Goal: Task Accomplishment & Management: Use online tool/utility

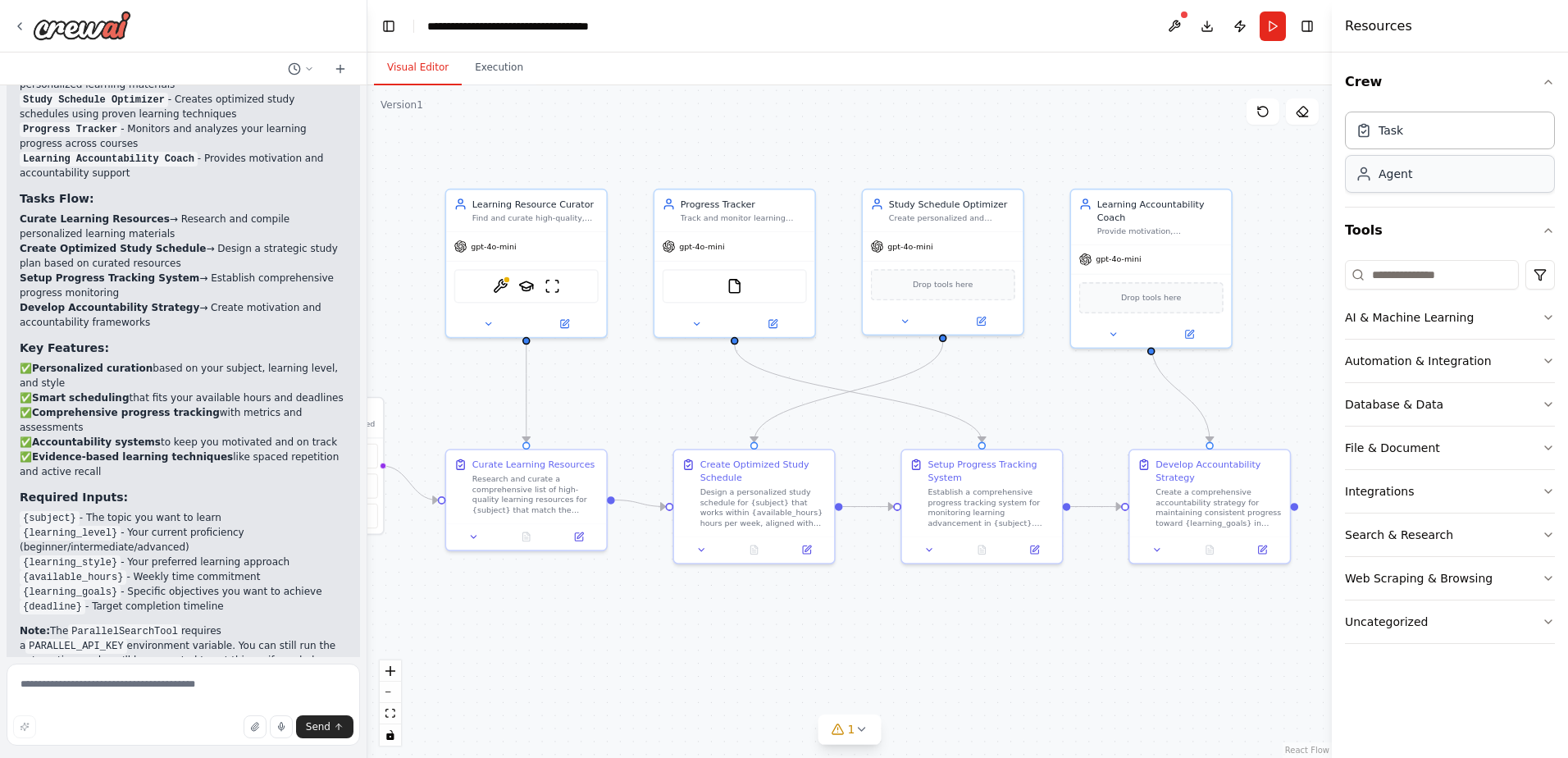
click at [1401, 169] on div "Agent" at bounding box center [1395, 173] width 34 height 17
click at [1098, 285] on icon at bounding box center [1098, 280] width 9 height 8
click at [1092, 259] on icon at bounding box center [1088, 261] width 10 height 10
click at [1052, 265] on button "Confirm" at bounding box center [1042, 262] width 58 height 19
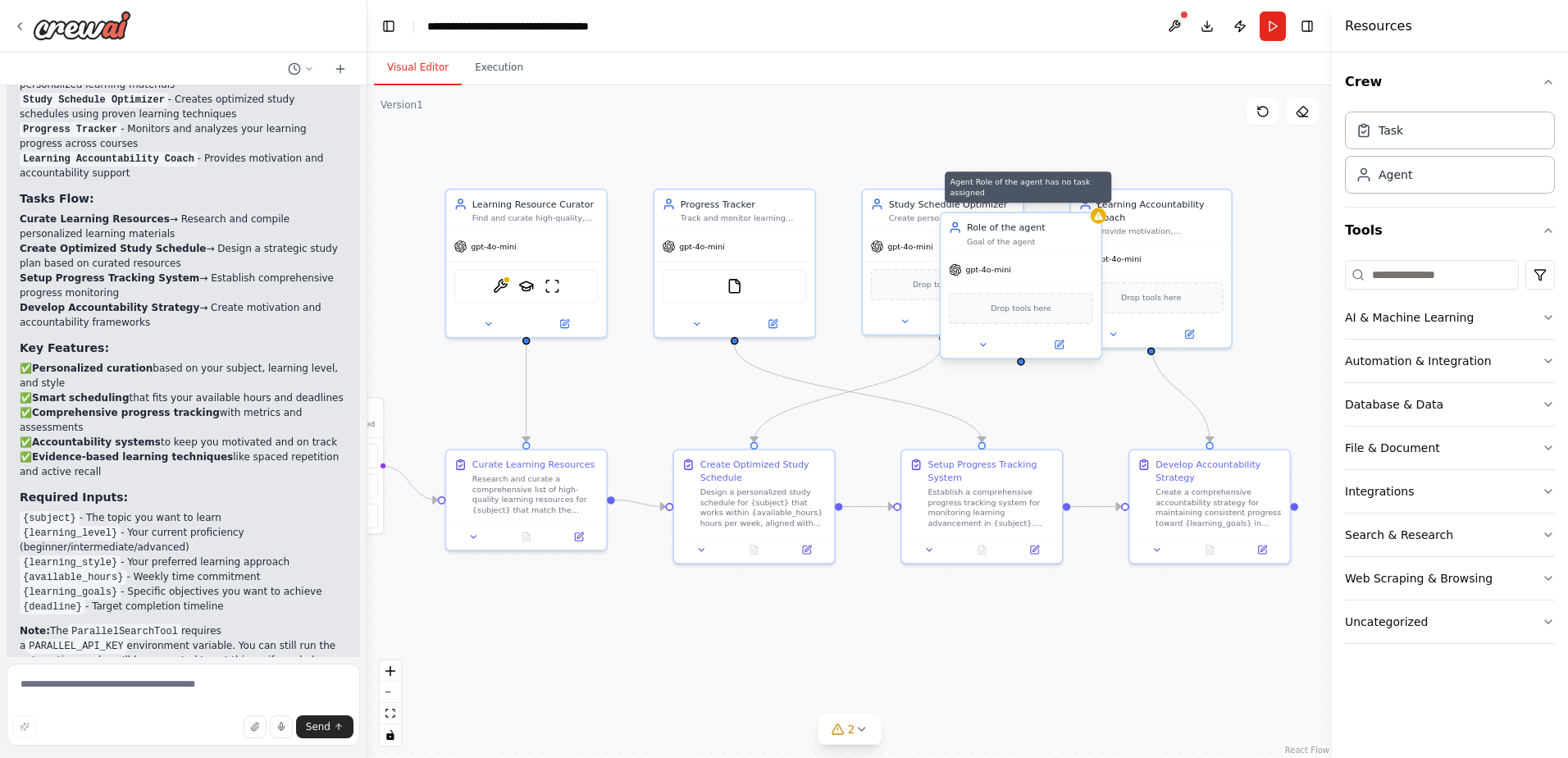
click at [1097, 214] on icon at bounding box center [1098, 215] width 9 height 8
click at [1087, 196] on icon at bounding box center [1088, 196] width 10 height 10
click at [1108, 148] on div ".deletable-edge-delete-btn { width: 20px; height: 20px; border: 0px solid #ffff…" at bounding box center [849, 421] width 964 height 672
click at [1115, 146] on div ".deletable-edge-delete-btn { width: 20px; height: 20px; border: 0px solid #ffff…" at bounding box center [849, 421] width 964 height 672
click at [1105, 401] on div ".deletable-edge-delete-btn { width: 20px; height: 20px; border: 0px solid #ffff…" at bounding box center [849, 421] width 964 height 672
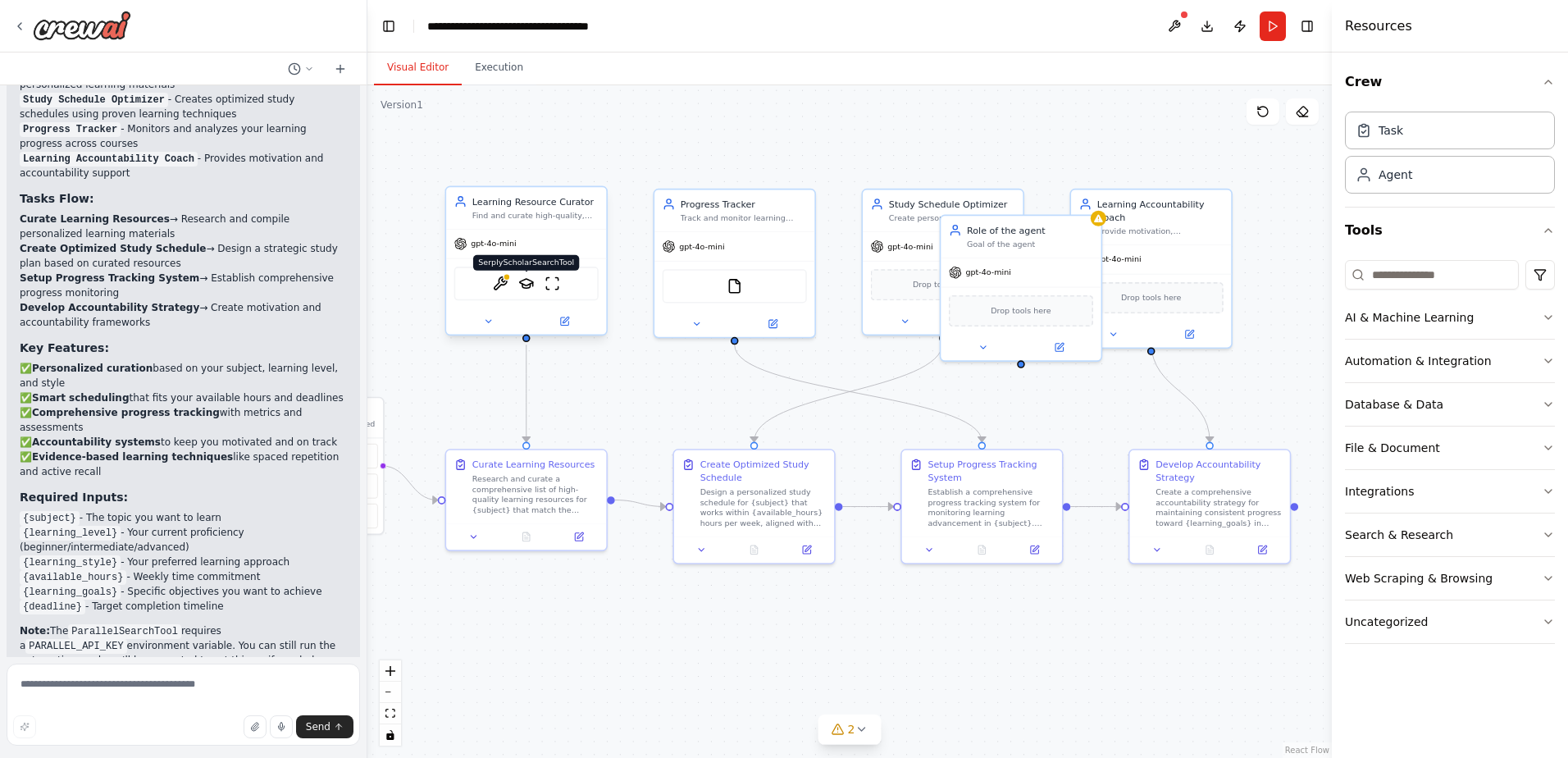
click at [526, 283] on img at bounding box center [526, 283] width 16 height 16
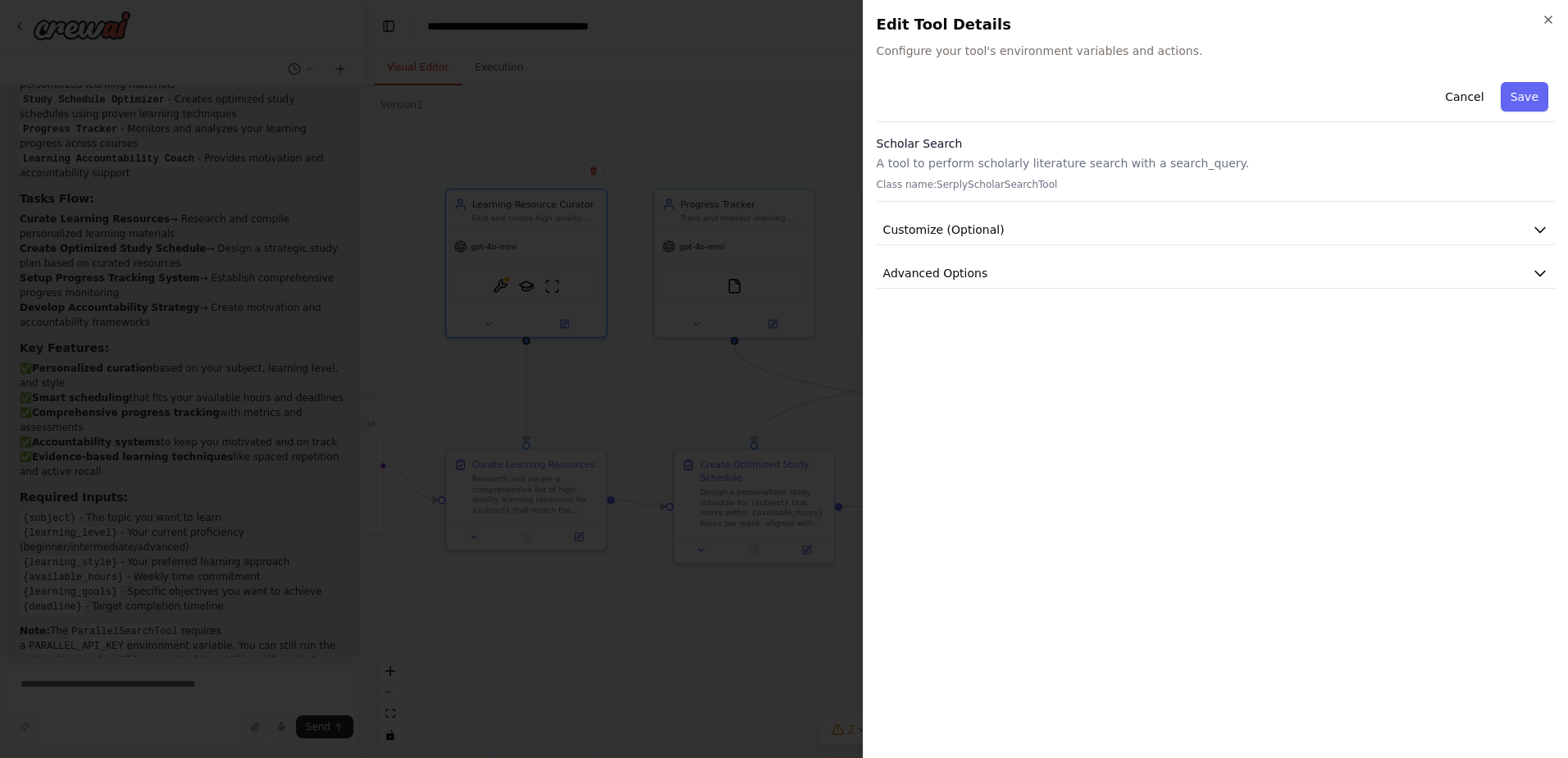
click at [931, 192] on div "Scholar Search A tool to perform scholarly literature search with a search_quer…" at bounding box center [1215, 168] width 678 height 66
click at [944, 169] on p "A tool to perform scholarly literature search with a search_query." at bounding box center [1215, 163] width 678 height 17
click at [939, 164] on p "A tool to perform scholarly literature search with a search_query." at bounding box center [1215, 163] width 678 height 17
click at [927, 225] on span "Customize (Optional)" at bounding box center [943, 229] width 121 height 17
click at [916, 442] on span "Advanced Options" at bounding box center [935, 443] width 105 height 17
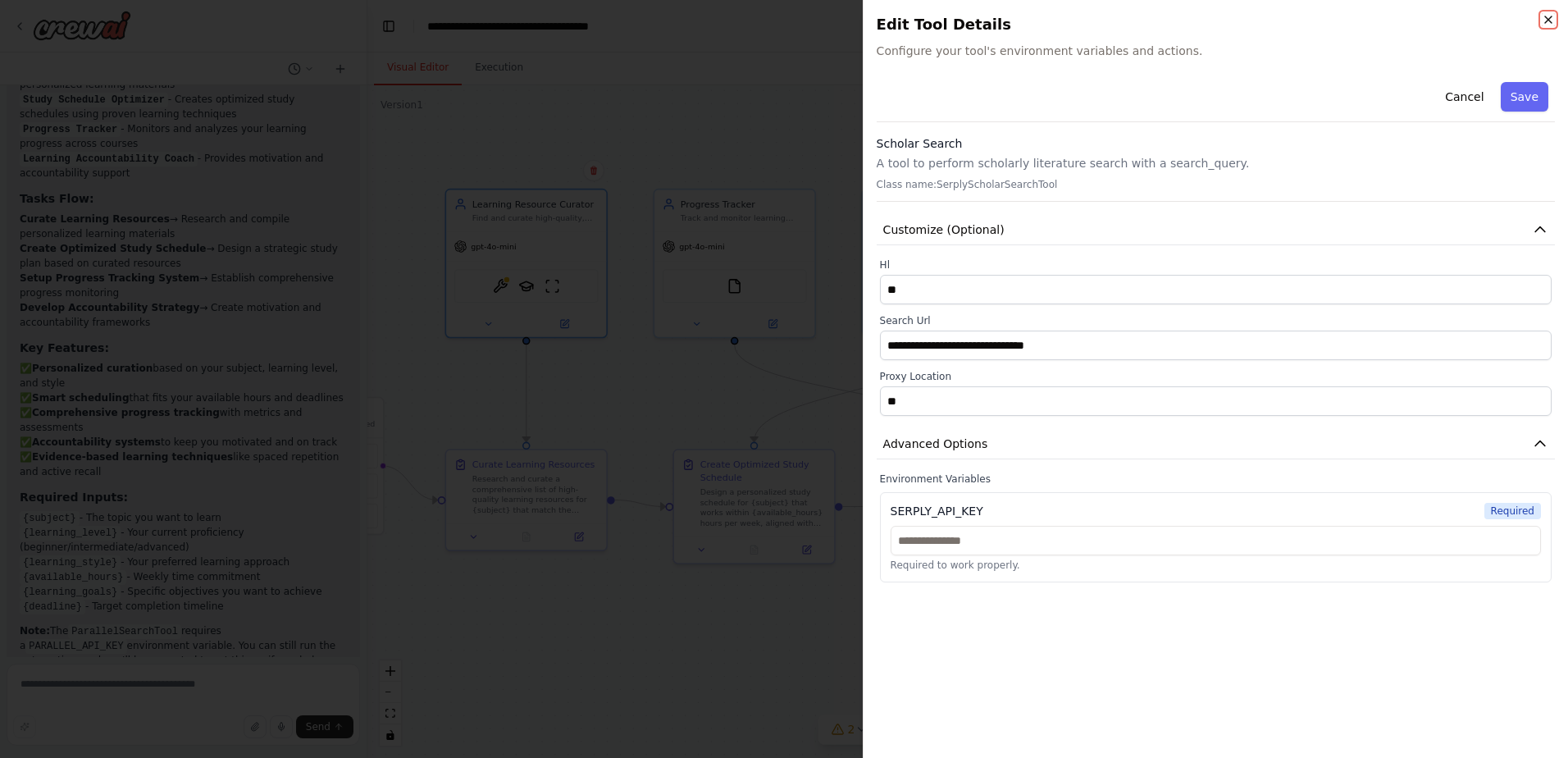
click at [1546, 19] on icon "button" at bounding box center [1548, 19] width 13 height 13
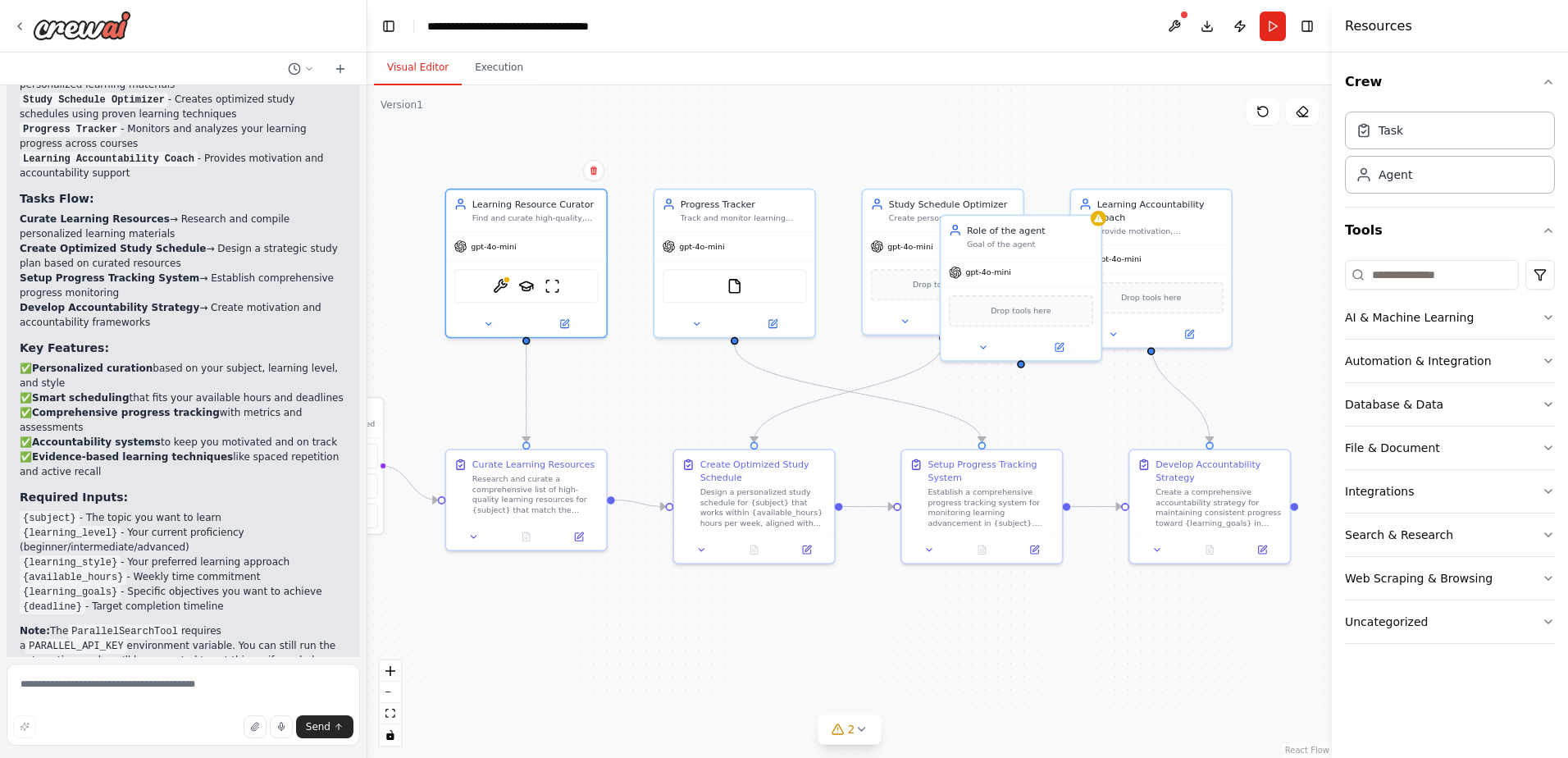
click at [986, 112] on div ".deletable-edge-delete-btn { width: 20px; height: 20px; border: 0px solid #ffff…" at bounding box center [849, 421] width 964 height 672
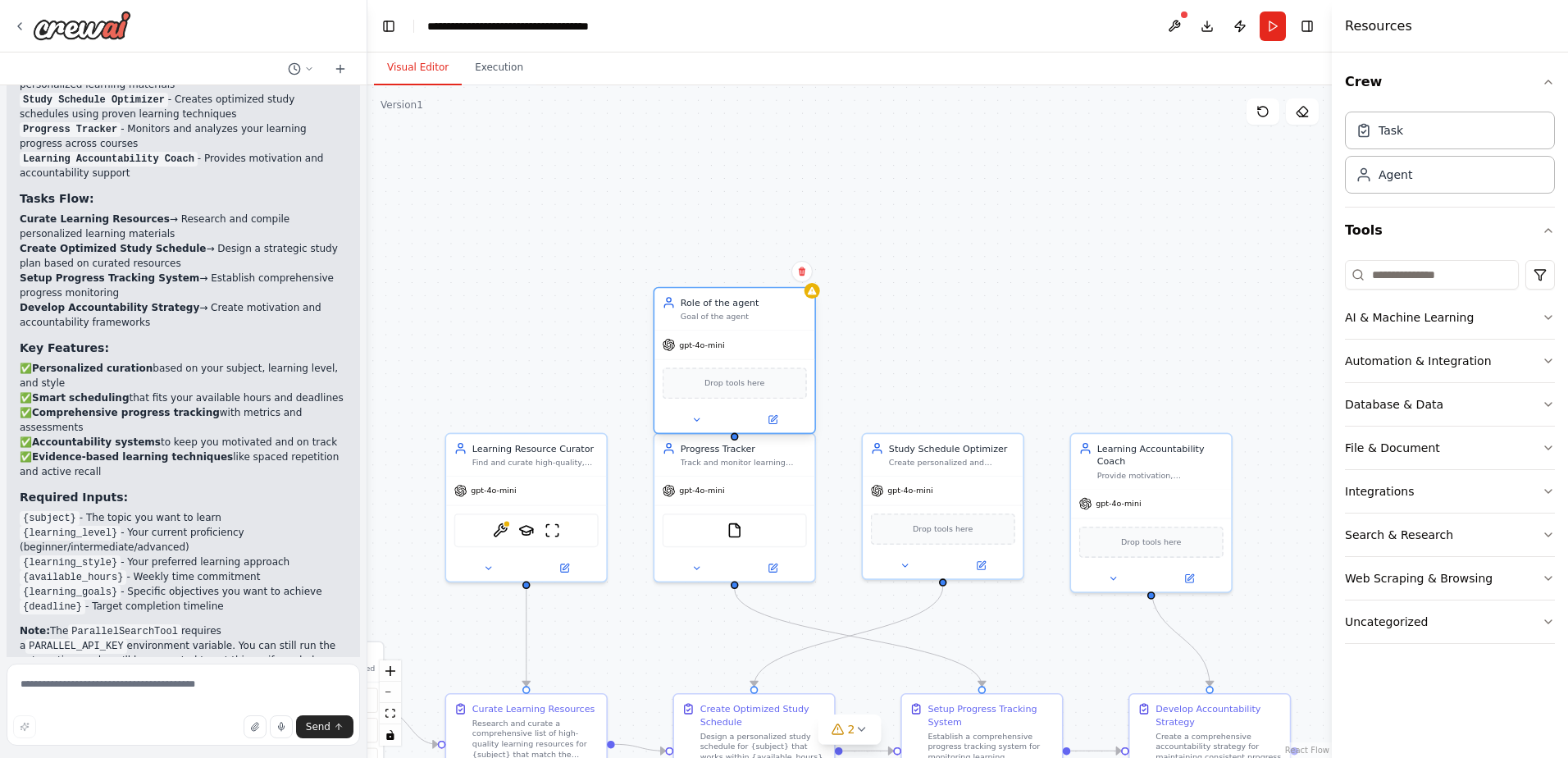
drag, startPoint x: 1038, startPoint y: 275, endPoint x: 749, endPoint y: 352, distance: 299.1
click at [749, 352] on div "gpt-4o-mini" at bounding box center [734, 345] width 160 height 28
drag, startPoint x: 734, startPoint y: 434, endPoint x: 733, endPoint y: 449, distance: 15.0
click at [735, 460] on div "Triggers No triggers configured Event Schedule Manage Learning Resource Curator…" at bounding box center [567, 634] width 765 height 534
drag, startPoint x: 734, startPoint y: 433, endPoint x: 781, endPoint y: 218, distance: 220.1
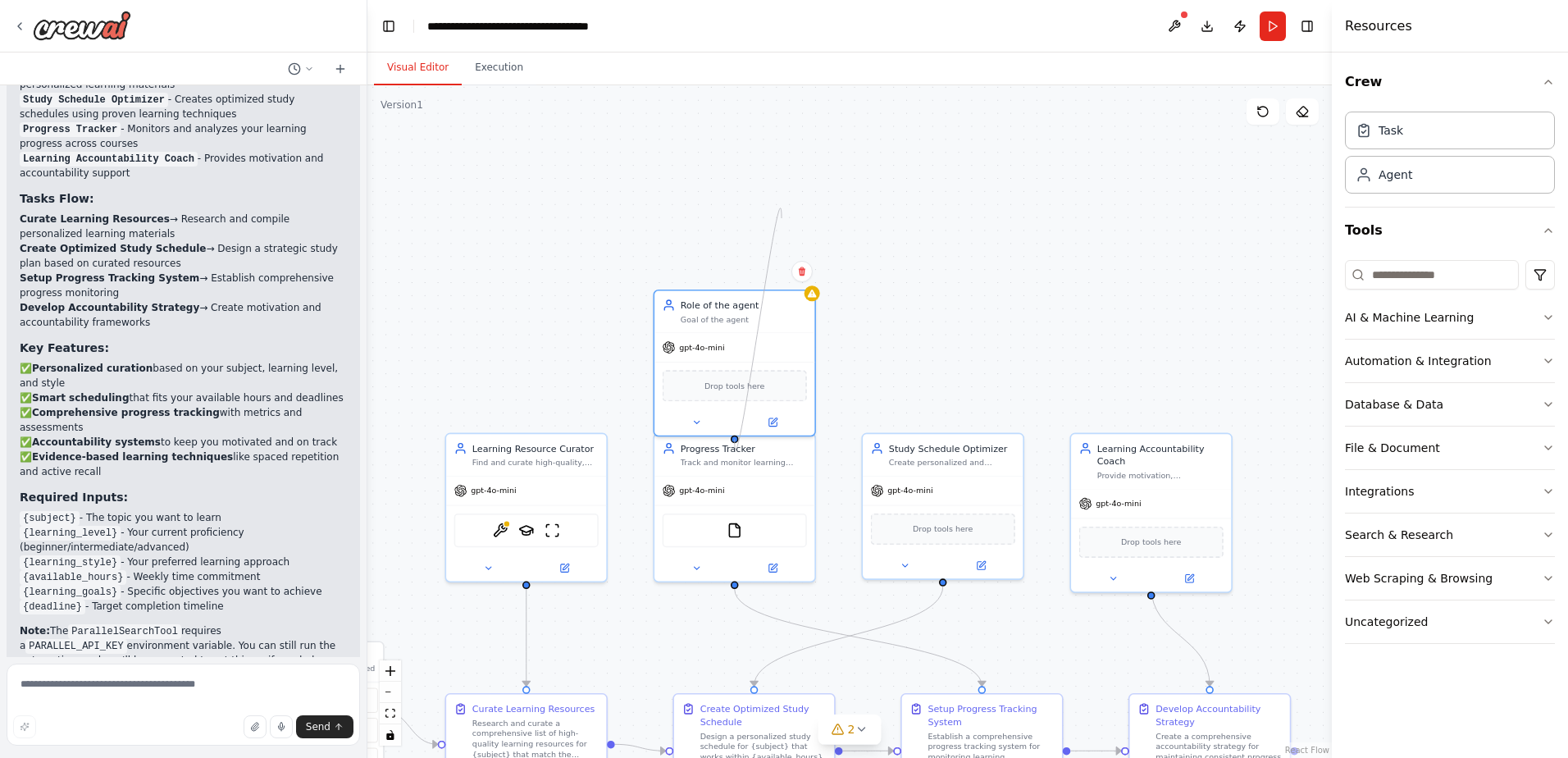
click at [781, 218] on div ".deletable-edge-delete-btn { width: 20px; height: 20px; border: 0px solid #ffff…" at bounding box center [849, 421] width 964 height 672
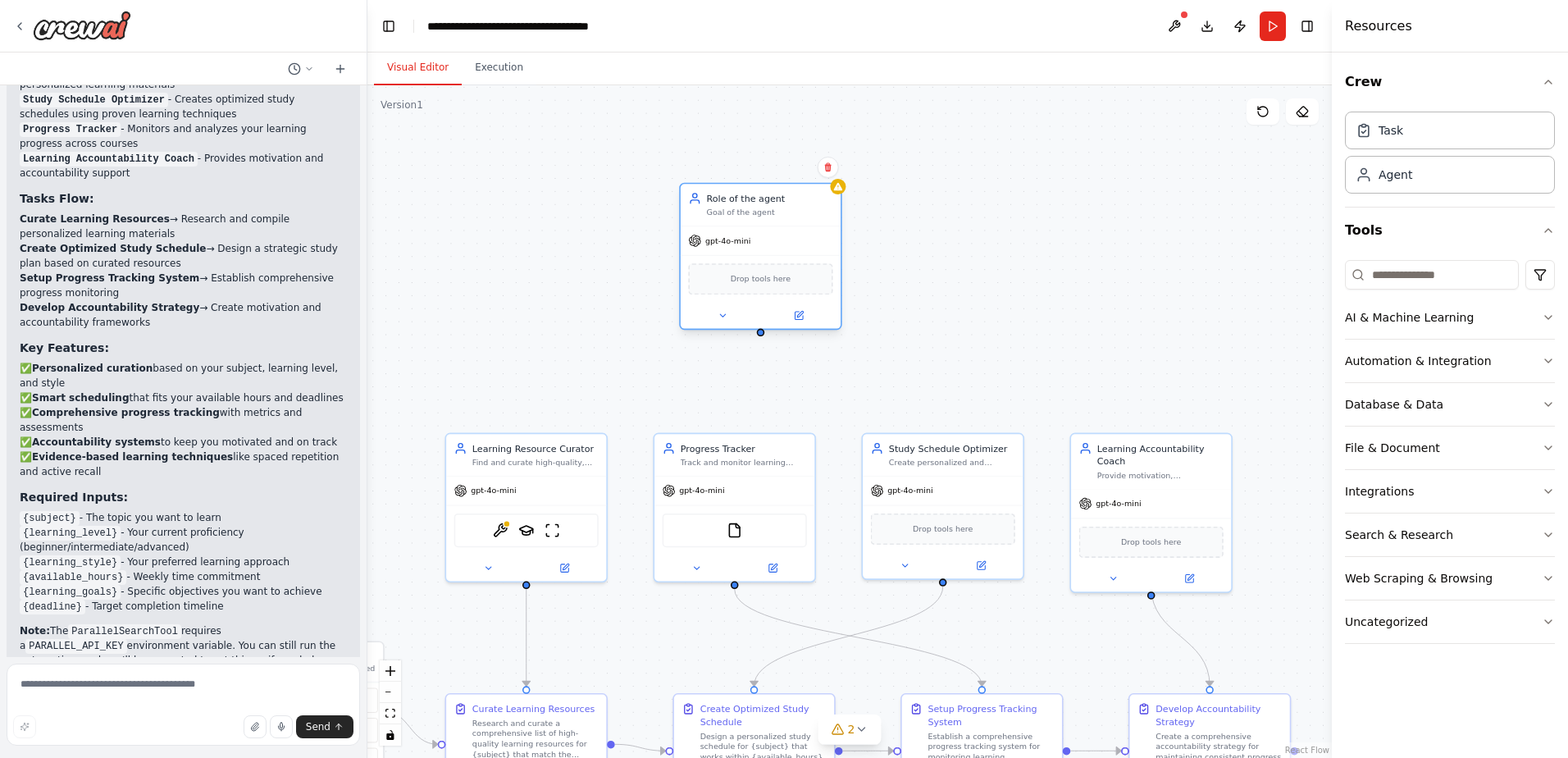
drag, startPoint x: 761, startPoint y: 365, endPoint x: 766, endPoint y: 264, distance: 101.1
click at [766, 264] on div "Drop tools here" at bounding box center [760, 279] width 160 height 48
drag, startPoint x: 738, startPoint y: 350, endPoint x: 733, endPoint y: 435, distance: 85.1
click at [737, 448] on div "Triggers No triggers configured Event Schedule Manage Learning Resource Curator…" at bounding box center [567, 634] width 765 height 534
drag, startPoint x: 737, startPoint y: 333, endPoint x: 736, endPoint y: 593, distance: 260.0
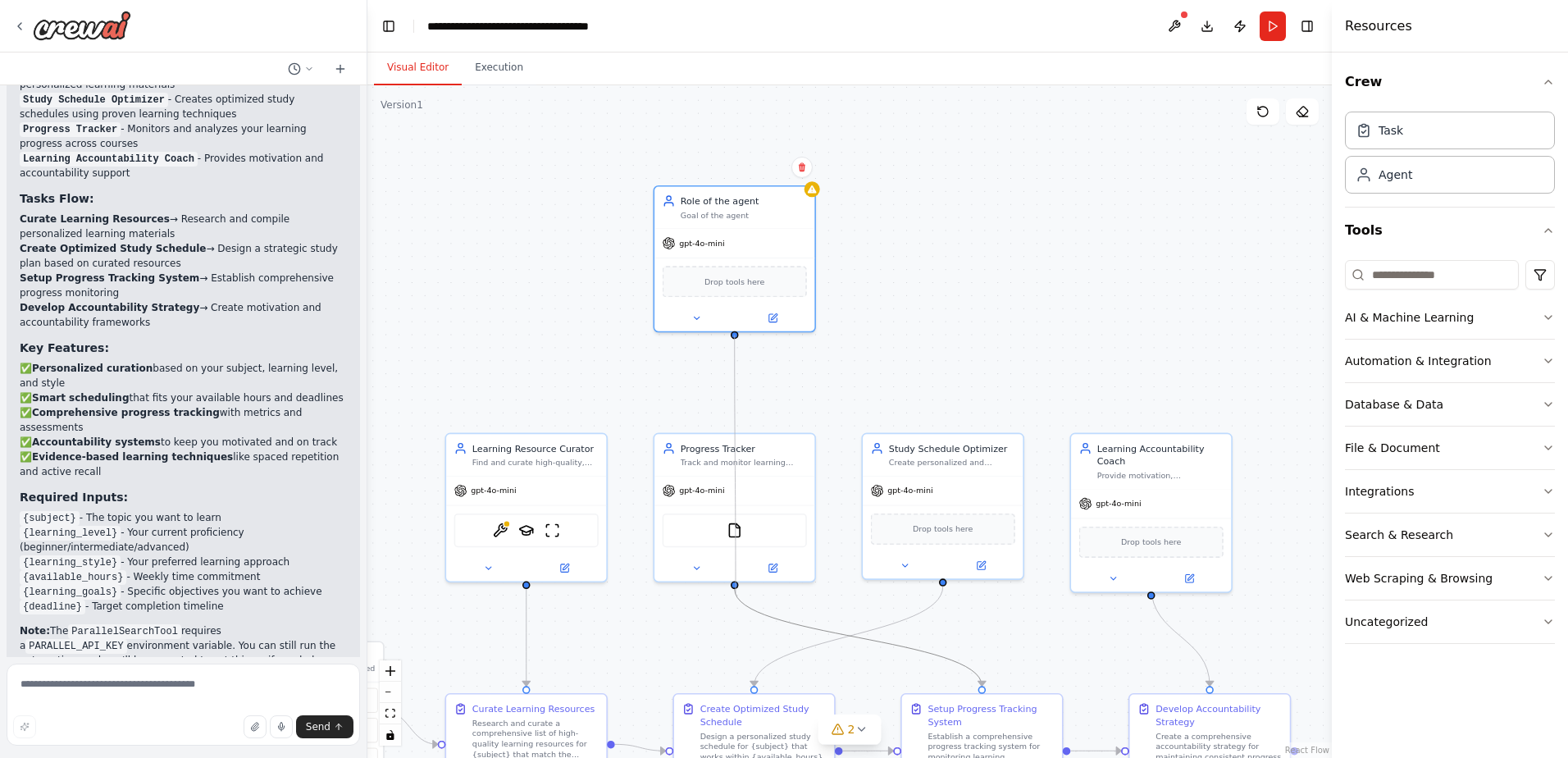
click at [736, 593] on div ".deletable-edge-delete-btn { width: 20px; height: 20px; border: 0px solid #ffff…" at bounding box center [567, 634] width 765 height 534
drag, startPoint x: 734, startPoint y: 332, endPoint x: 1151, endPoint y: 586, distance: 488.3
click at [1151, 586] on div ".deletable-edge-delete-btn { width: 20px; height: 20px; border: 0px solid #ffff…" at bounding box center [849, 421] width 964 height 672
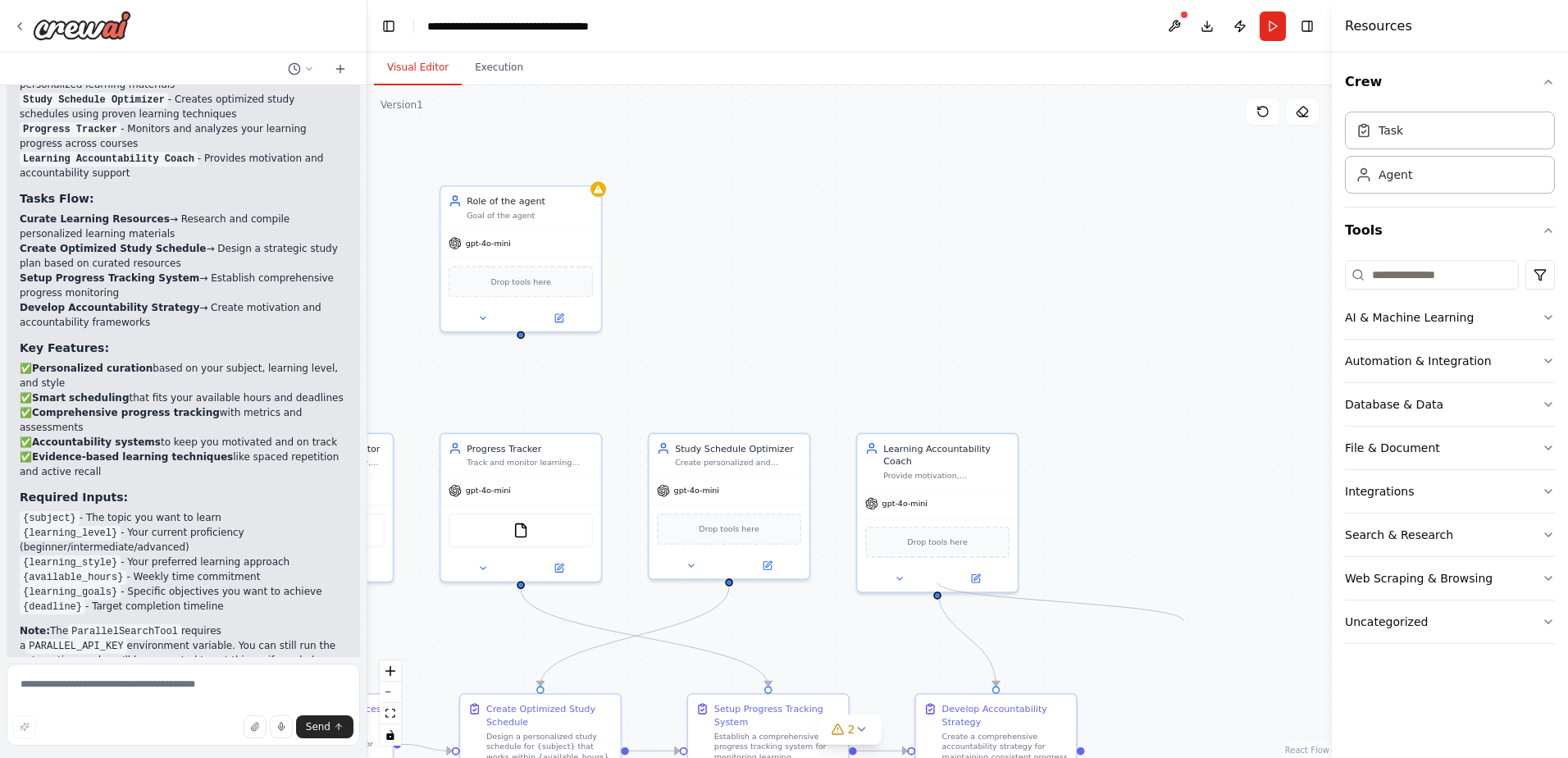
drag, startPoint x: 1152, startPoint y: 579, endPoint x: 1183, endPoint y: 621, distance: 52.2
click at [1183, 621] on div ".deletable-edge-delete-btn { width: 20px; height: 20px; border: 0px solid #ffff…" at bounding box center [849, 421] width 964 height 672
drag, startPoint x: 553, startPoint y: 269, endPoint x: 1211, endPoint y: 454, distance: 683.5
click at [1211, 454] on div "Drop tools here" at bounding box center [1171, 460] width 144 height 31
drag, startPoint x: 939, startPoint y: 581, endPoint x: 1174, endPoint y: 524, distance: 241.8
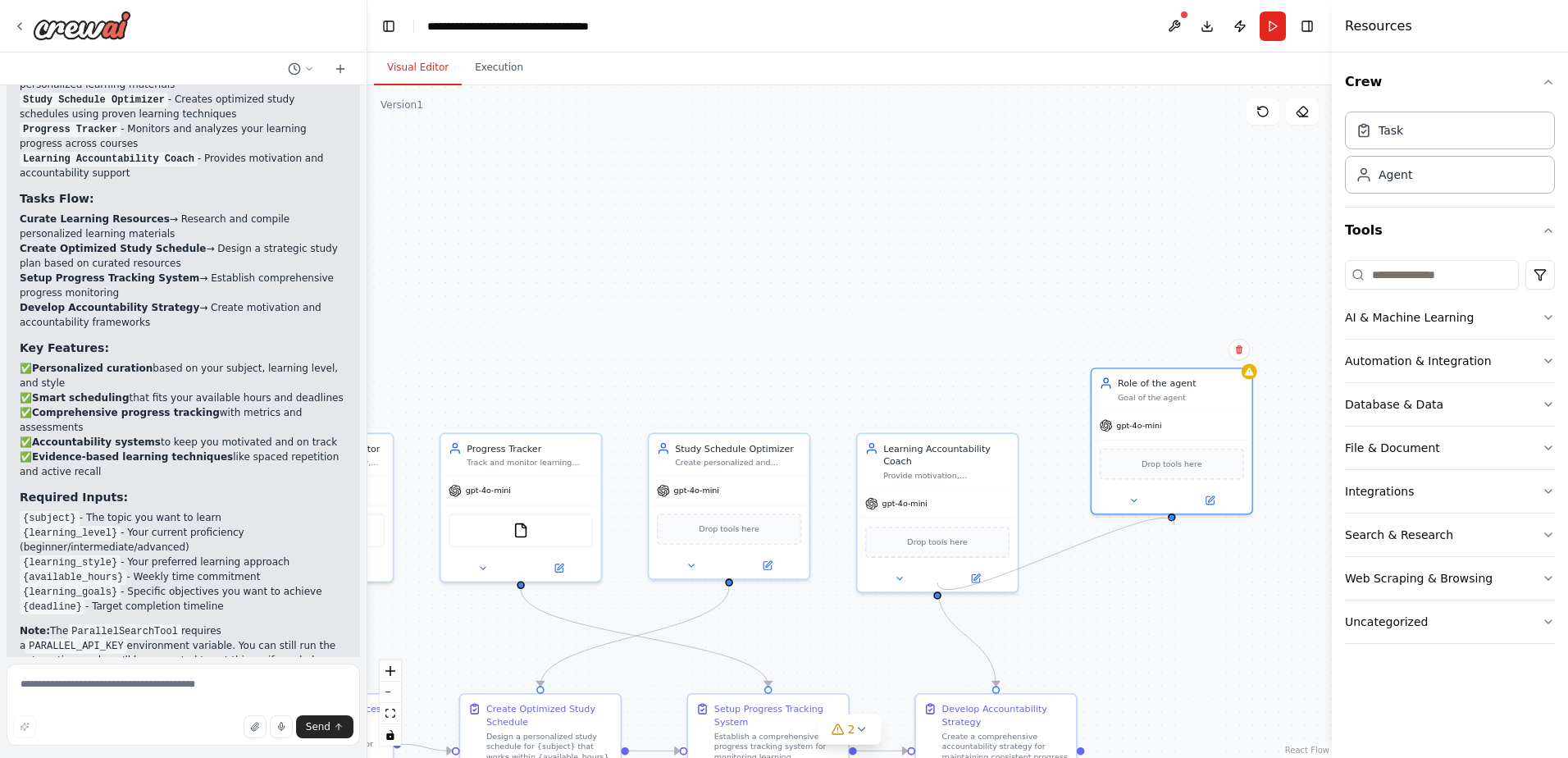
click at [1174, 524] on div ".deletable-edge-delete-btn { width: 20px; height: 20px; border: 0px solid #ffff…" at bounding box center [849, 421] width 964 height 672
drag, startPoint x: 1206, startPoint y: 455, endPoint x: 1146, endPoint y: 507, distance: 79.4
click at [1146, 507] on div "Drop tools here" at bounding box center [1105, 513] width 144 height 31
drag, startPoint x: 935, startPoint y: 586, endPoint x: 1100, endPoint y: 577, distance: 165.2
click at [1100, 577] on div ".deletable-edge-delete-btn { width: 20px; height: 20px; border: 0px solid #ffff…" at bounding box center [849, 421] width 964 height 672
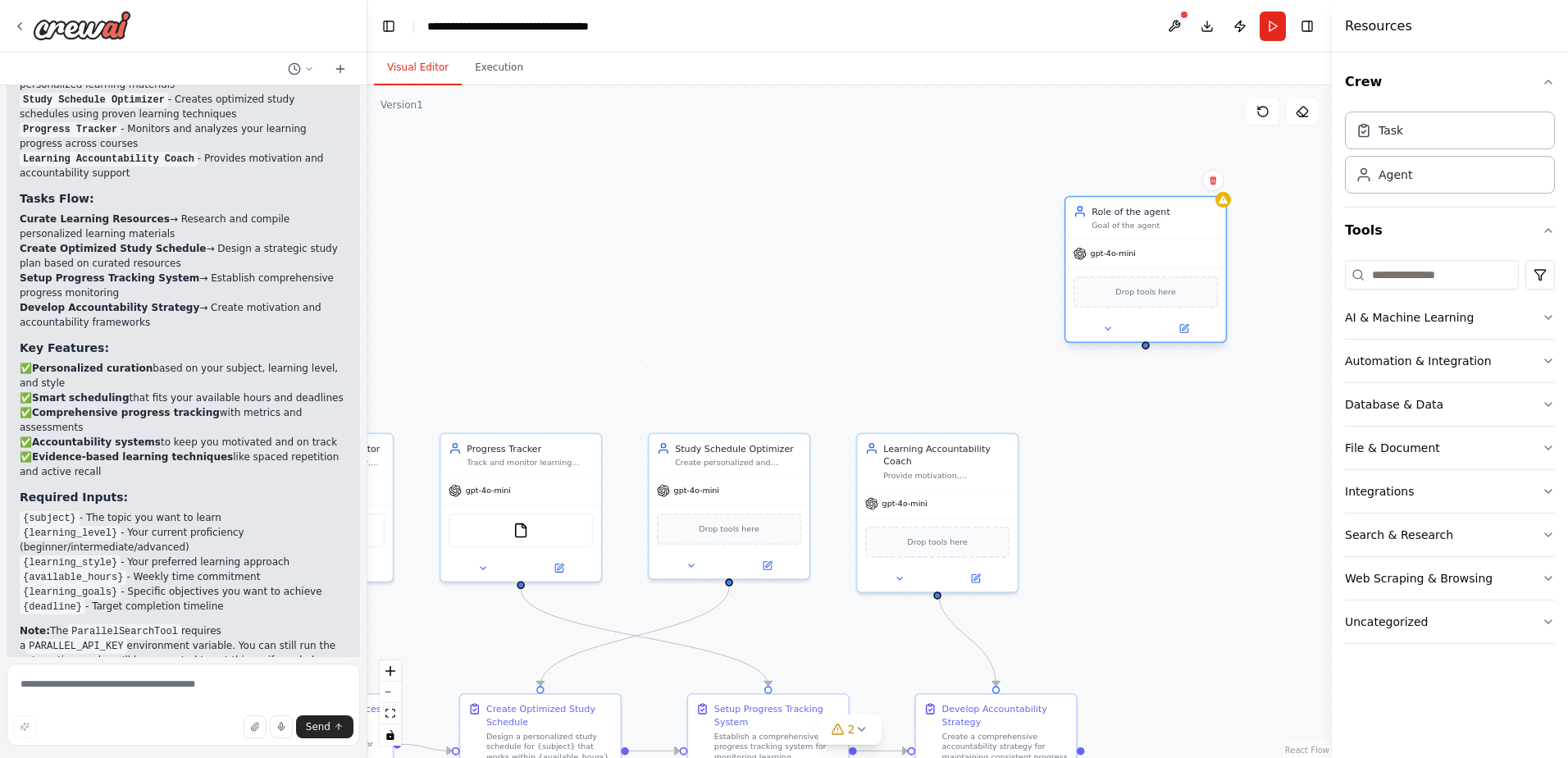
drag, startPoint x: 1182, startPoint y: 499, endPoint x: 1205, endPoint y: 263, distance: 237.1
click at [1205, 263] on div "gpt-4o-mini" at bounding box center [1144, 254] width 160 height 28
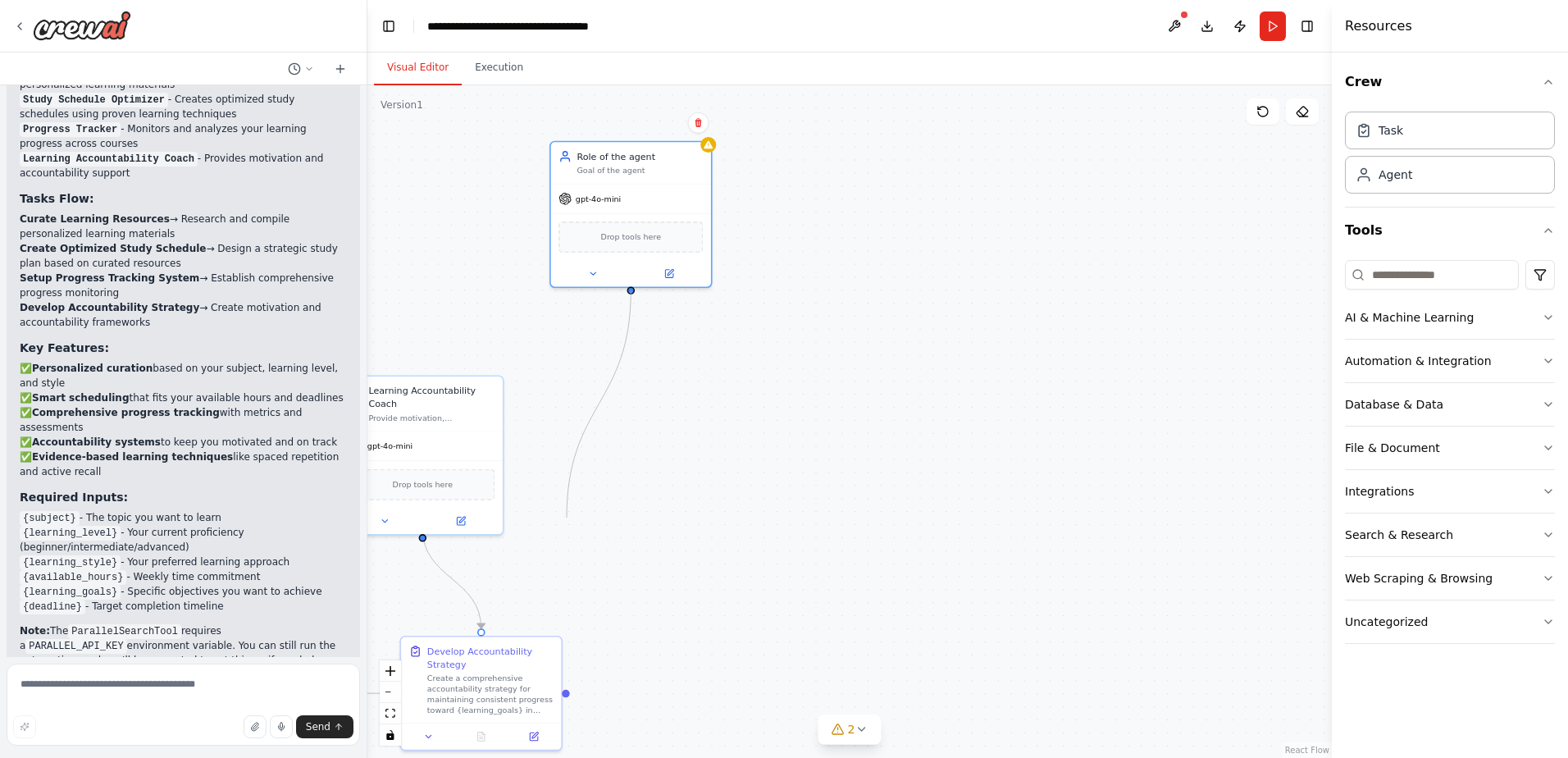
drag, startPoint x: 1147, startPoint y: 348, endPoint x: 561, endPoint y: 518, distance: 610.2
click at [562, 519] on div ".deletable-edge-delete-btn { width: 20px; height: 20px; border: 0px solid #ffff…" at bounding box center [849, 421] width 964 height 672
click at [707, 144] on icon at bounding box center [708, 142] width 9 height 8
click at [703, 127] on button at bounding box center [699, 123] width 21 height 21
click at [666, 127] on button "Confirm" at bounding box center [652, 123] width 58 height 19
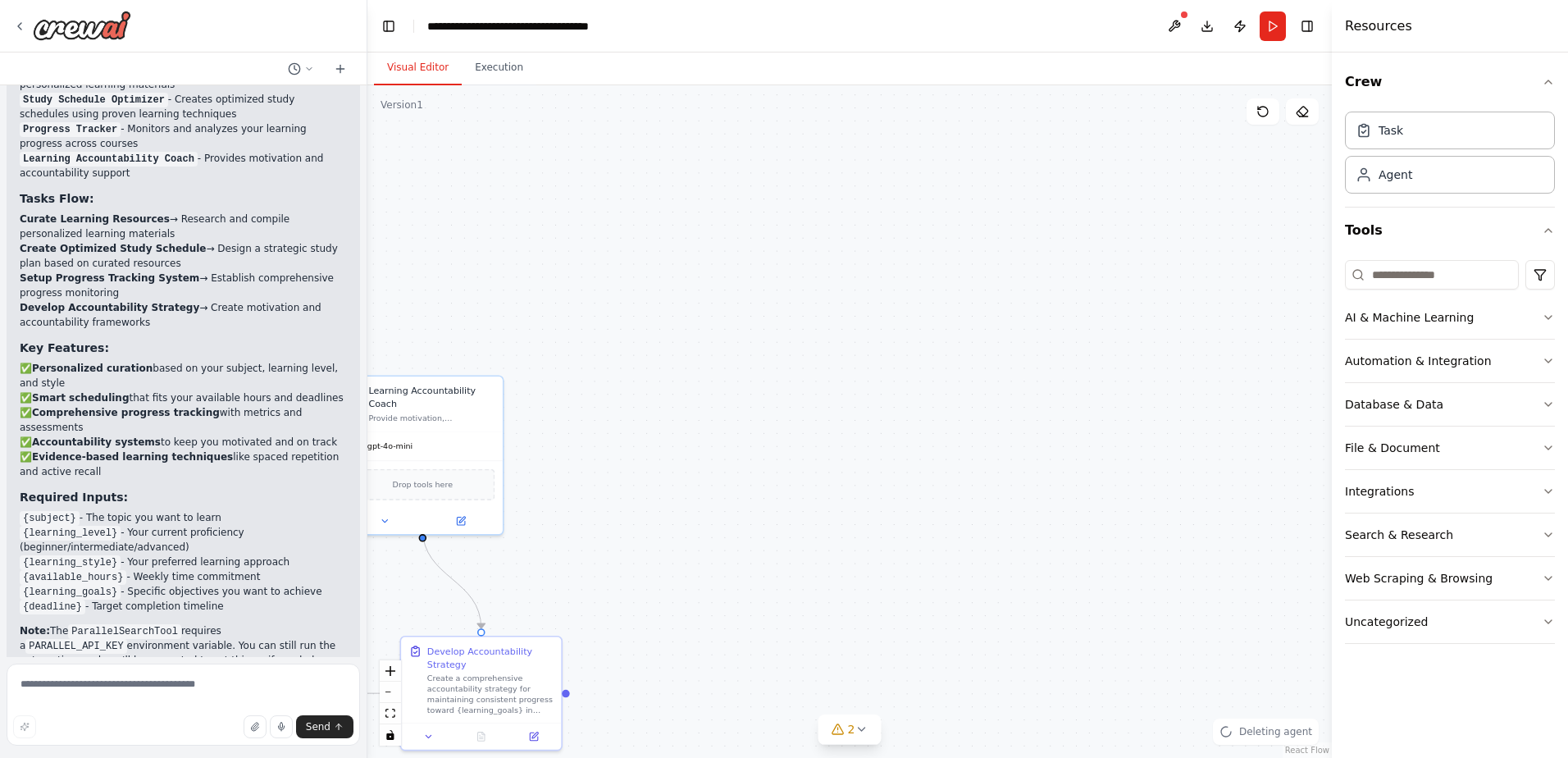
click at [786, 256] on div ".deletable-edge-delete-btn { width: 20px; height: 20px; border: 0px solid #ffff…" at bounding box center [849, 421] width 964 height 672
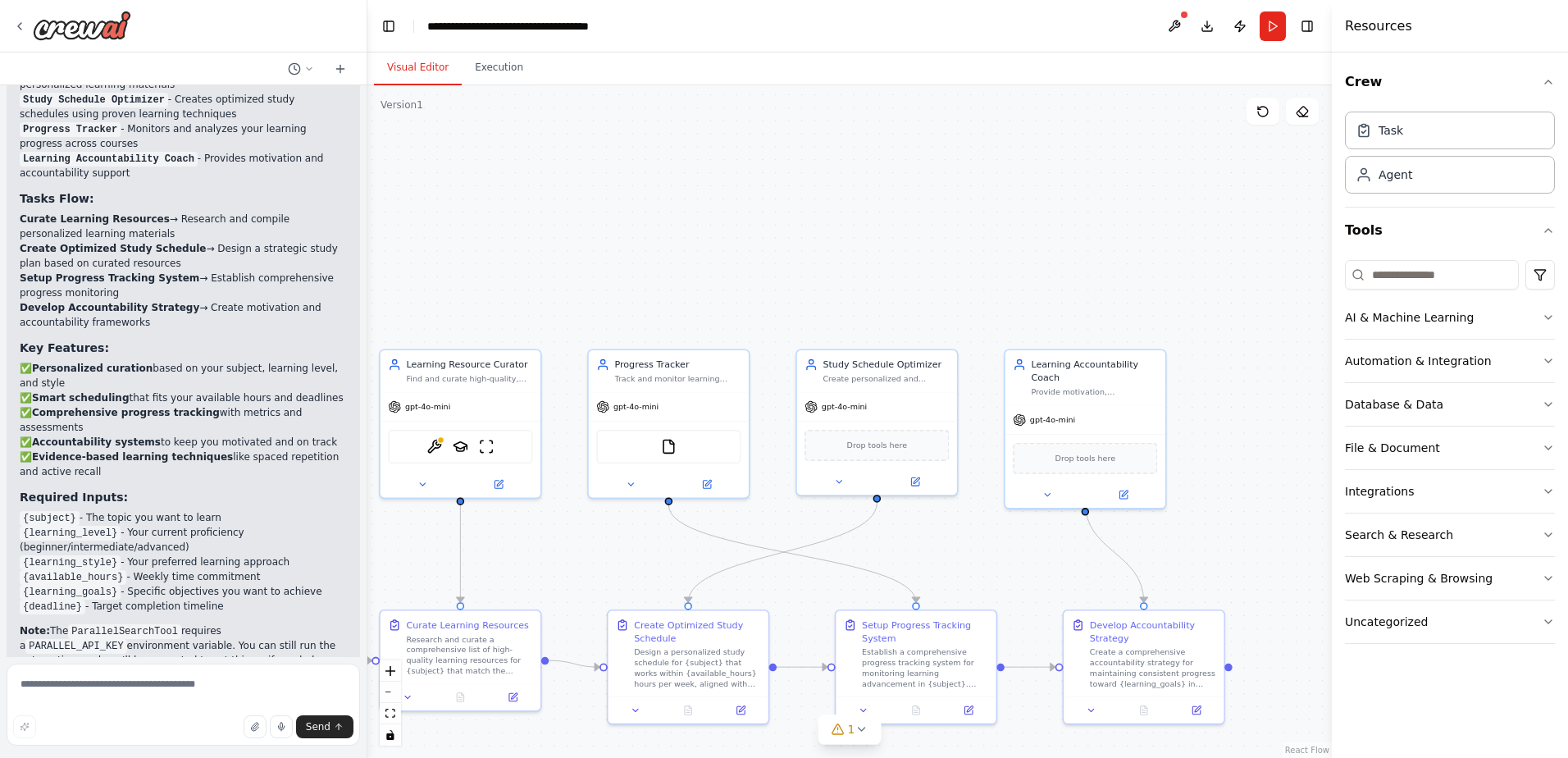
drag, startPoint x: 818, startPoint y: 328, endPoint x: 1305, endPoint y: 298, distance: 487.9
click at [1315, 301] on div ".deletable-edge-delete-btn { width: 20px; height: 20px; border: 0px solid #ffff…" at bounding box center [849, 421] width 964 height 672
click at [1178, 19] on button at bounding box center [1174, 26] width 27 height 29
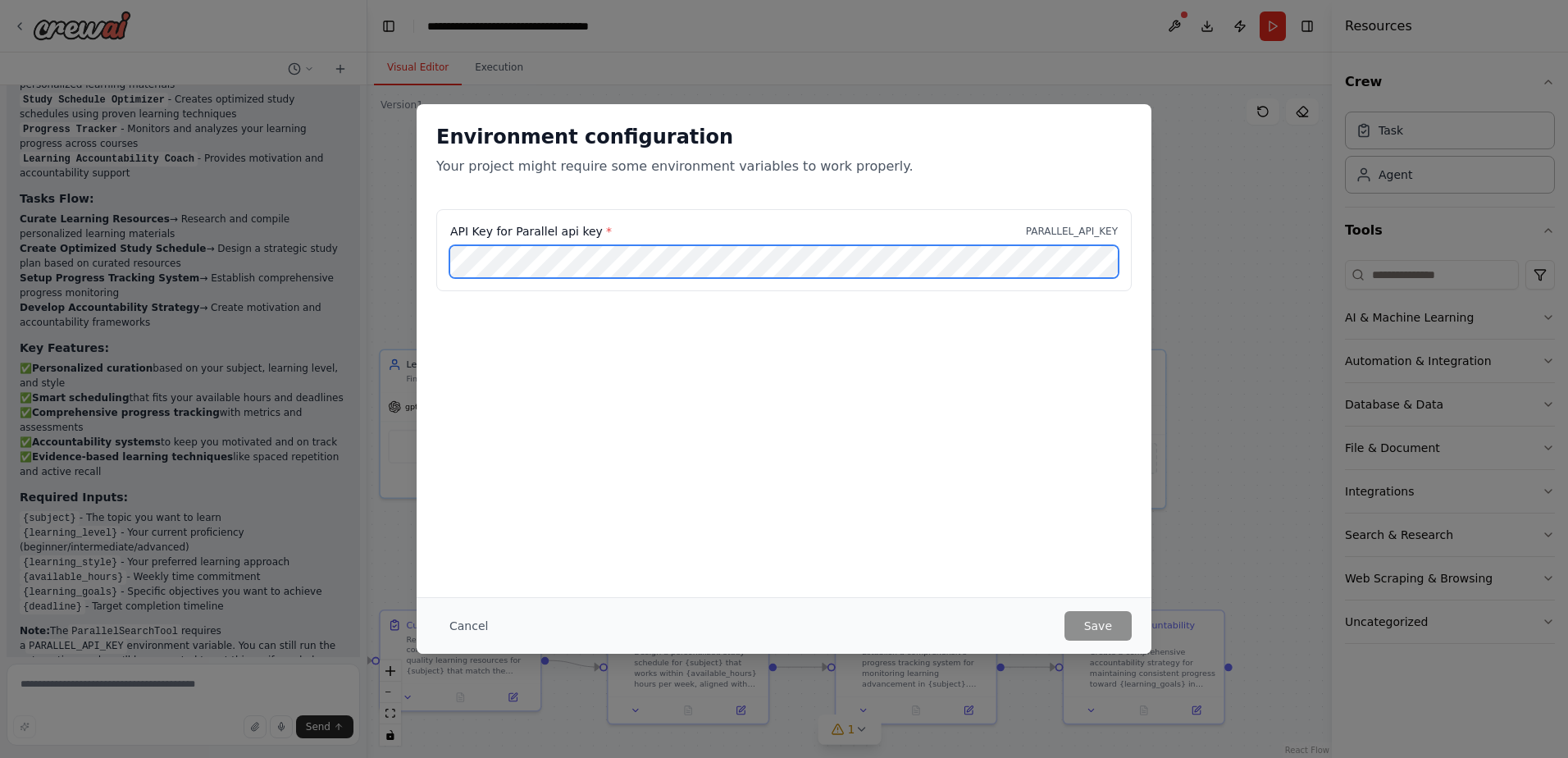
click at [424, 261] on div "API Key for Parallel api key * PARALLEL_API_KEY" at bounding box center [784, 259] width 735 height 102
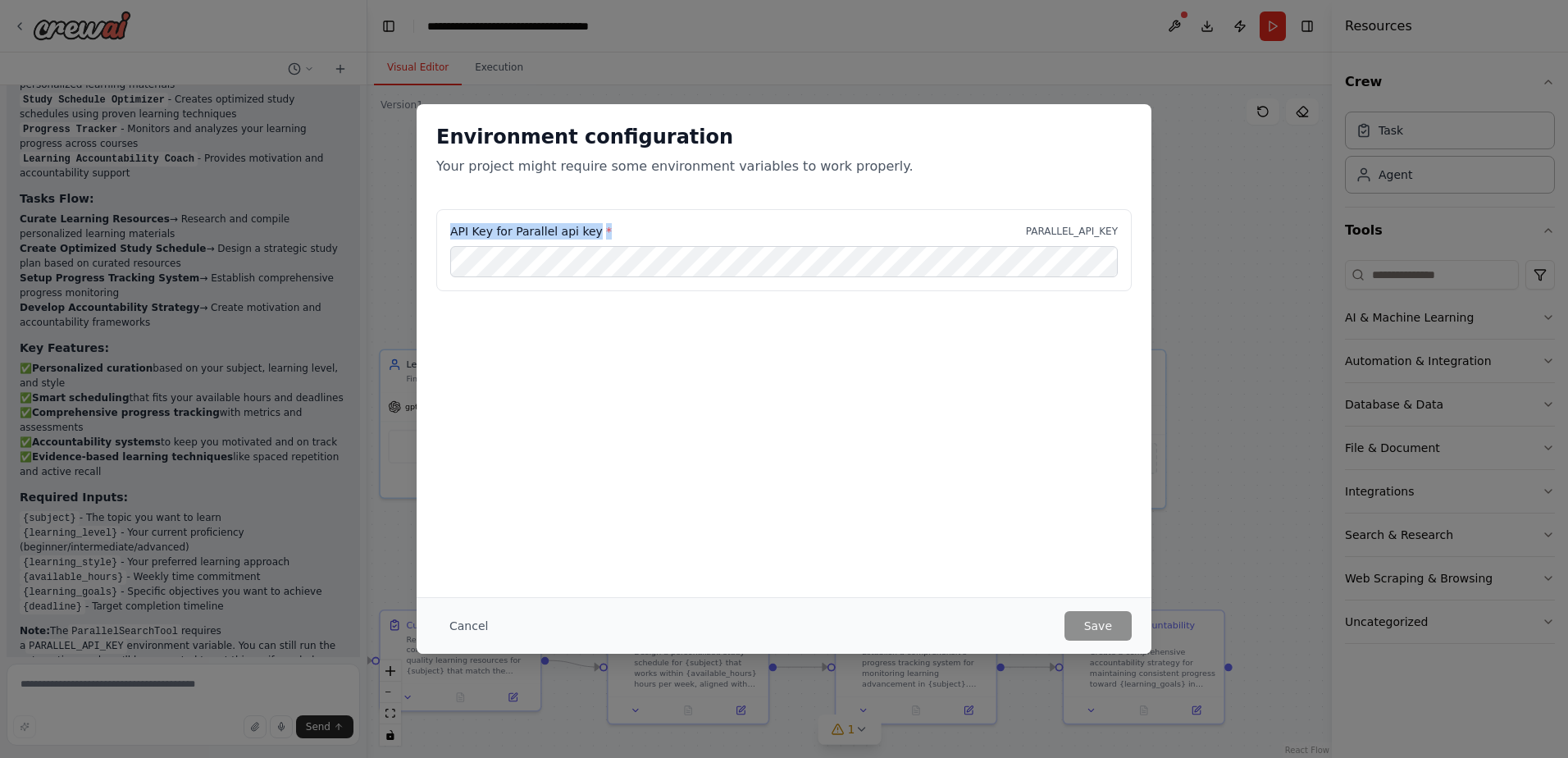
drag, startPoint x: 448, startPoint y: 224, endPoint x: 623, endPoint y: 231, distance: 175.1
click at [623, 231] on div "API Key for Parallel api key * PARALLEL_API_KEY" at bounding box center [784, 249] width 695 height 82
copy label "API Key for Parallel api key *"
click at [638, 219] on div "API Key for Parallel api key * PARALLEL_API_KEY" at bounding box center [784, 249] width 695 height 82
click at [579, 303] on div "API Key for Parallel api key * PARALLEL_API_KEY" at bounding box center [784, 259] width 735 height 102
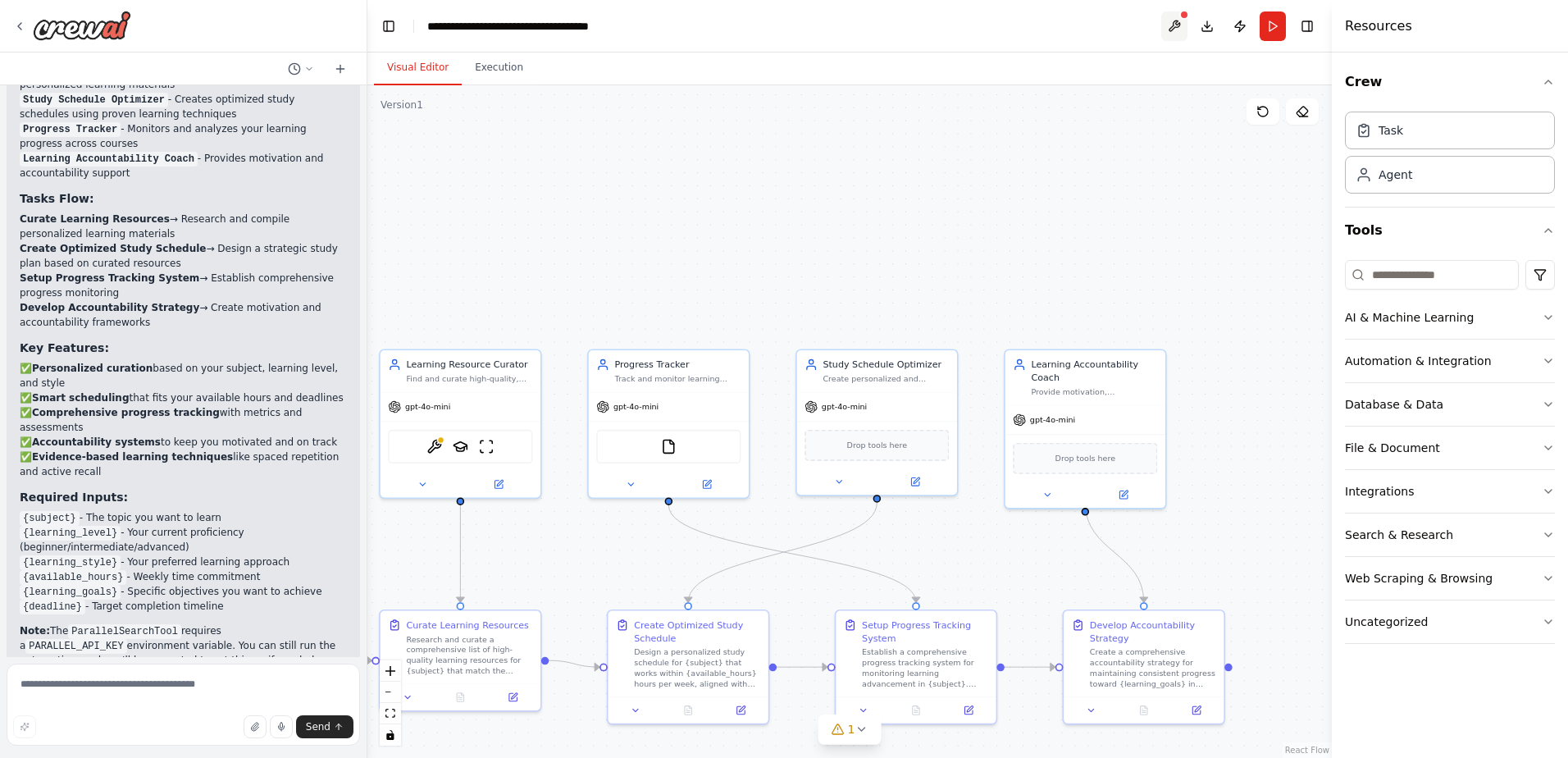
click at [1176, 33] on button at bounding box center [1174, 26] width 27 height 29
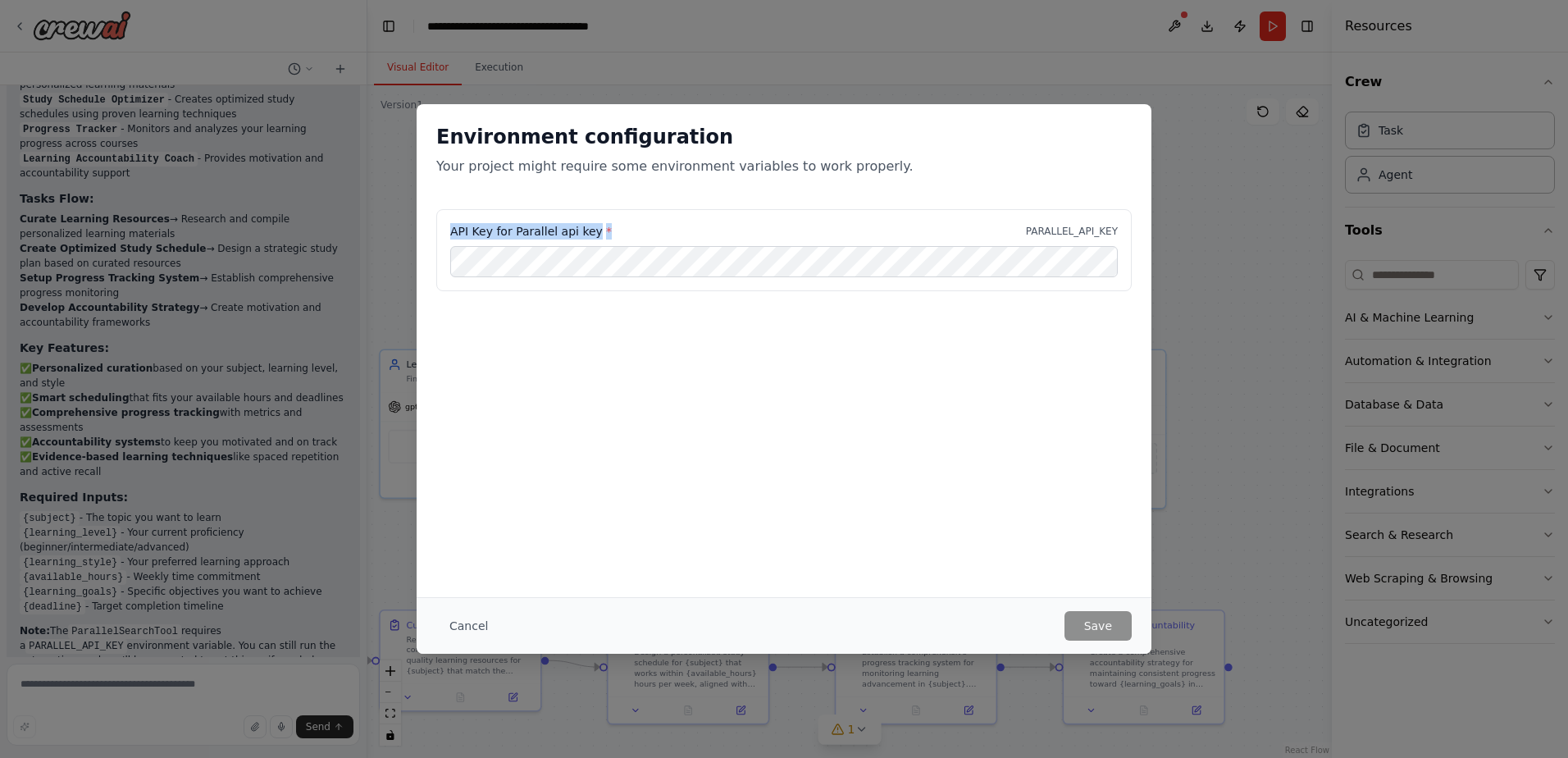
drag, startPoint x: 609, startPoint y: 235, endPoint x: 444, endPoint y: 235, distance: 165.0
click at [444, 235] on div "API Key for Parallel api key * PARALLEL_API_KEY" at bounding box center [784, 249] width 695 height 82
click at [800, 388] on div "Environment configuration Your project might require some environment variables…" at bounding box center [784, 350] width 735 height 493
click at [595, 323] on div "API Key for Parallel api key * PARALLEL_API_KEY" at bounding box center [784, 290] width 735 height 164
click at [608, 247] on div "API Key for Parallel api key * PARALLEL_API_KEY" at bounding box center [784, 249] width 695 height 82
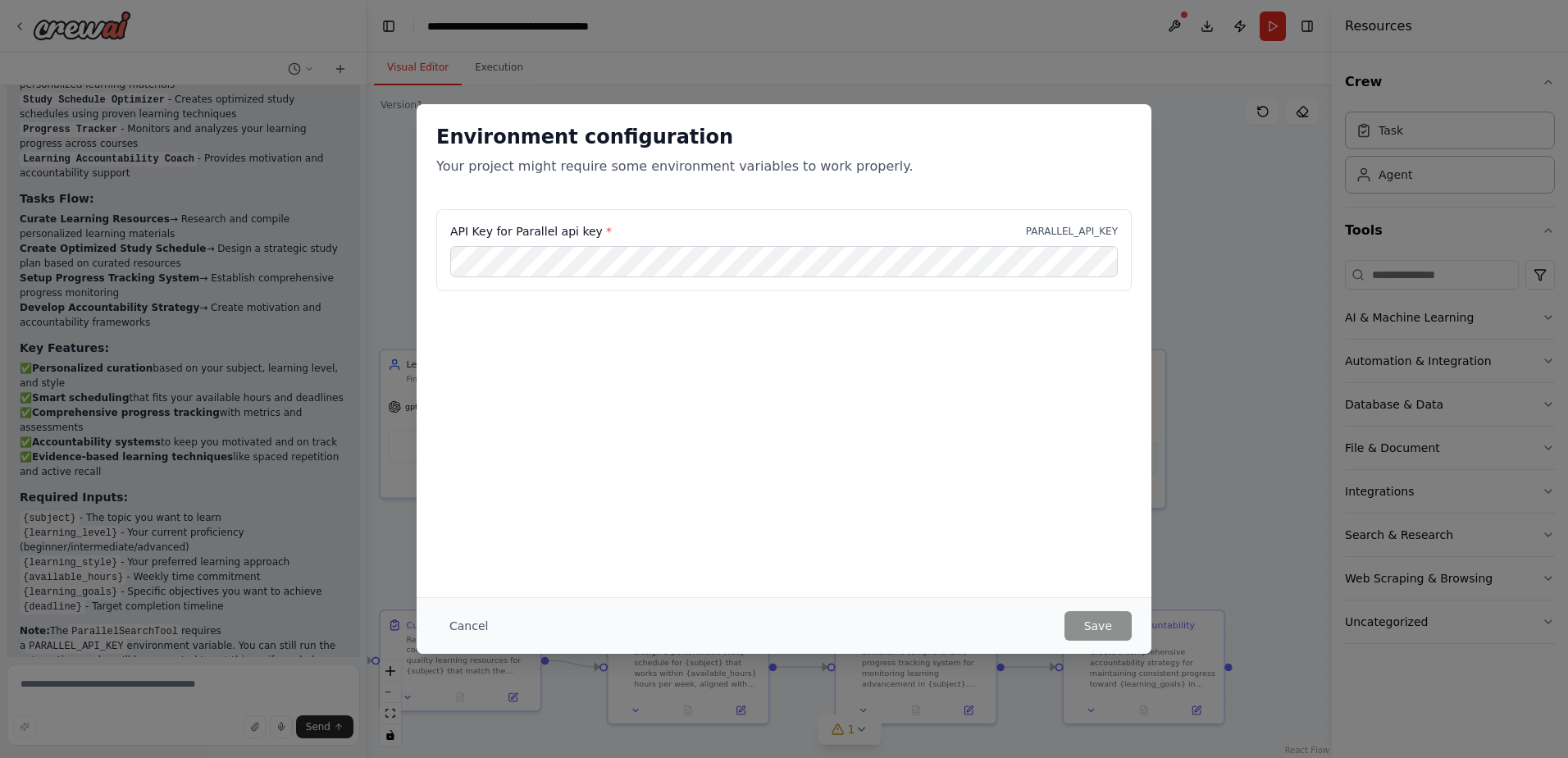
drag, startPoint x: 767, startPoint y: 381, endPoint x: 789, endPoint y: 393, distance: 25.1
click at [769, 383] on div "Environment configuration Your project might require some environment variables…" at bounding box center [784, 350] width 735 height 493
click at [1212, 197] on div "Environment configuration Your project might require some environment variables…" at bounding box center [784, 379] width 1568 height 758
drag, startPoint x: 709, startPoint y: 182, endPoint x: 709, endPoint y: 211, distance: 29.0
click at [709, 182] on div "Environment configuration Your project might require some environment variables…" at bounding box center [784, 157] width 735 height 105
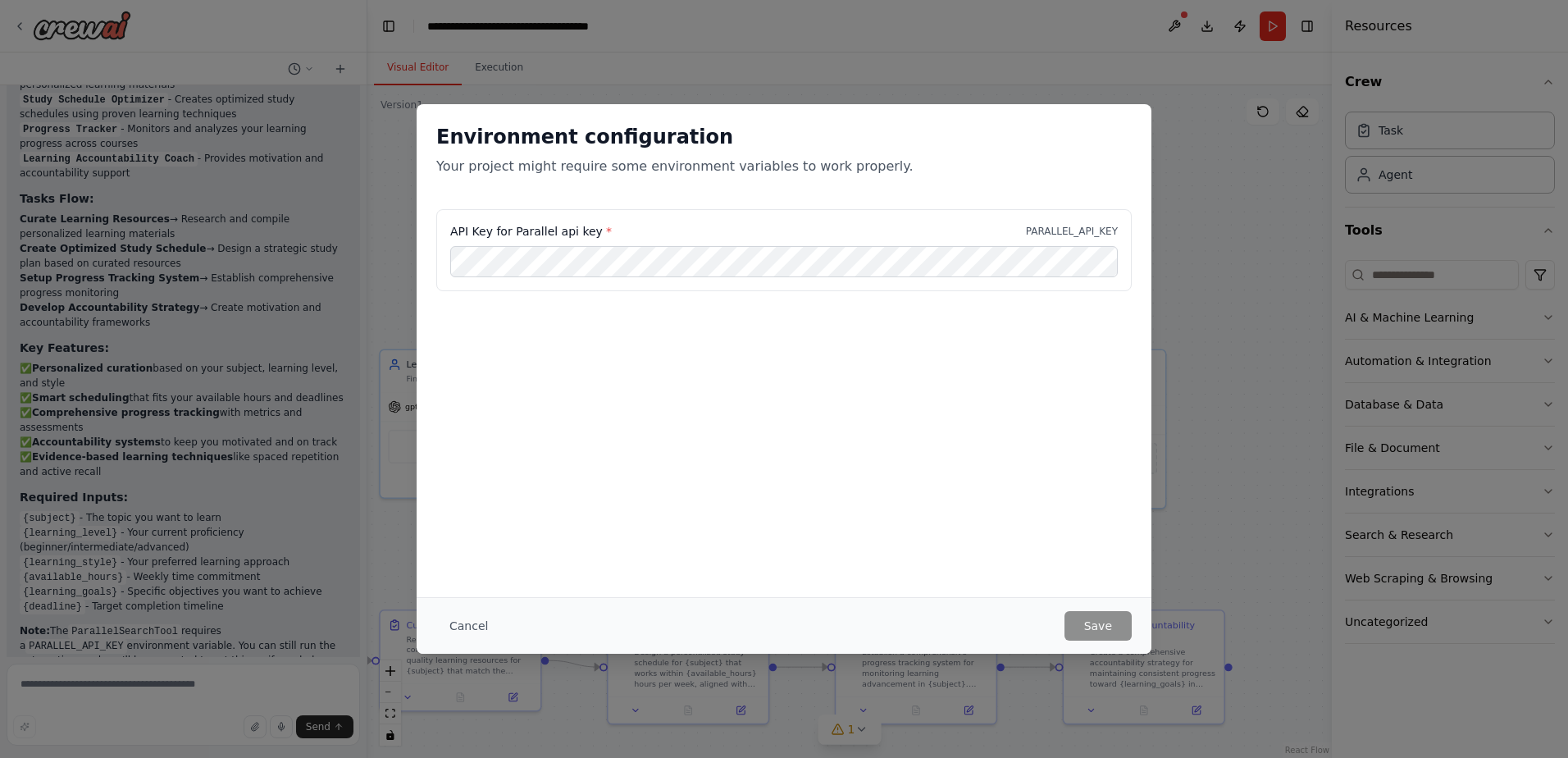
click at [681, 333] on div "API Key for Parallel api key * PARALLEL_API_KEY" at bounding box center [784, 290] width 735 height 164
click at [458, 628] on button "Cancel" at bounding box center [468, 625] width 65 height 29
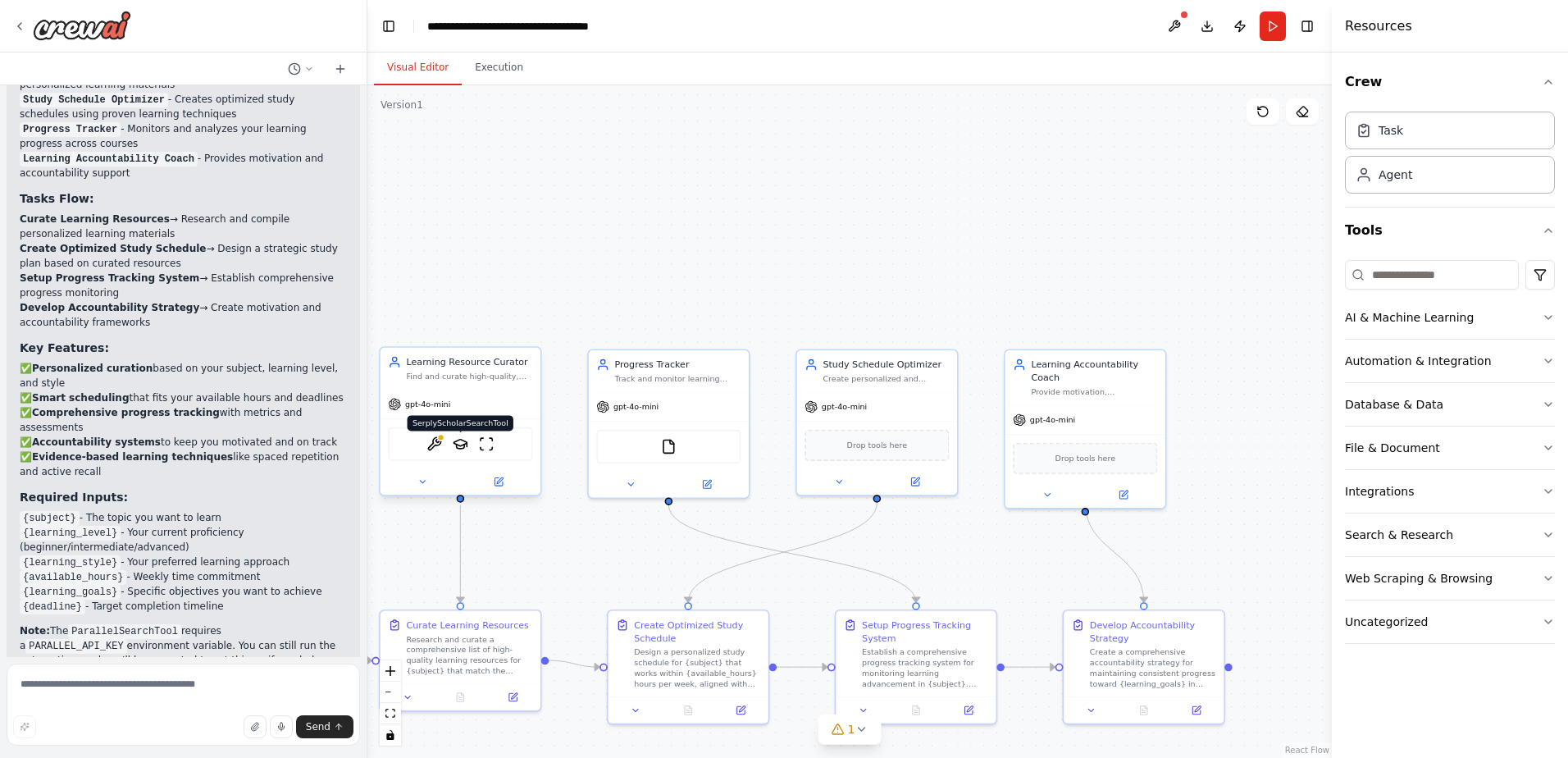
click at [462, 448] on img at bounding box center [461, 444] width 16 height 16
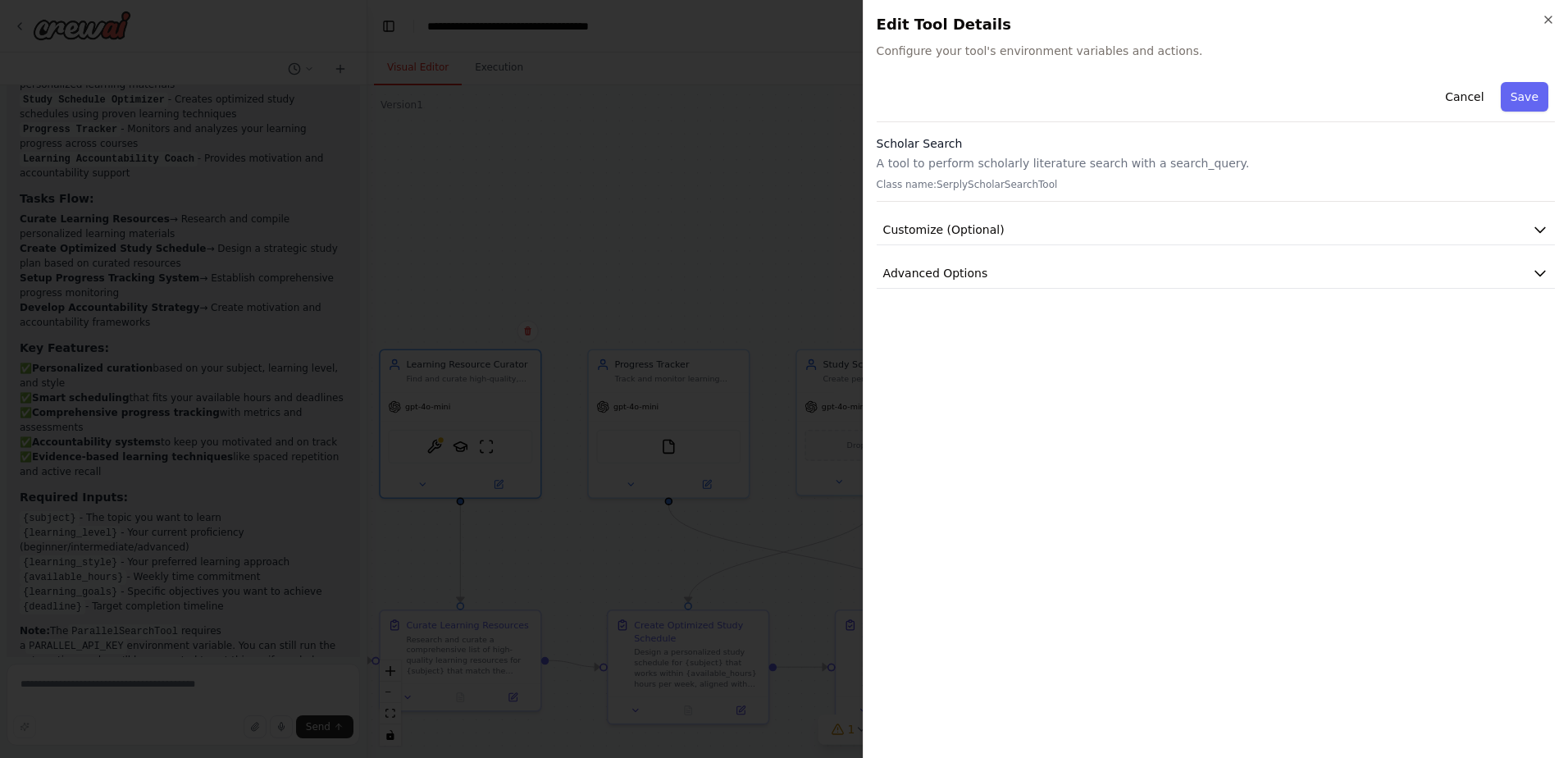
click at [1472, 39] on div "Edit Tool Details Configure your tool's environment variables and actions." at bounding box center [1215, 36] width 678 height 46
click at [1546, 21] on icon "button" at bounding box center [1548, 19] width 13 height 13
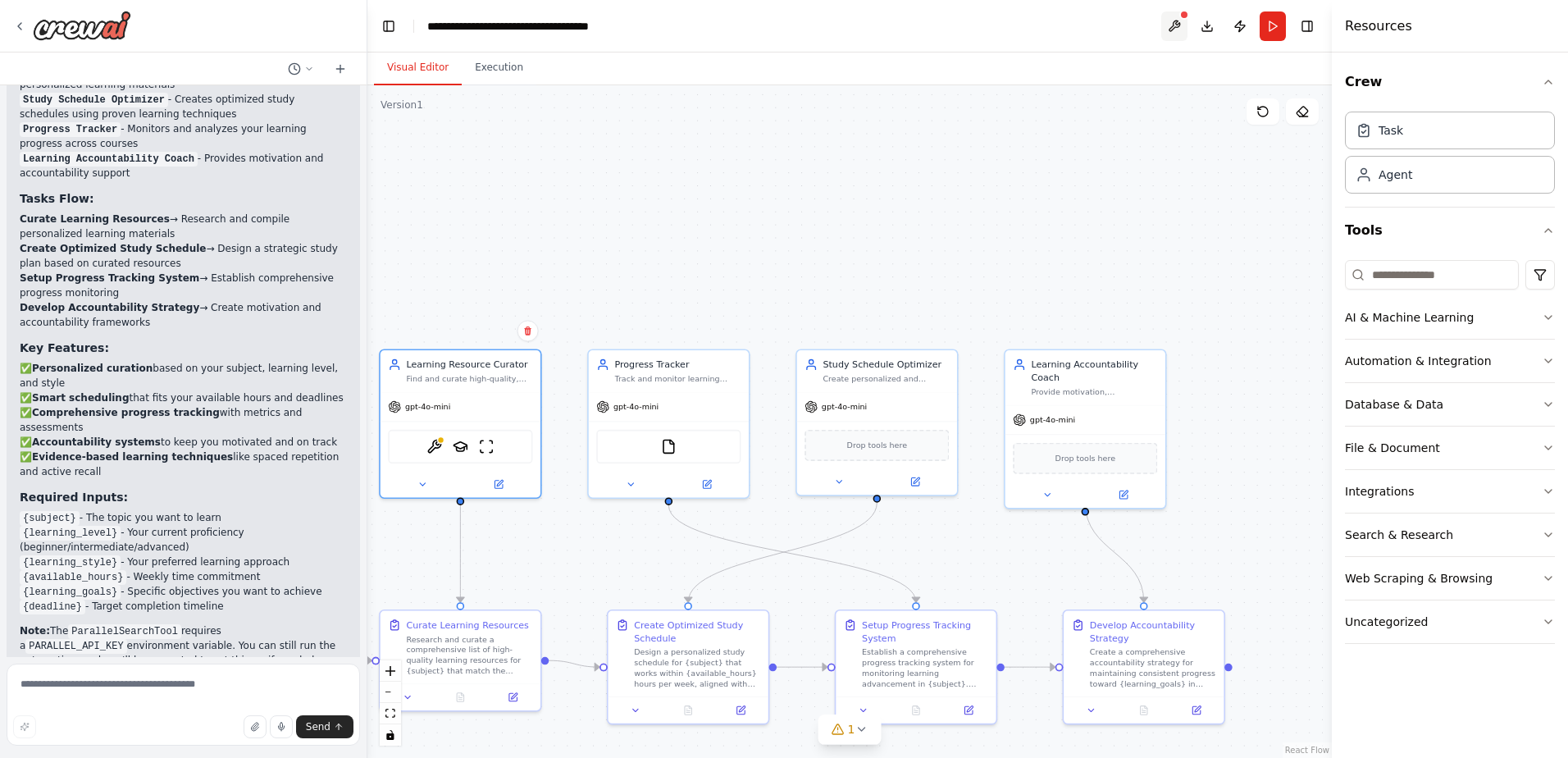
click at [1168, 26] on button at bounding box center [1174, 26] width 27 height 29
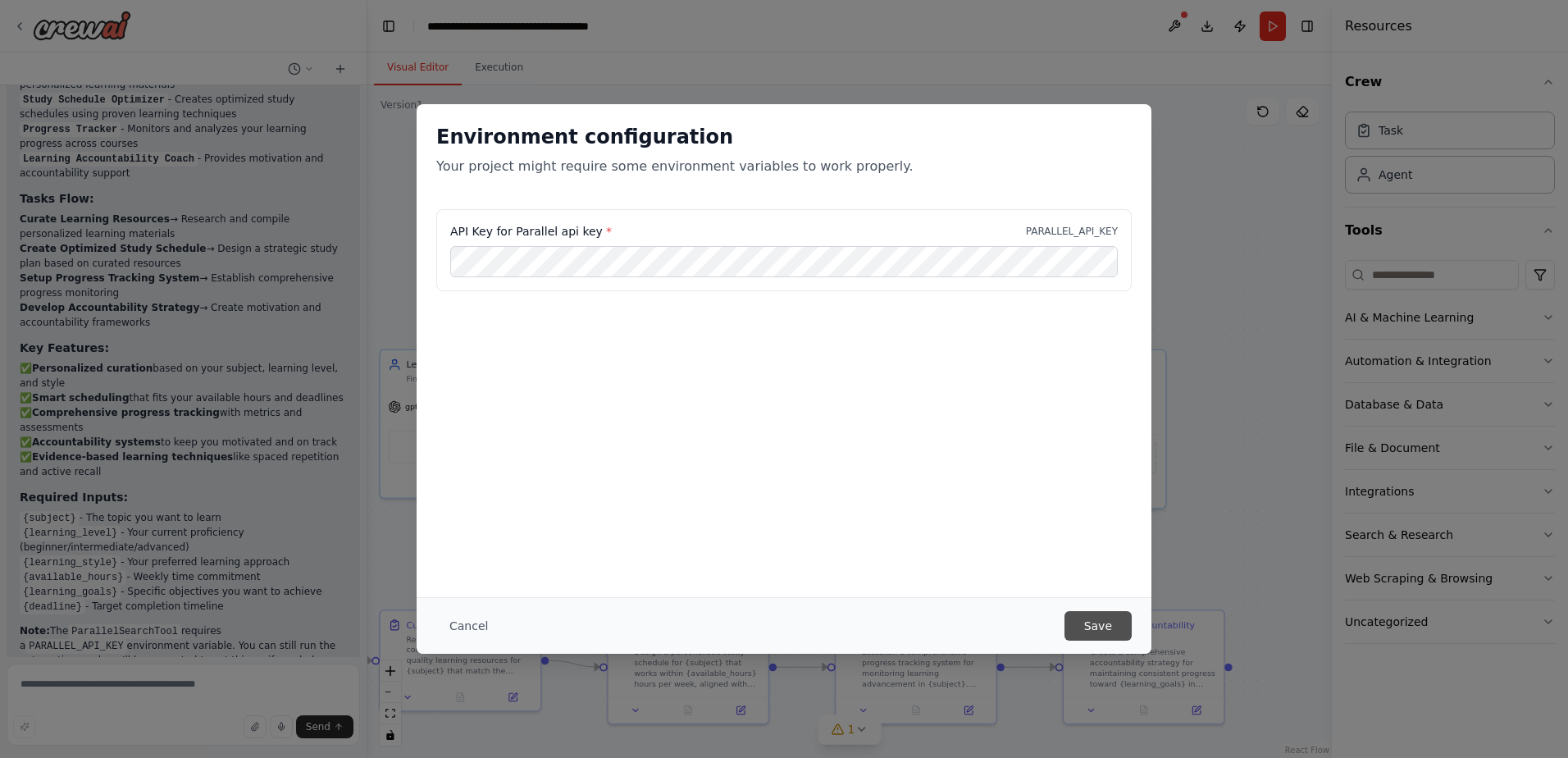
click at [1096, 624] on button "Save" at bounding box center [1098, 625] width 67 height 29
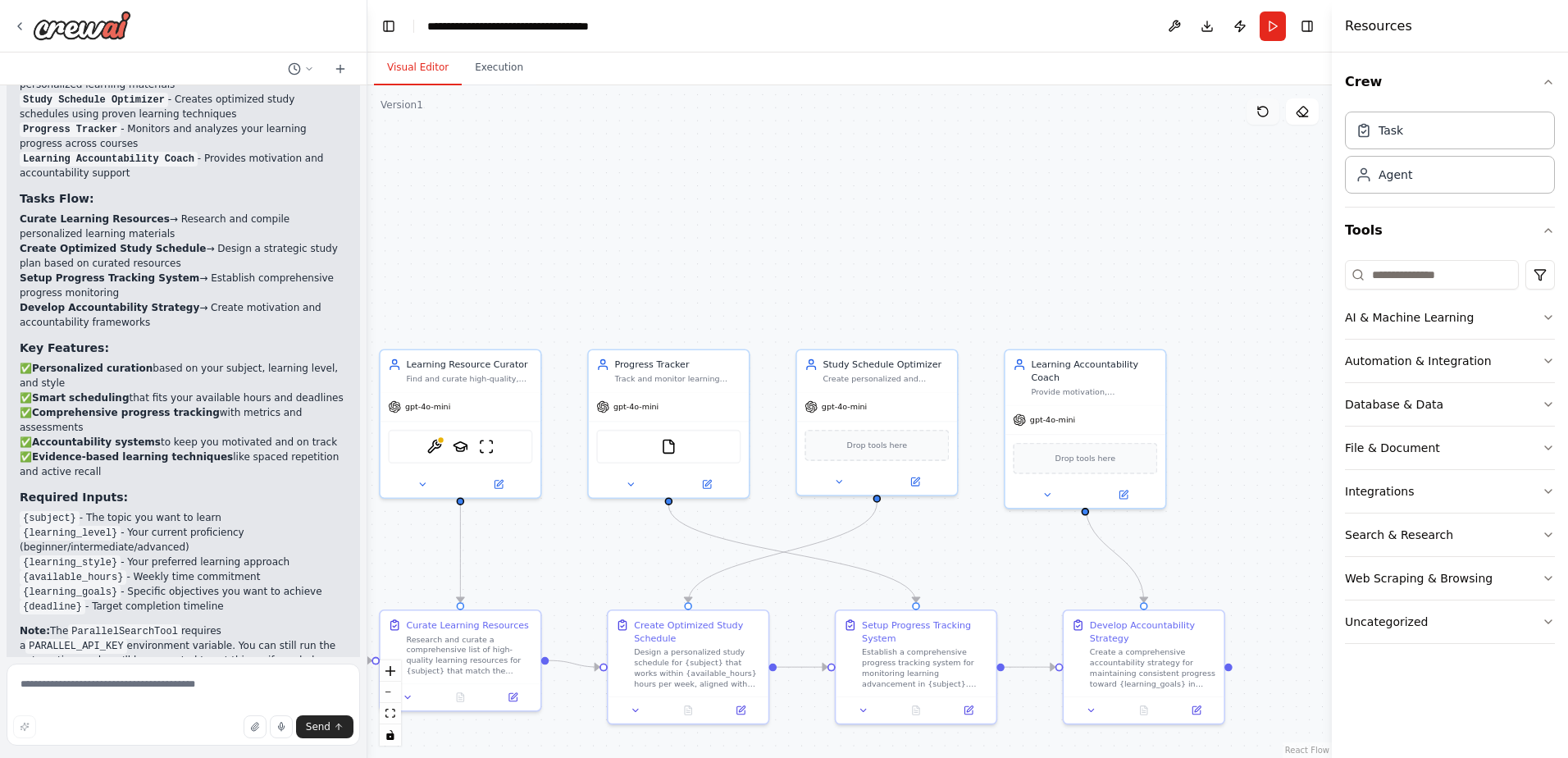
click at [1266, 109] on icon at bounding box center [1262, 111] width 10 height 10
click at [1274, 25] on button "Run" at bounding box center [1273, 26] width 27 height 29
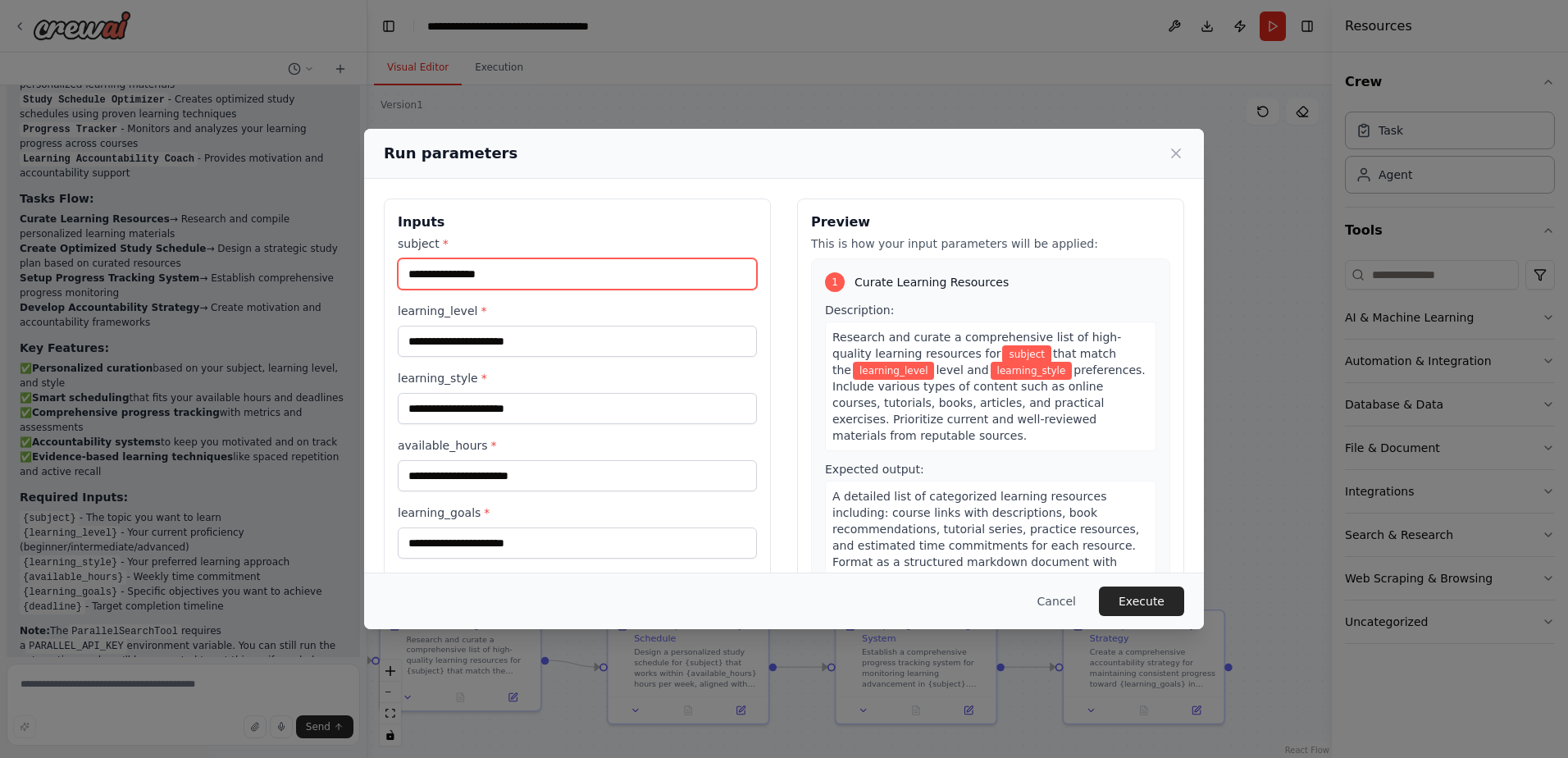
click at [495, 276] on input "subject *" at bounding box center [577, 273] width 359 height 31
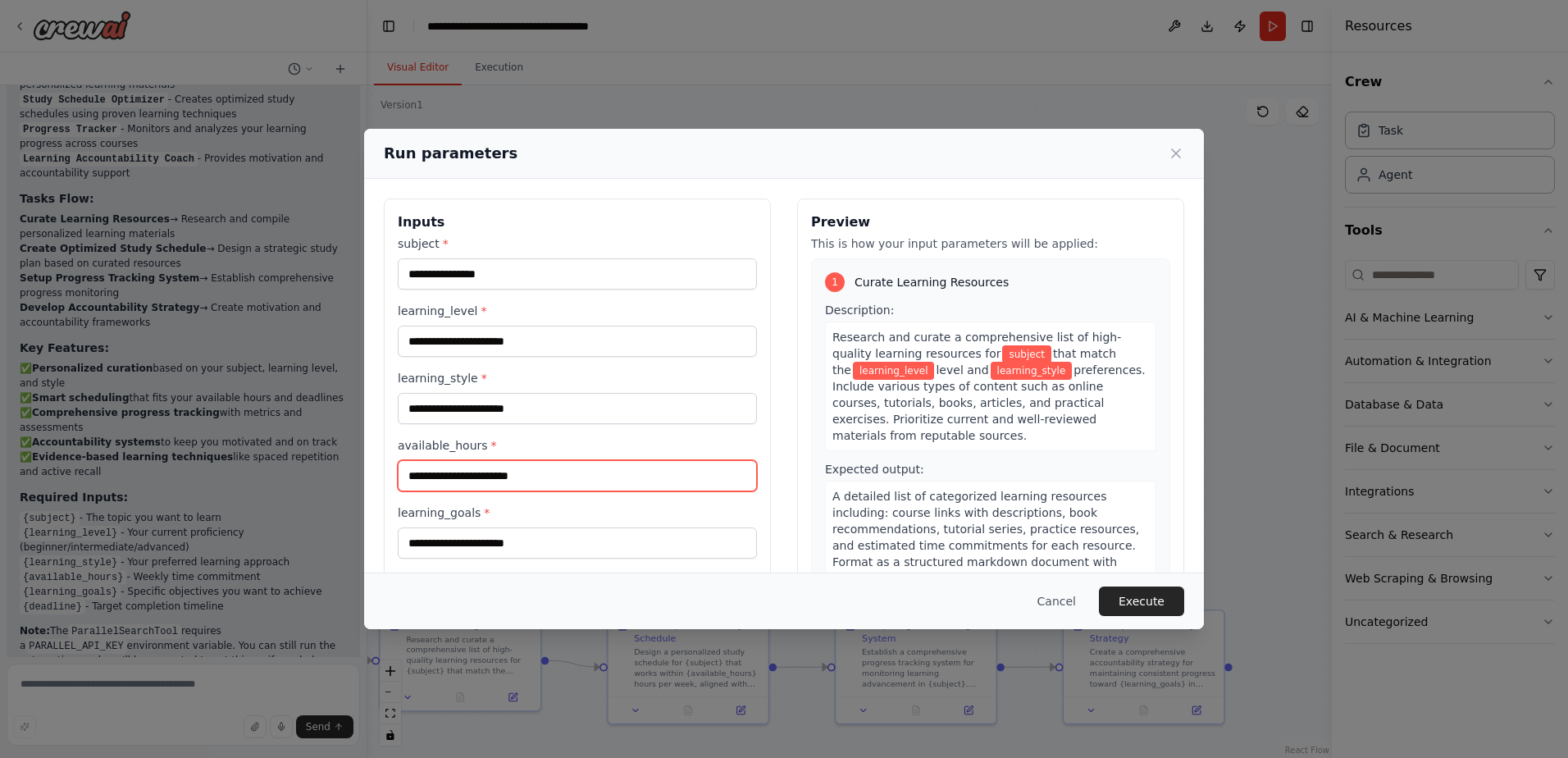
click at [717, 474] on input "available_hours *" at bounding box center [577, 475] width 359 height 31
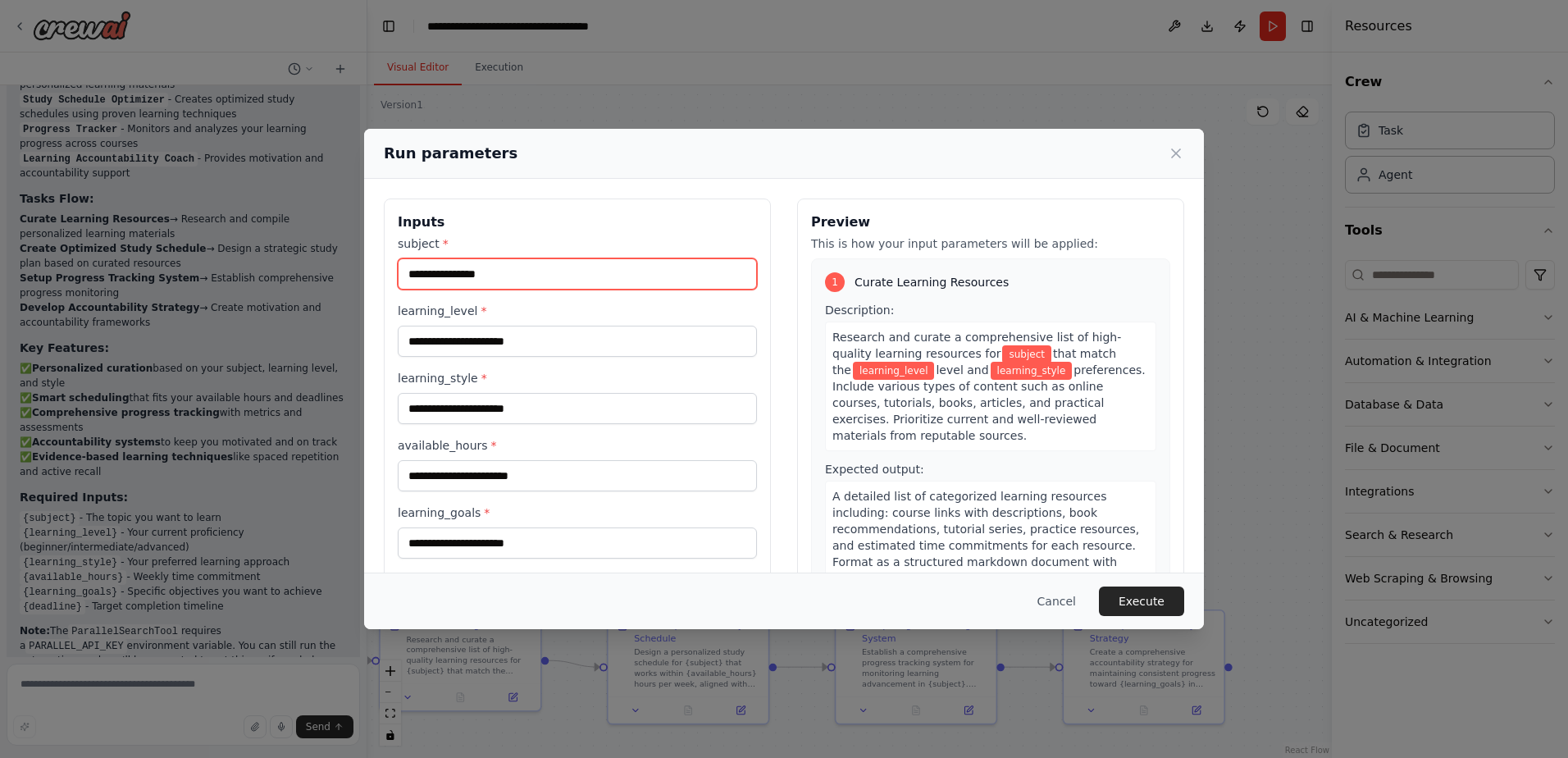
click at [583, 274] on input "subject *" at bounding box center [577, 273] width 359 height 31
type input "******"
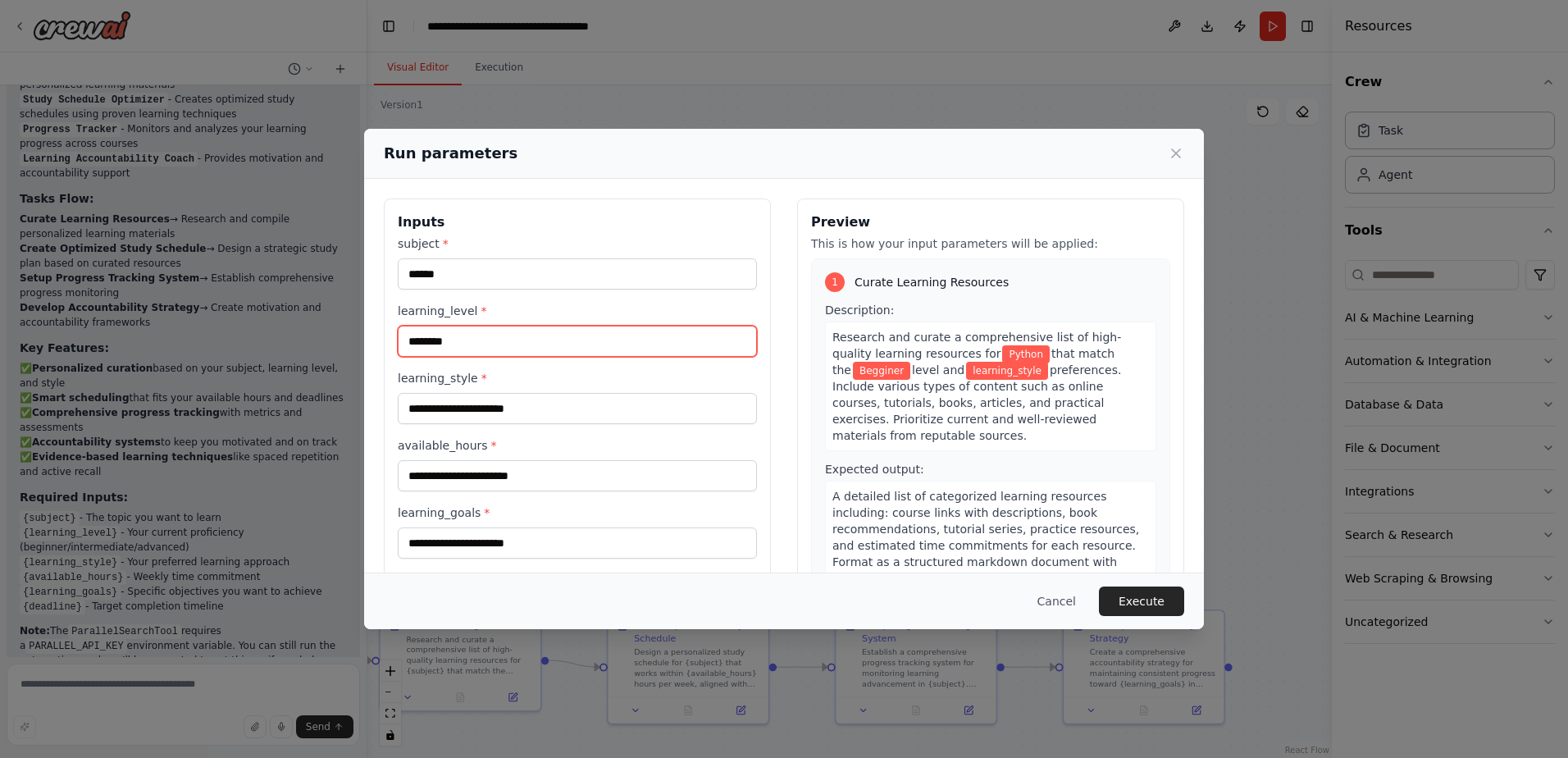
type input "********"
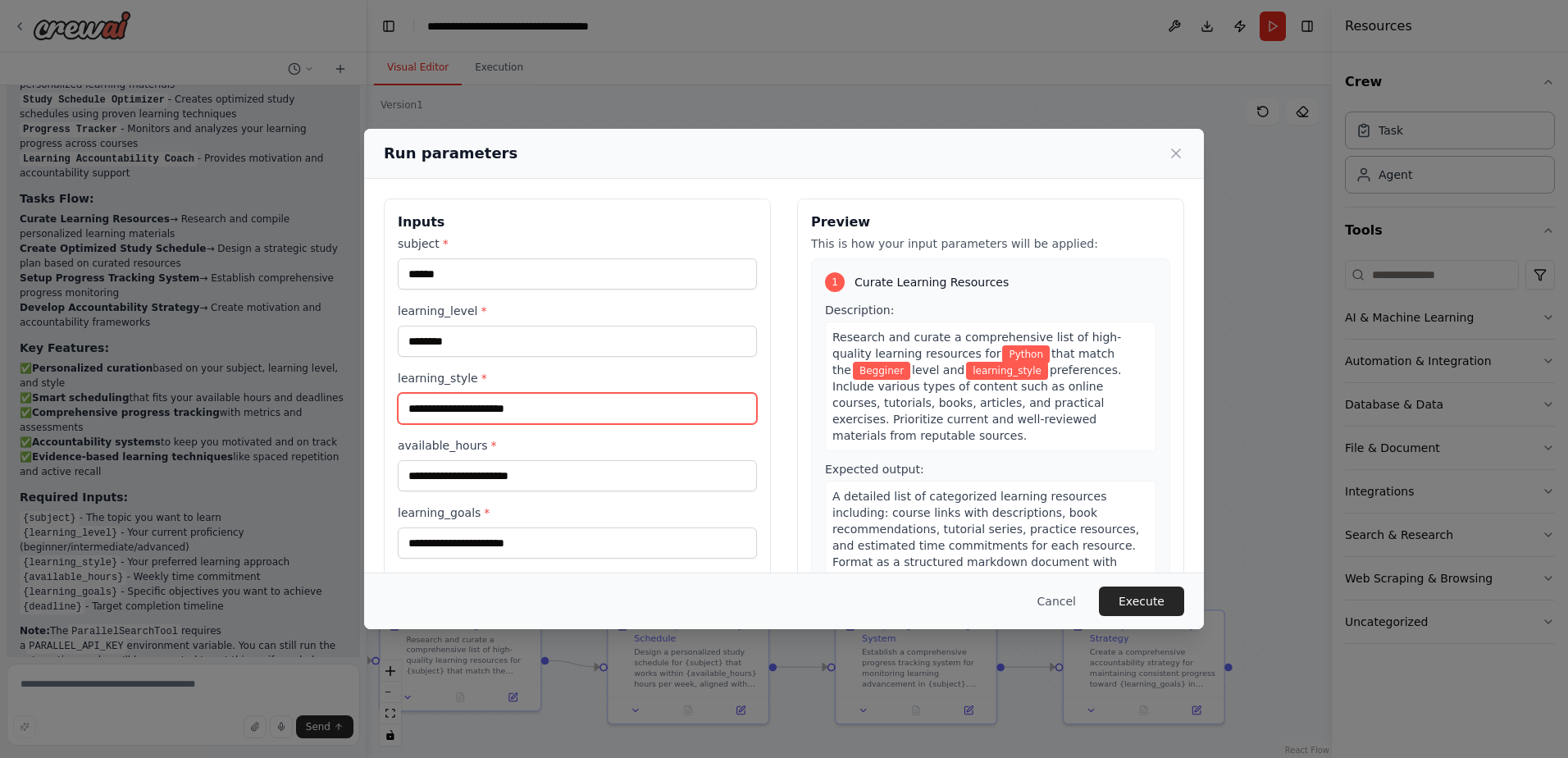
type input "*"
type input "**********"
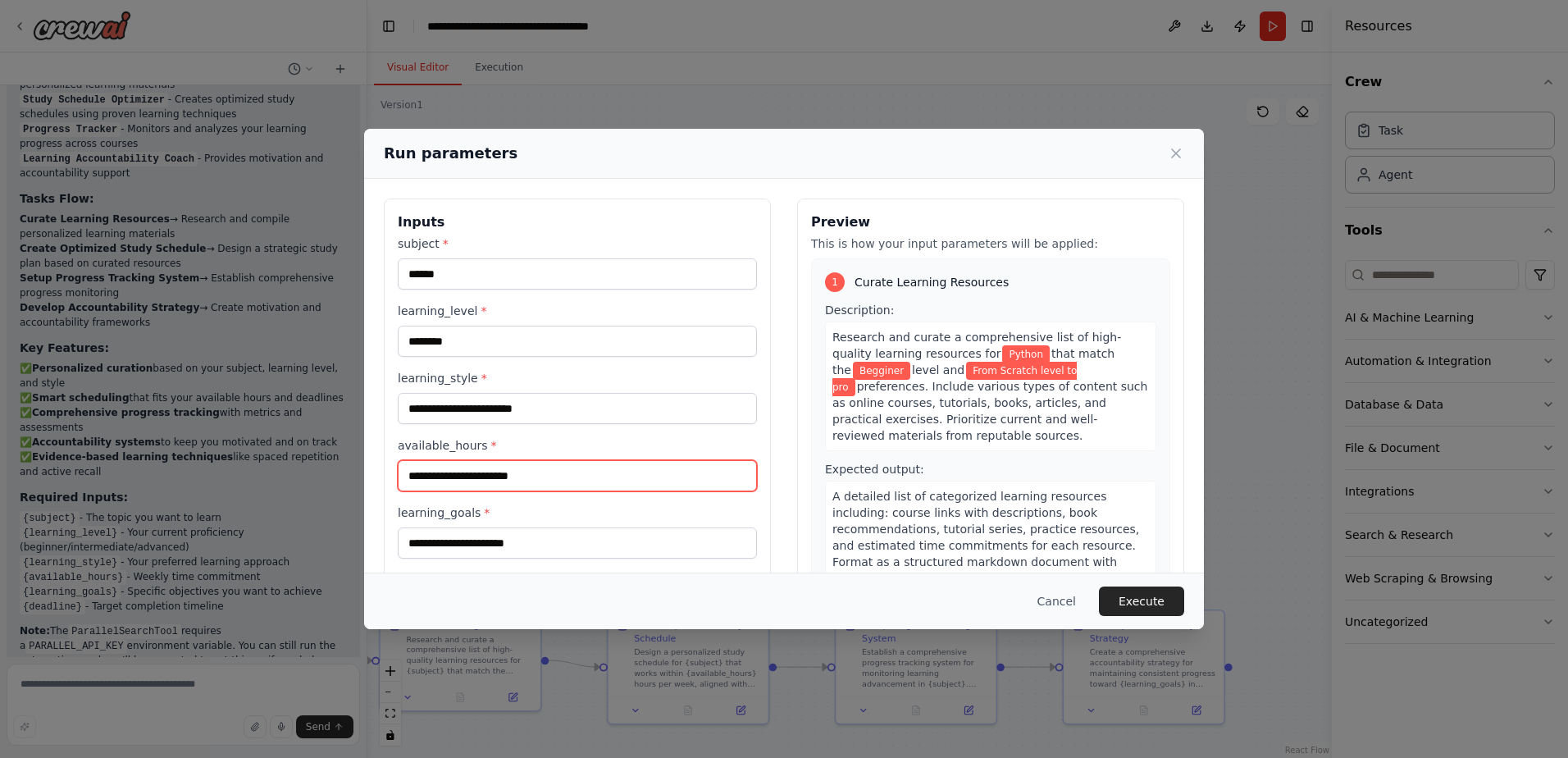
click at [489, 478] on input "available_hours *" at bounding box center [577, 475] width 359 height 31
type input "****"
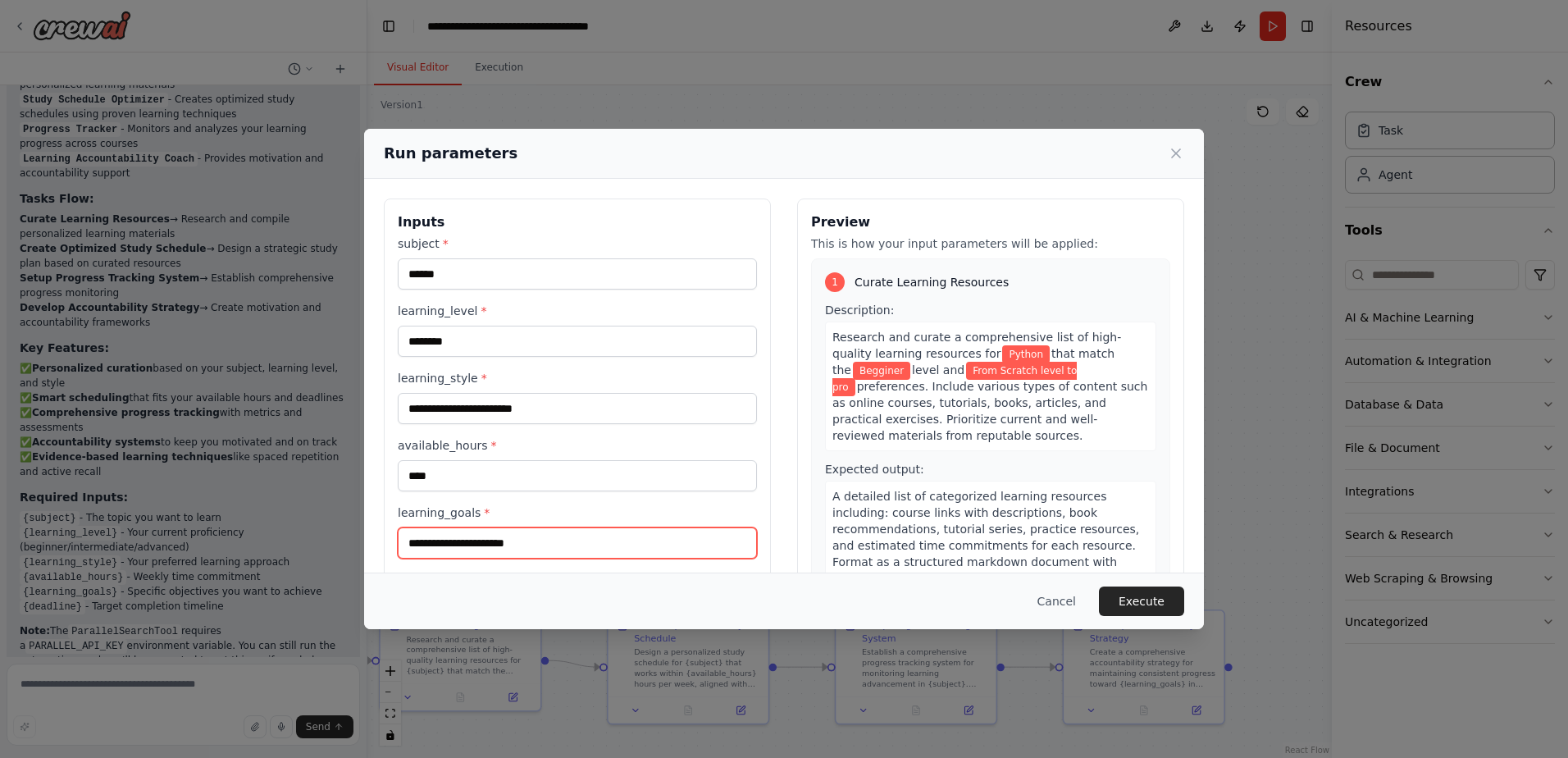
click at [516, 546] on input "learning_goals *" at bounding box center [577, 542] width 359 height 31
type input "*"
click at [1142, 597] on button "Execute" at bounding box center [1141, 601] width 85 height 29
click at [1155, 601] on button "Execute" at bounding box center [1141, 601] width 85 height 29
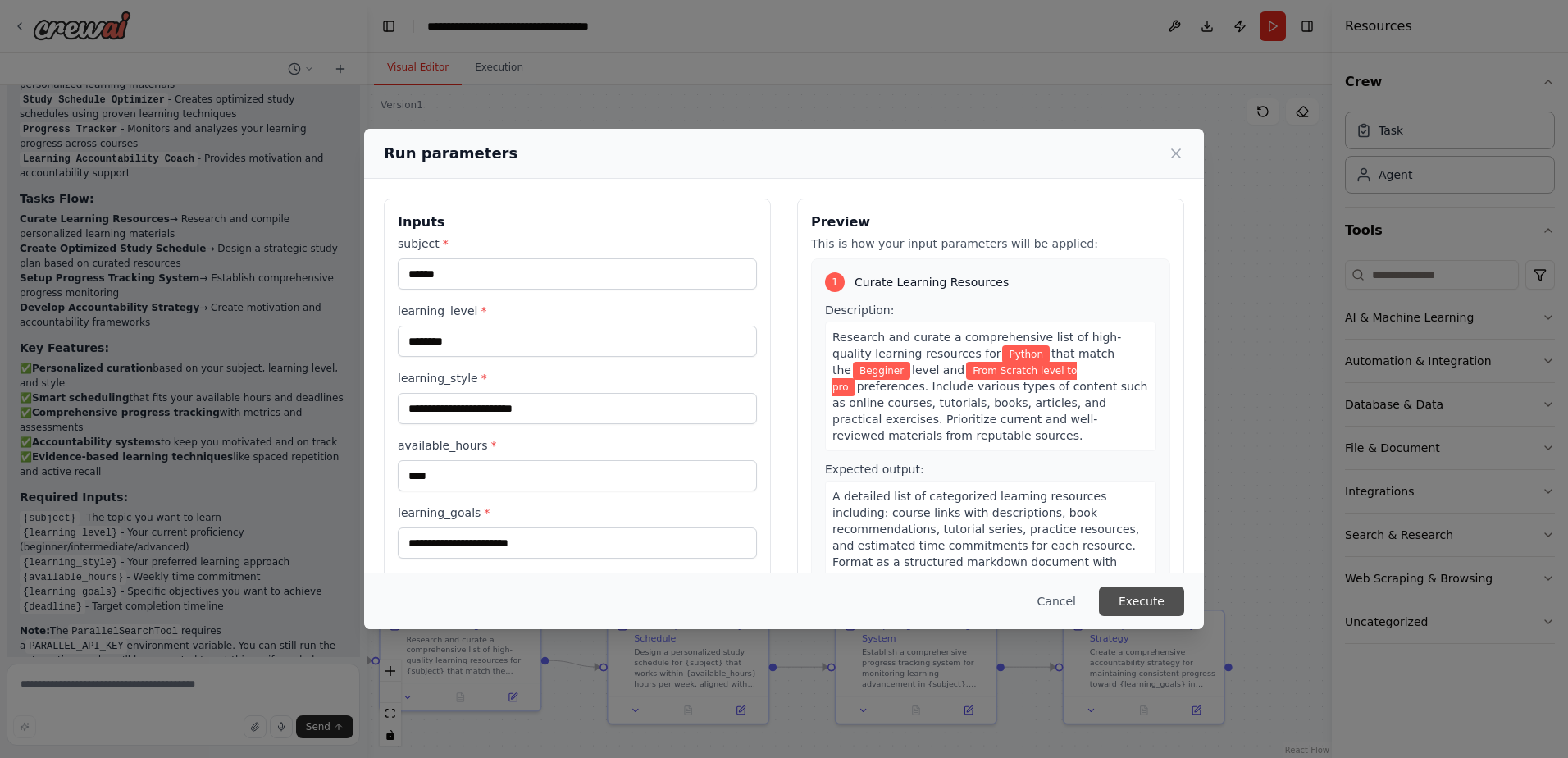
click at [1155, 601] on button "Execute" at bounding box center [1141, 601] width 85 height 29
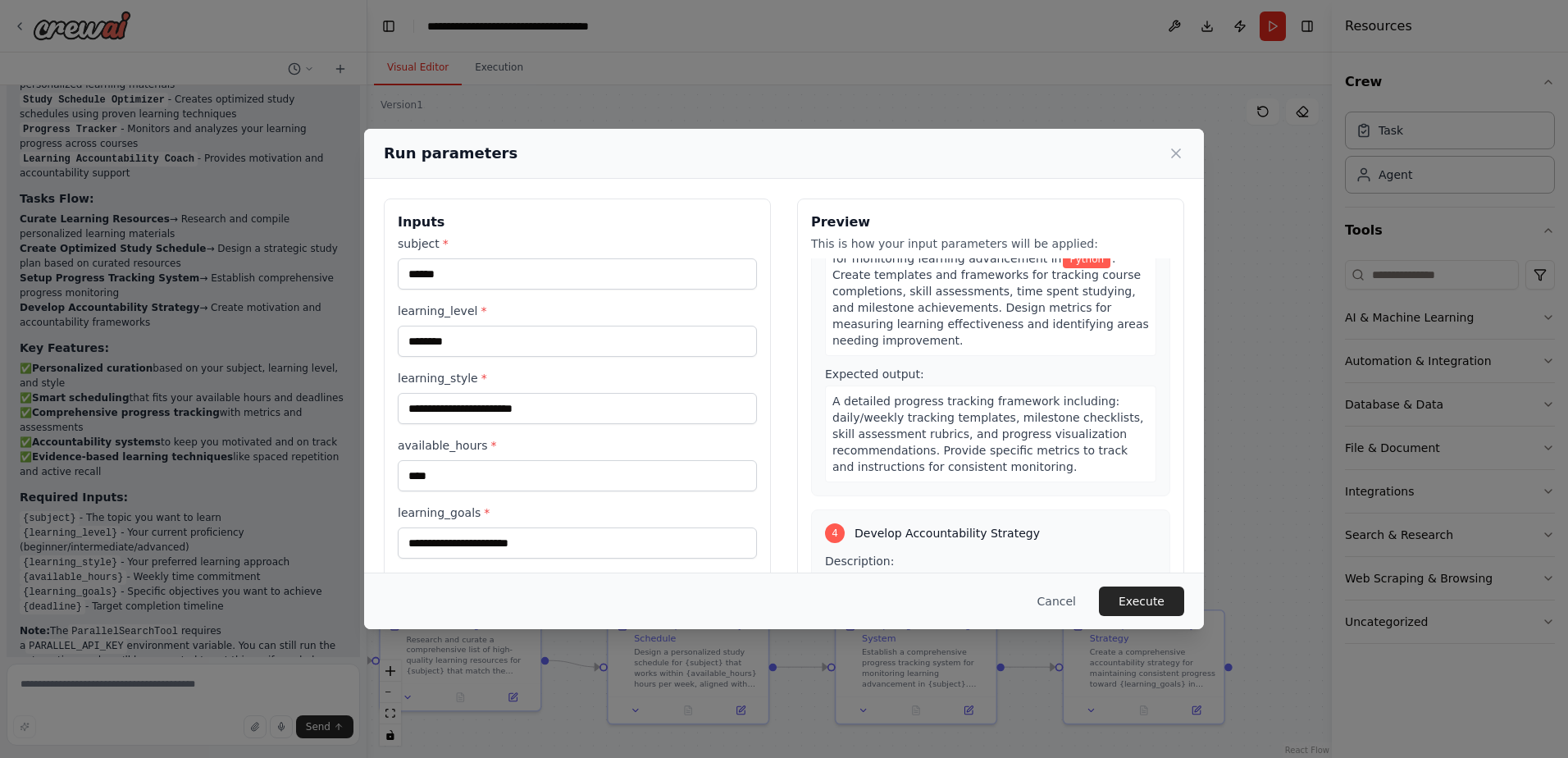
scroll to position [1056, 0]
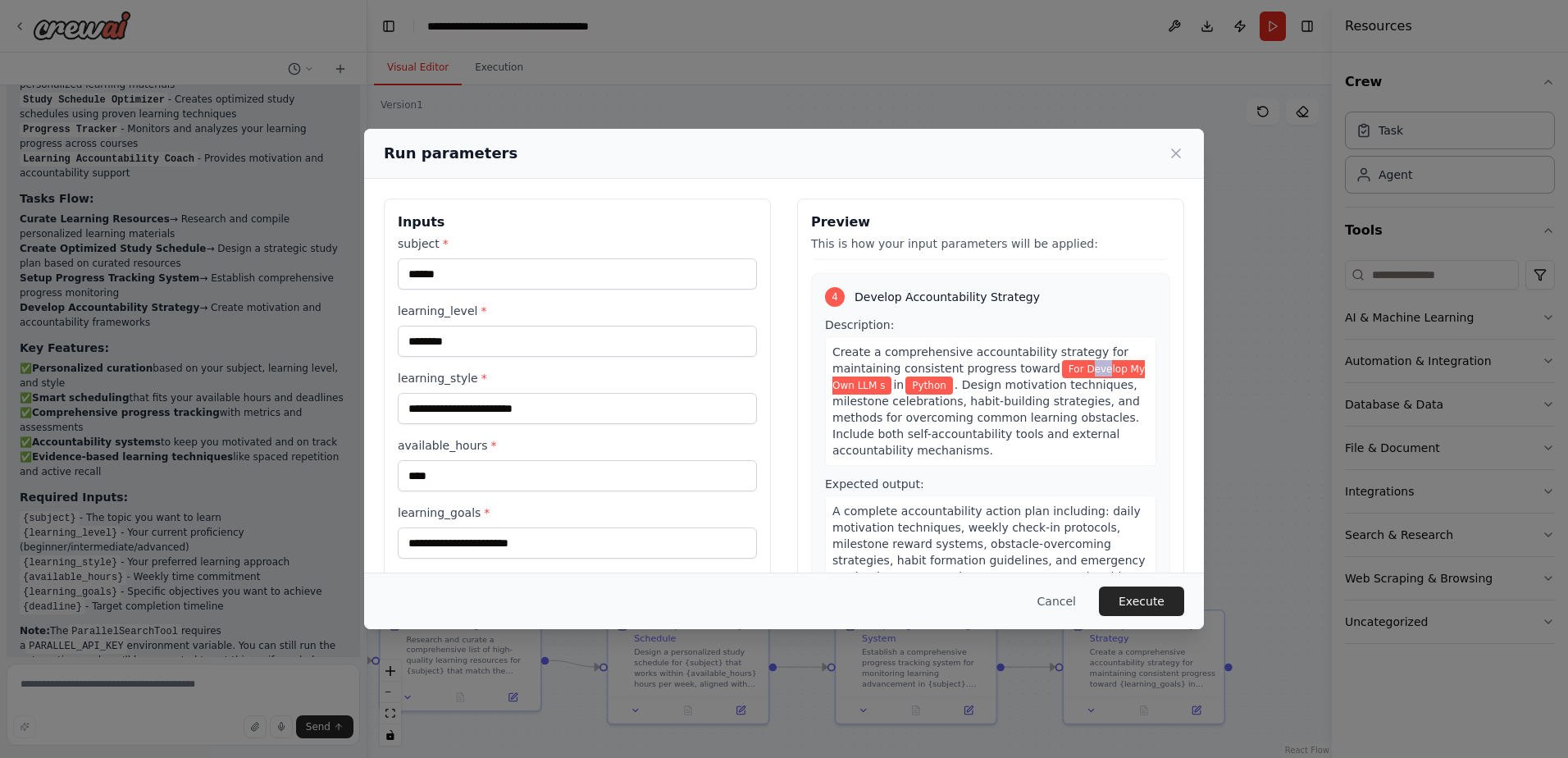
drag, startPoint x: 1060, startPoint y: 320, endPoint x: 1074, endPoint y: 320, distance: 14.0
click at [1074, 360] on span "For Develop My Own LLM s" at bounding box center [988, 377] width 312 height 34
drag, startPoint x: 1074, startPoint y: 320, endPoint x: 1017, endPoint y: 381, distance: 83.5
click at [1017, 381] on span ". Design motivation techniques, milestone celebrations, habit-building strategi…" at bounding box center [986, 417] width 308 height 79
click at [429, 545] on input "**********" at bounding box center [577, 542] width 359 height 31
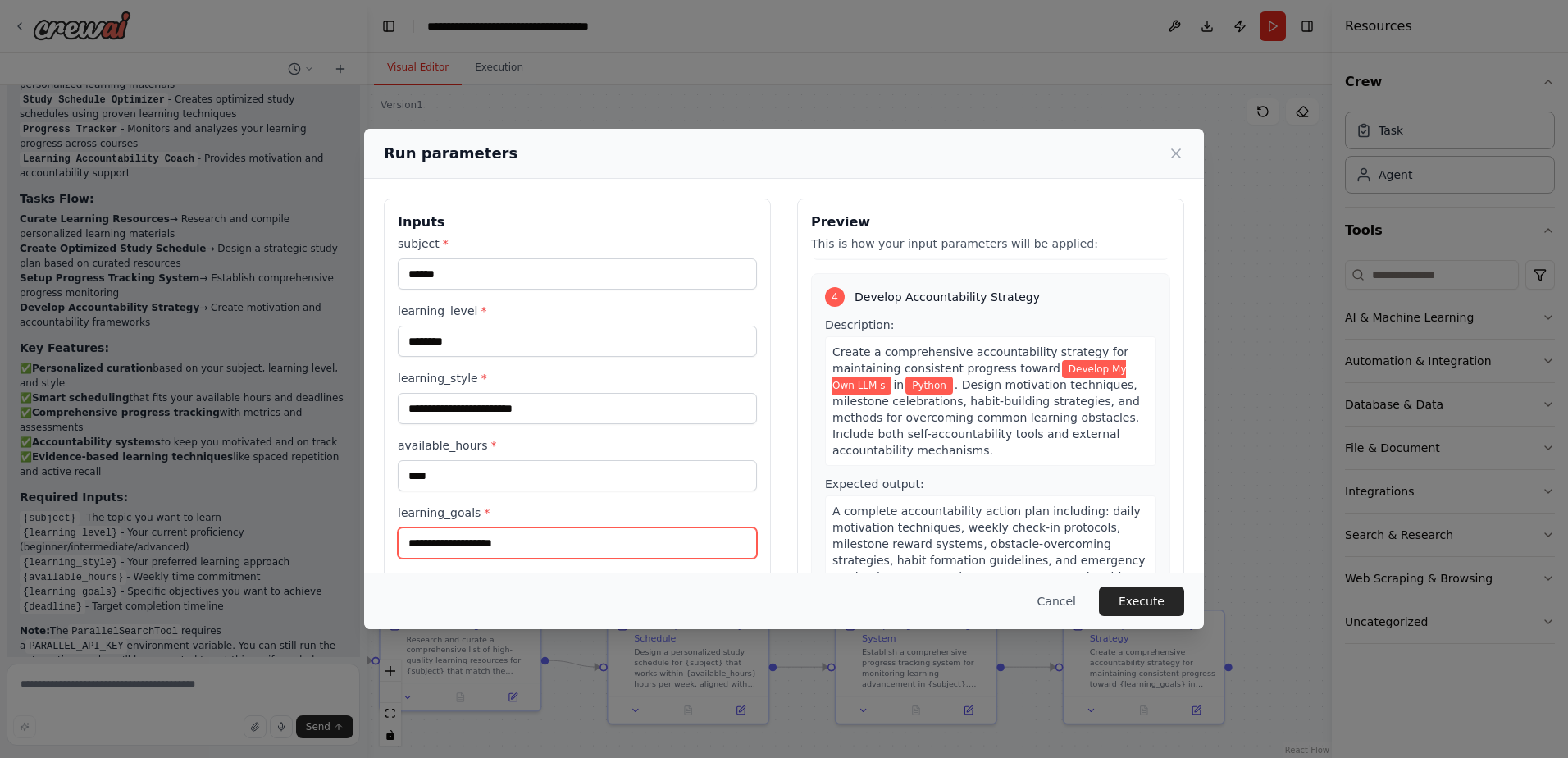
click at [579, 547] on input "**********" at bounding box center [577, 542] width 359 height 31
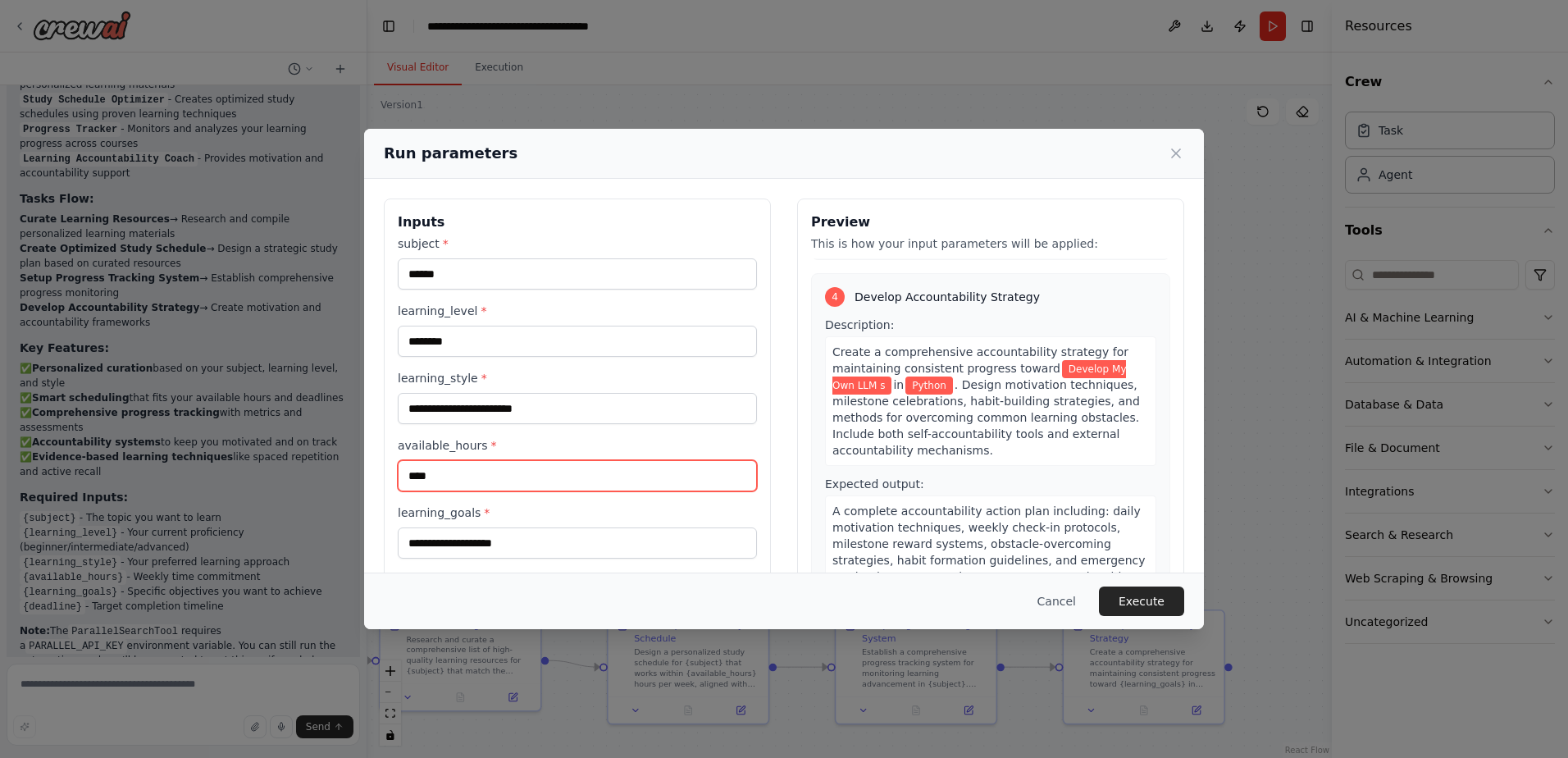
click at [593, 468] on input "****" at bounding box center [577, 475] width 359 height 31
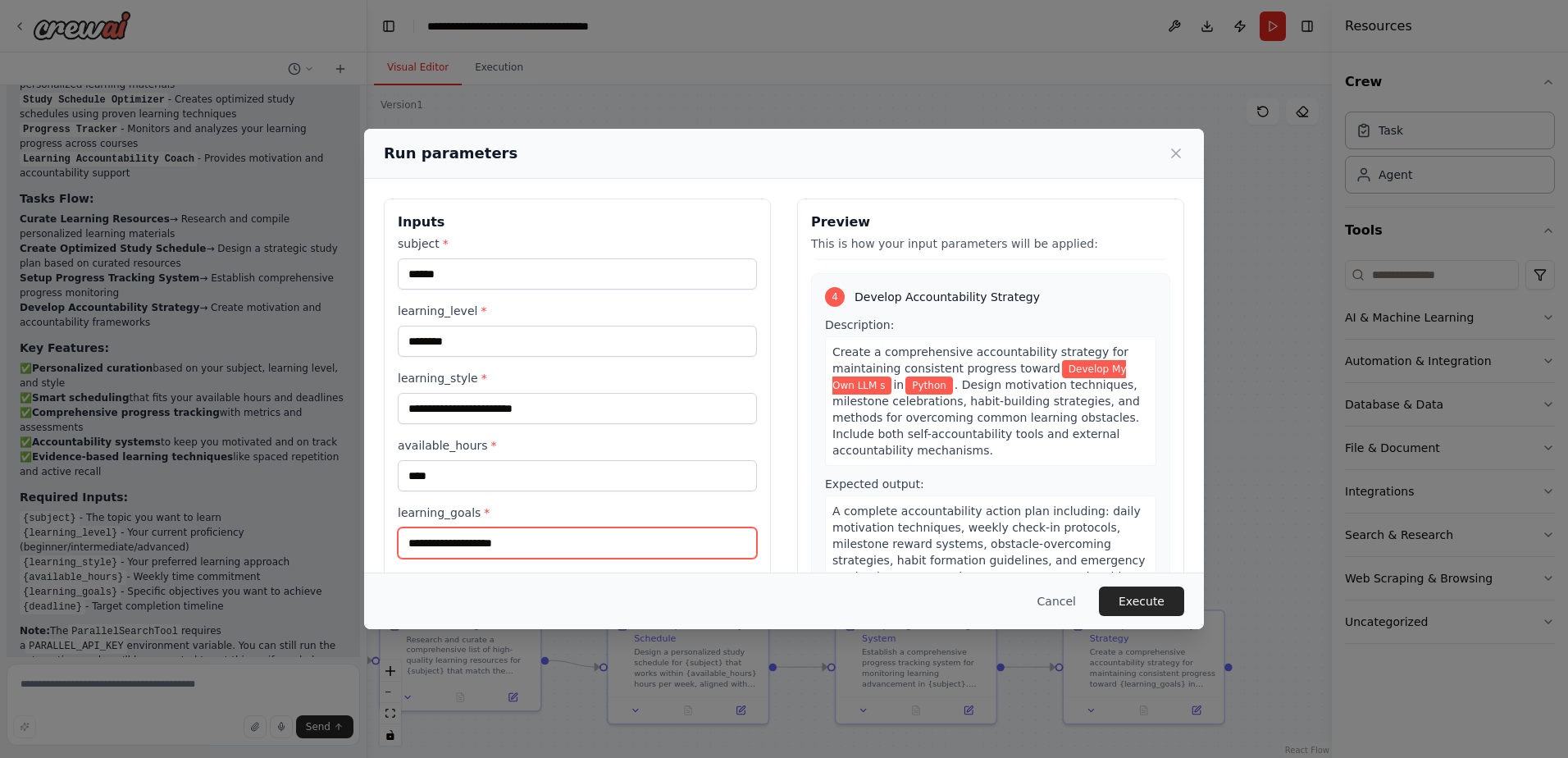
click at [524, 545] on input "**********" at bounding box center [577, 542] width 359 height 31
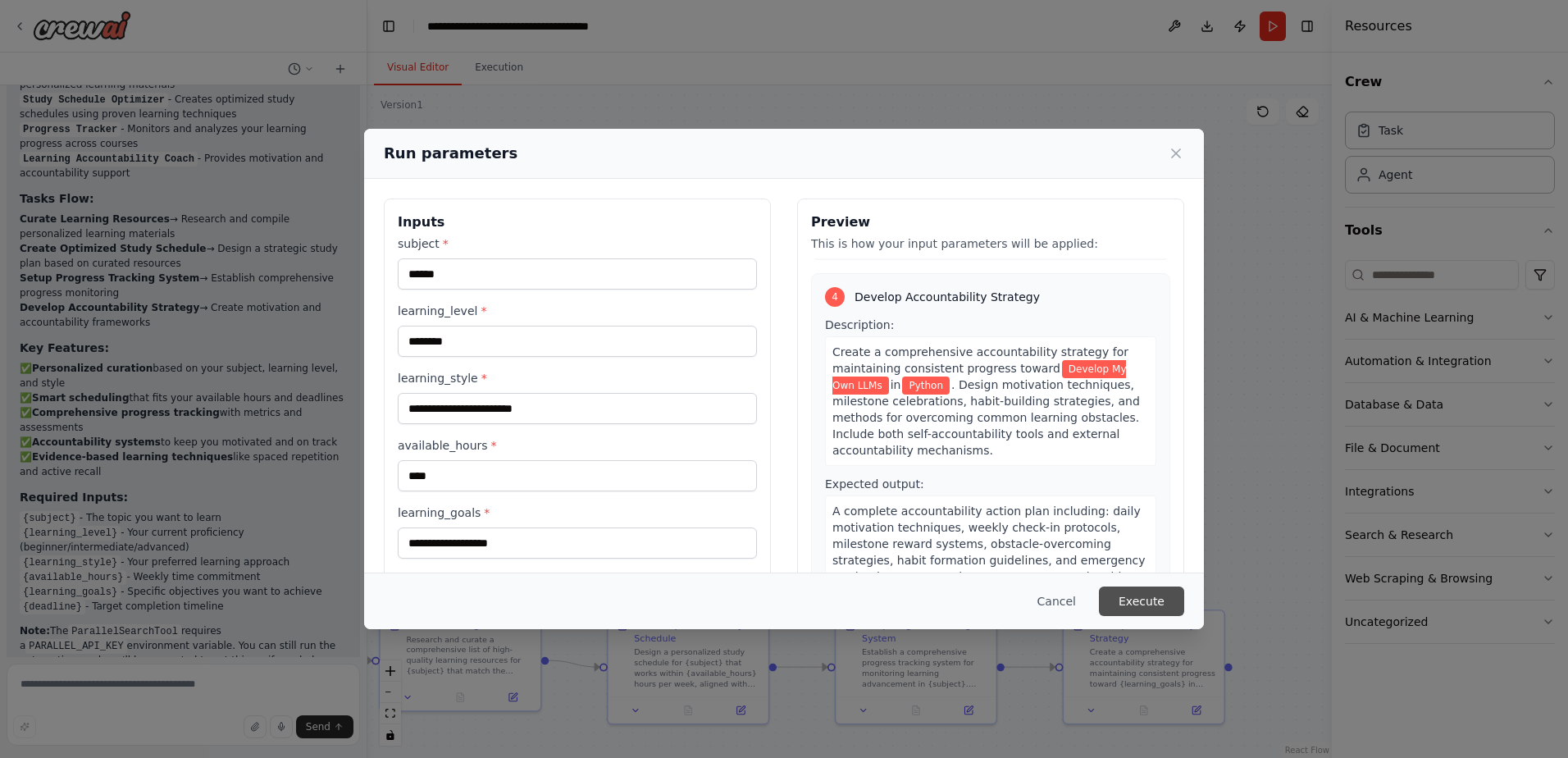
click at [1144, 597] on button "Execute" at bounding box center [1141, 601] width 85 height 29
drag, startPoint x: 570, startPoint y: 546, endPoint x: 377, endPoint y: 547, distance: 193.0
click at [377, 547] on div "**********" at bounding box center [784, 430] width 839 height 503
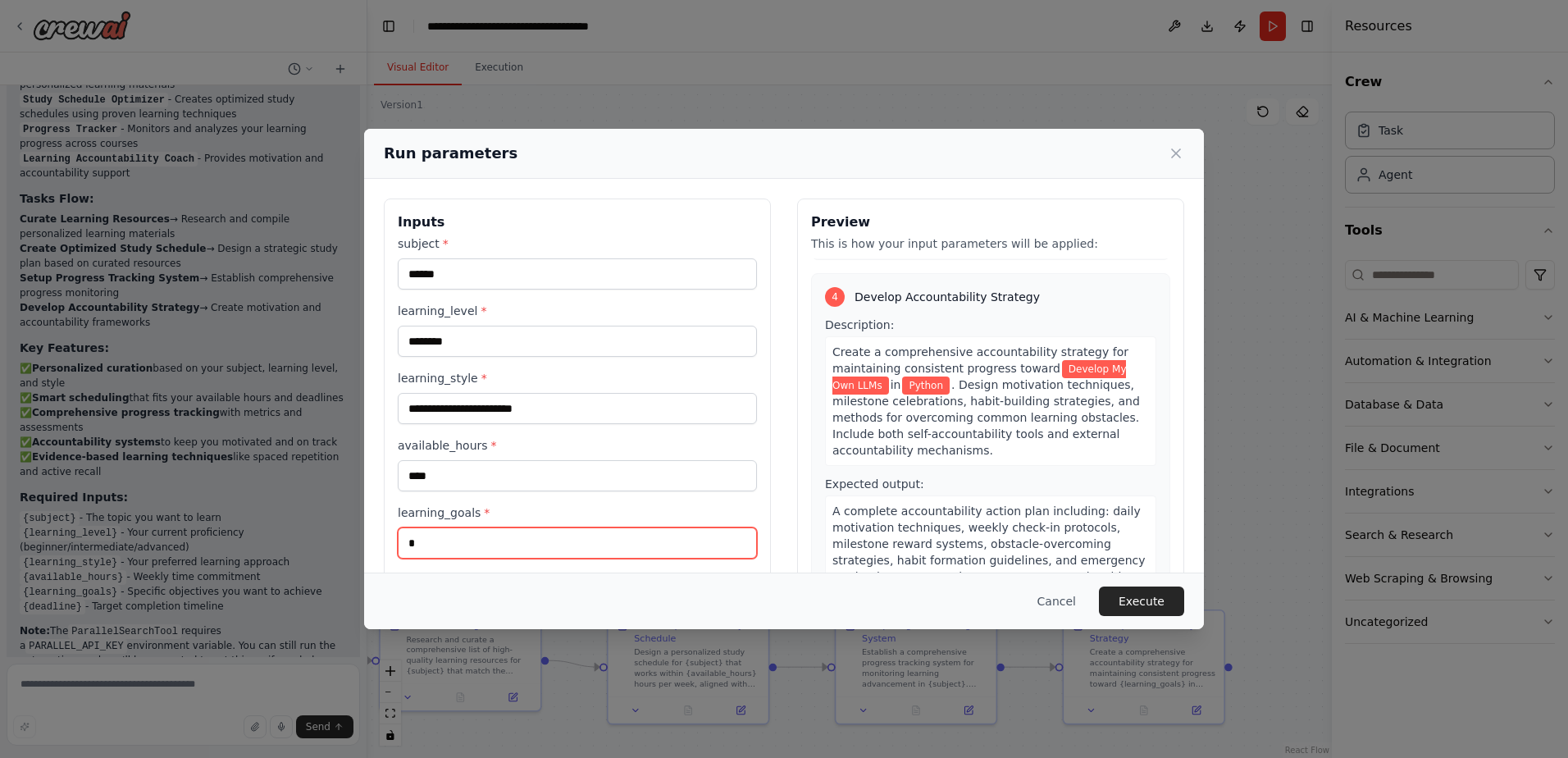
scroll to position [1040, 0]
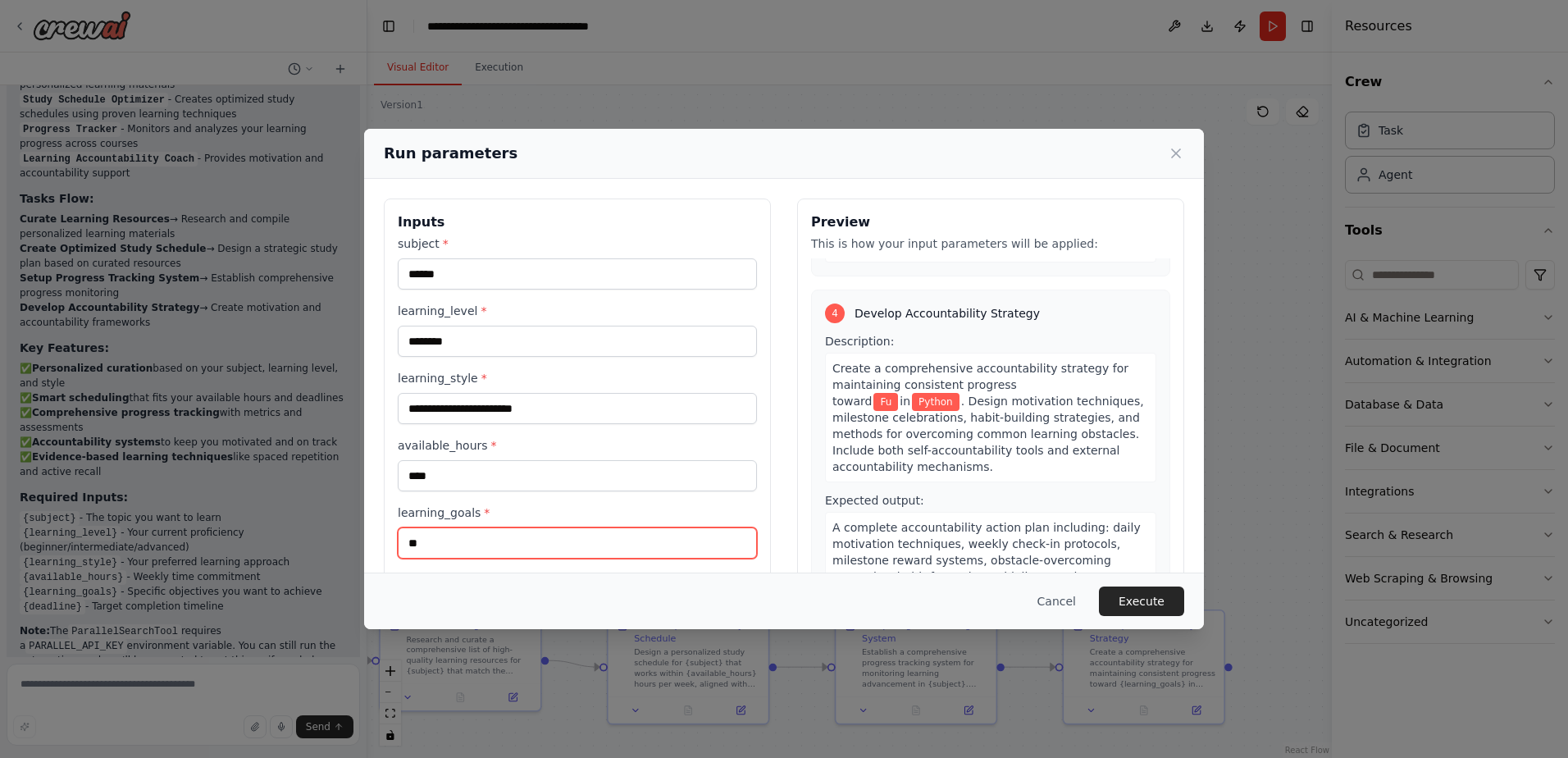
type input "*"
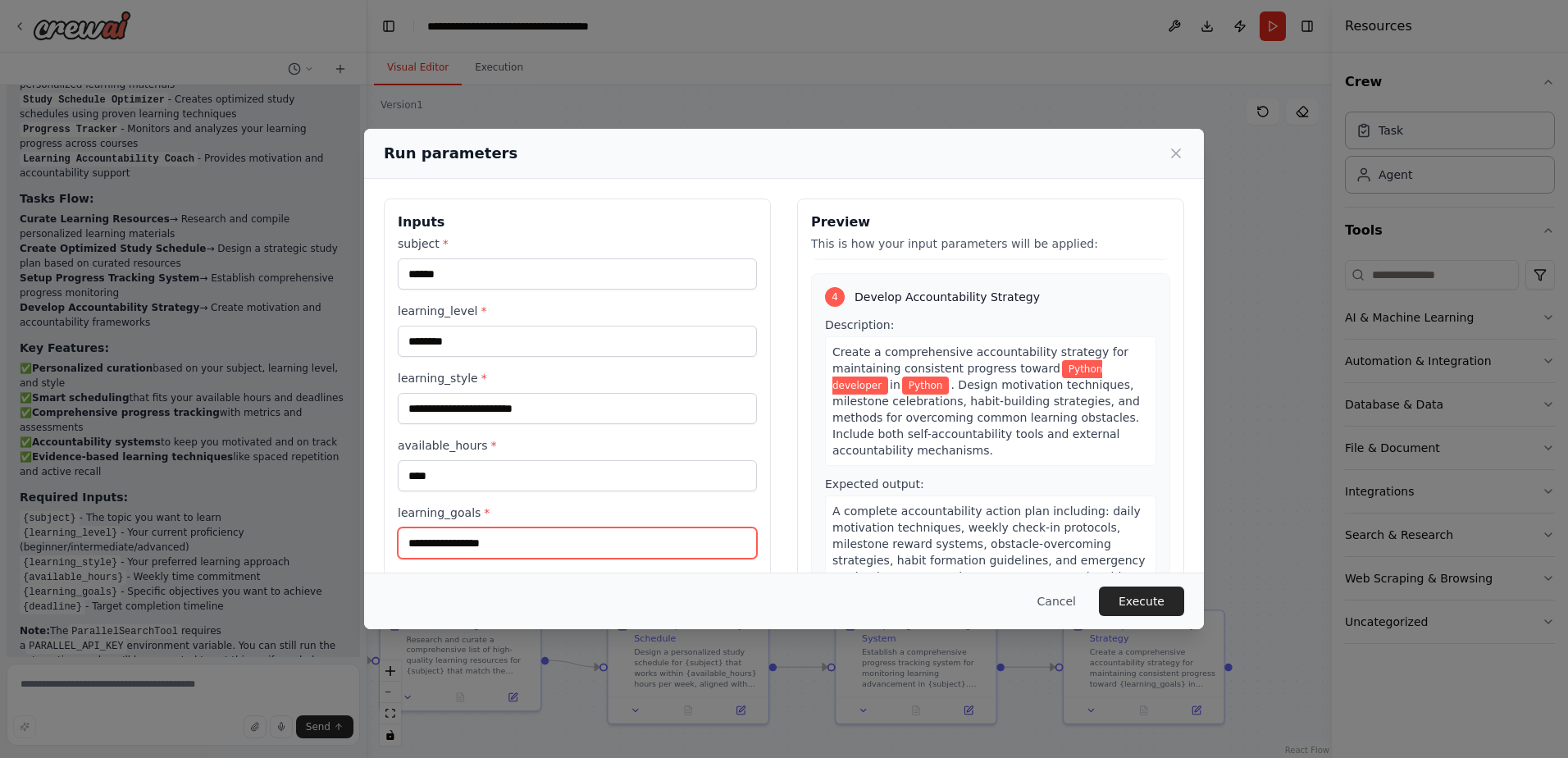
type input "**********"
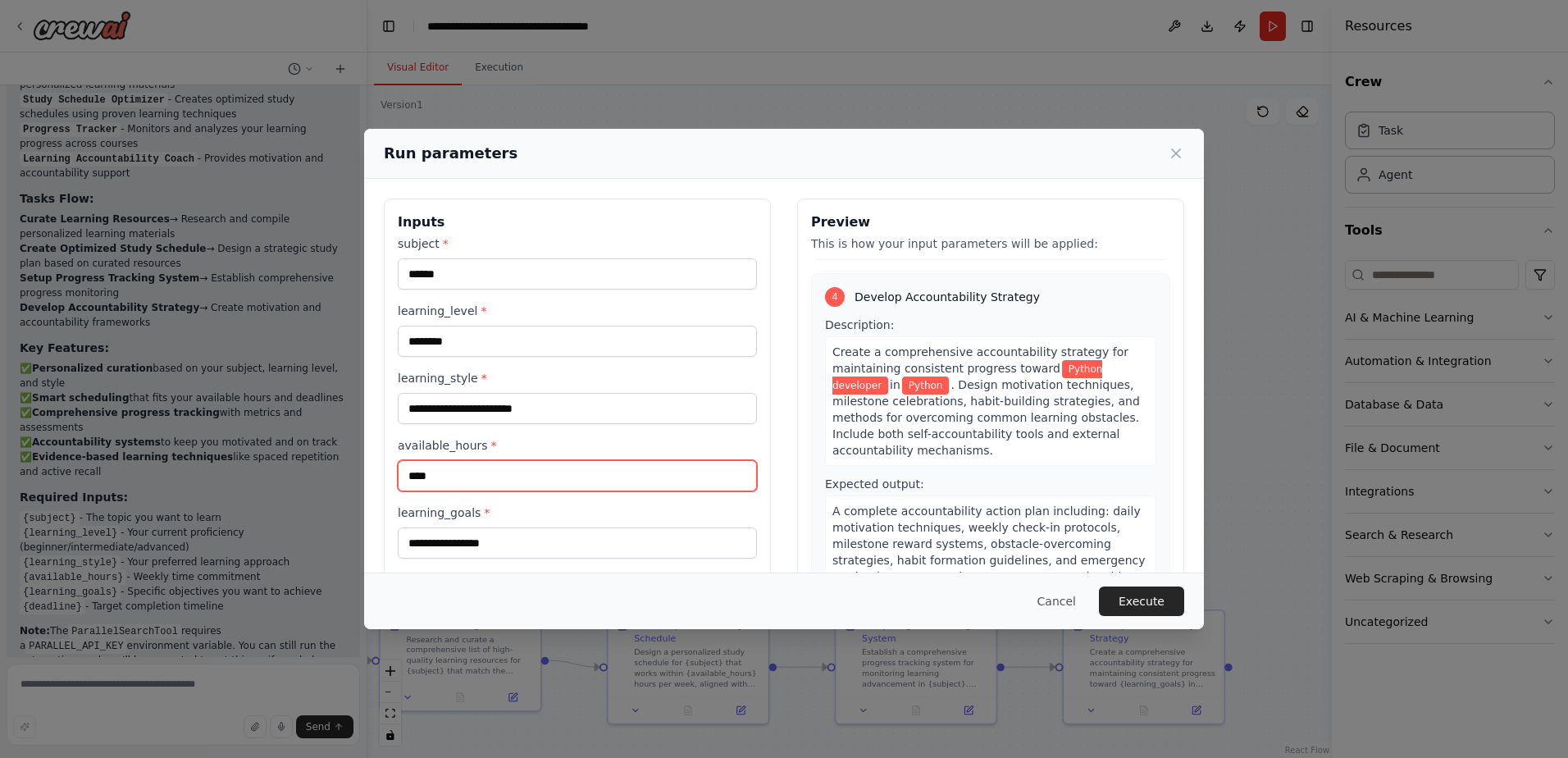
click at [489, 479] on input "****" at bounding box center [577, 475] width 359 height 31
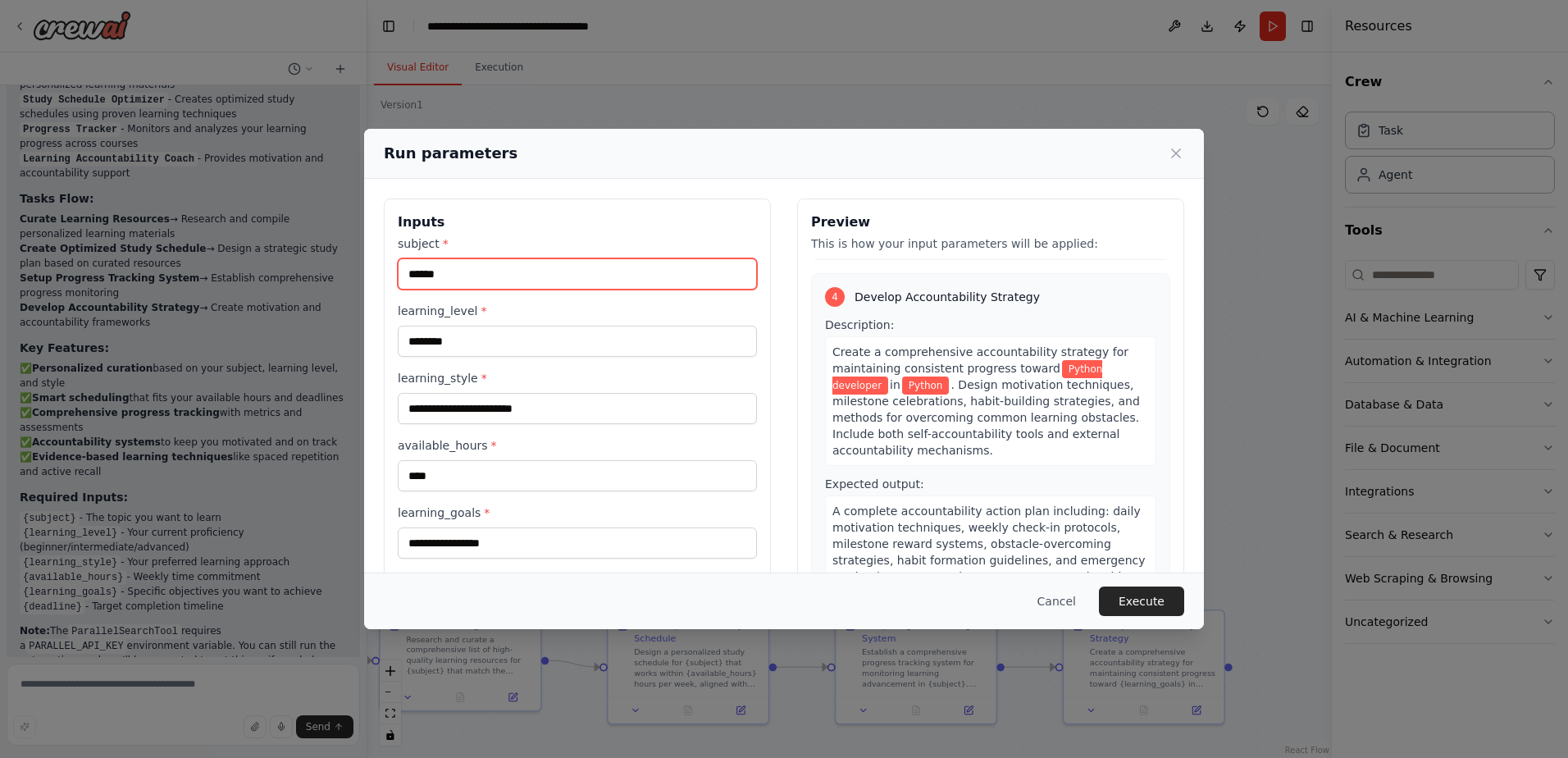
click at [493, 278] on input "******" at bounding box center [577, 273] width 359 height 31
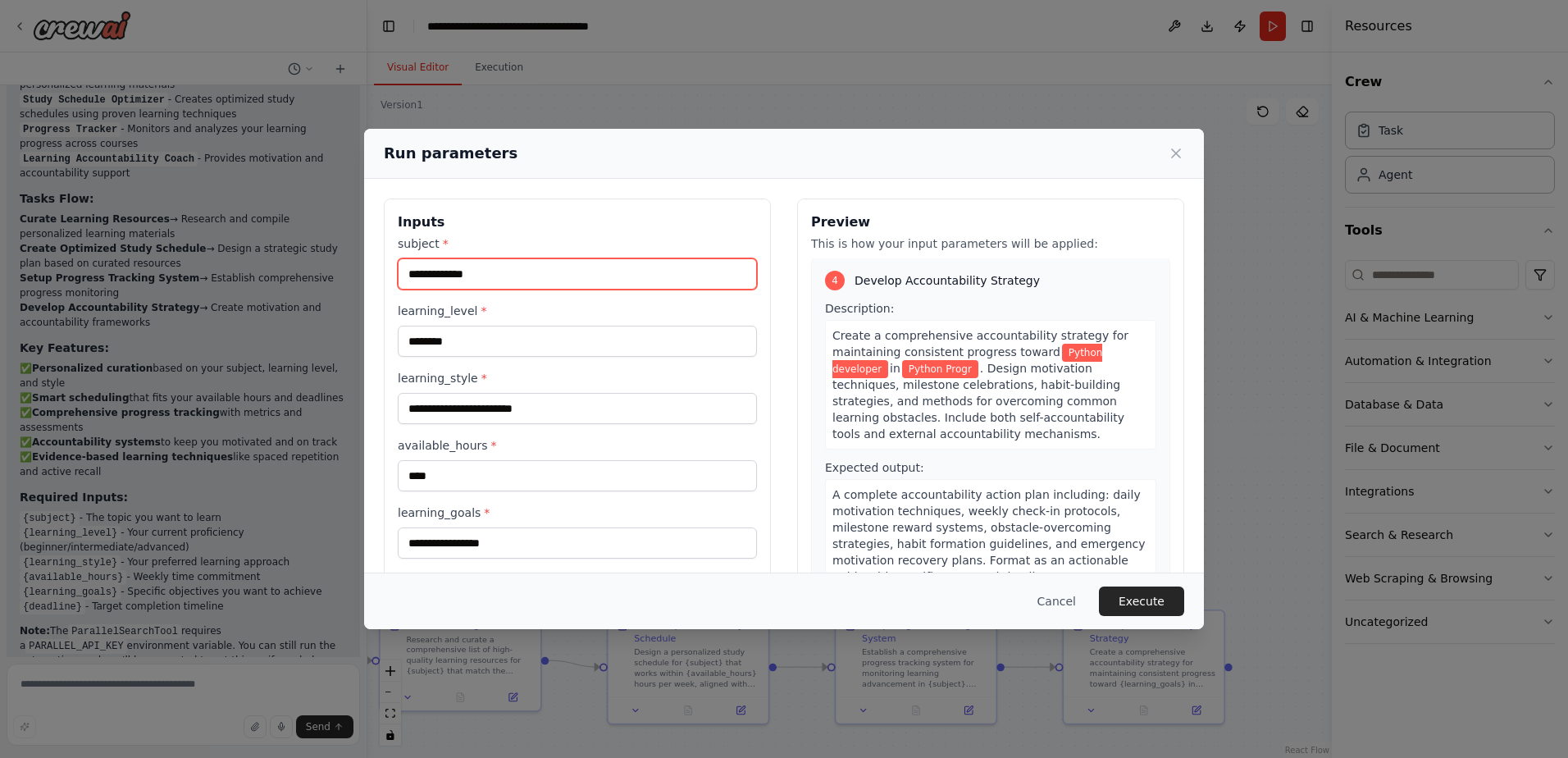
scroll to position [1089, 0]
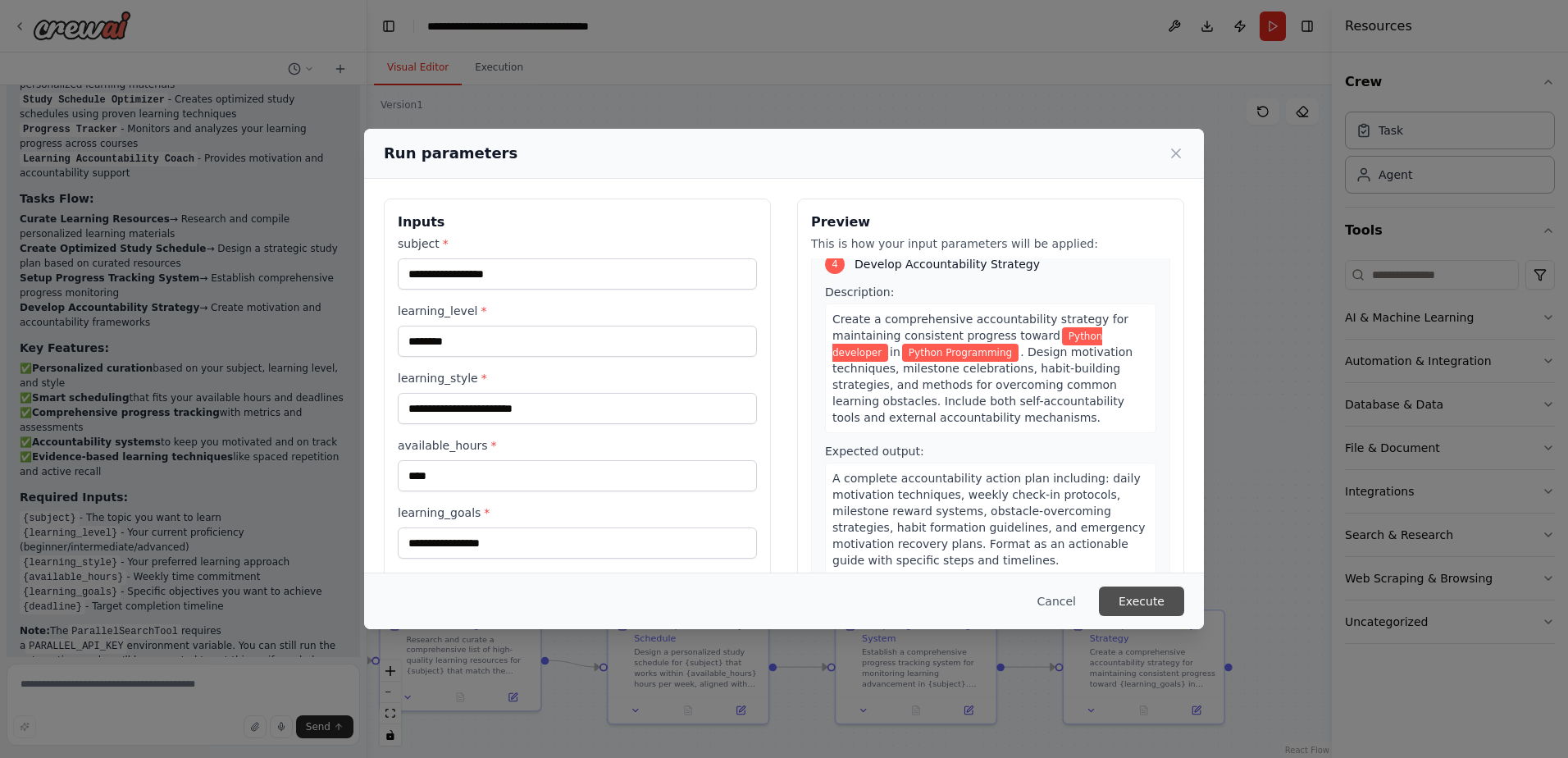
click at [1141, 596] on button "Execute" at bounding box center [1141, 601] width 85 height 29
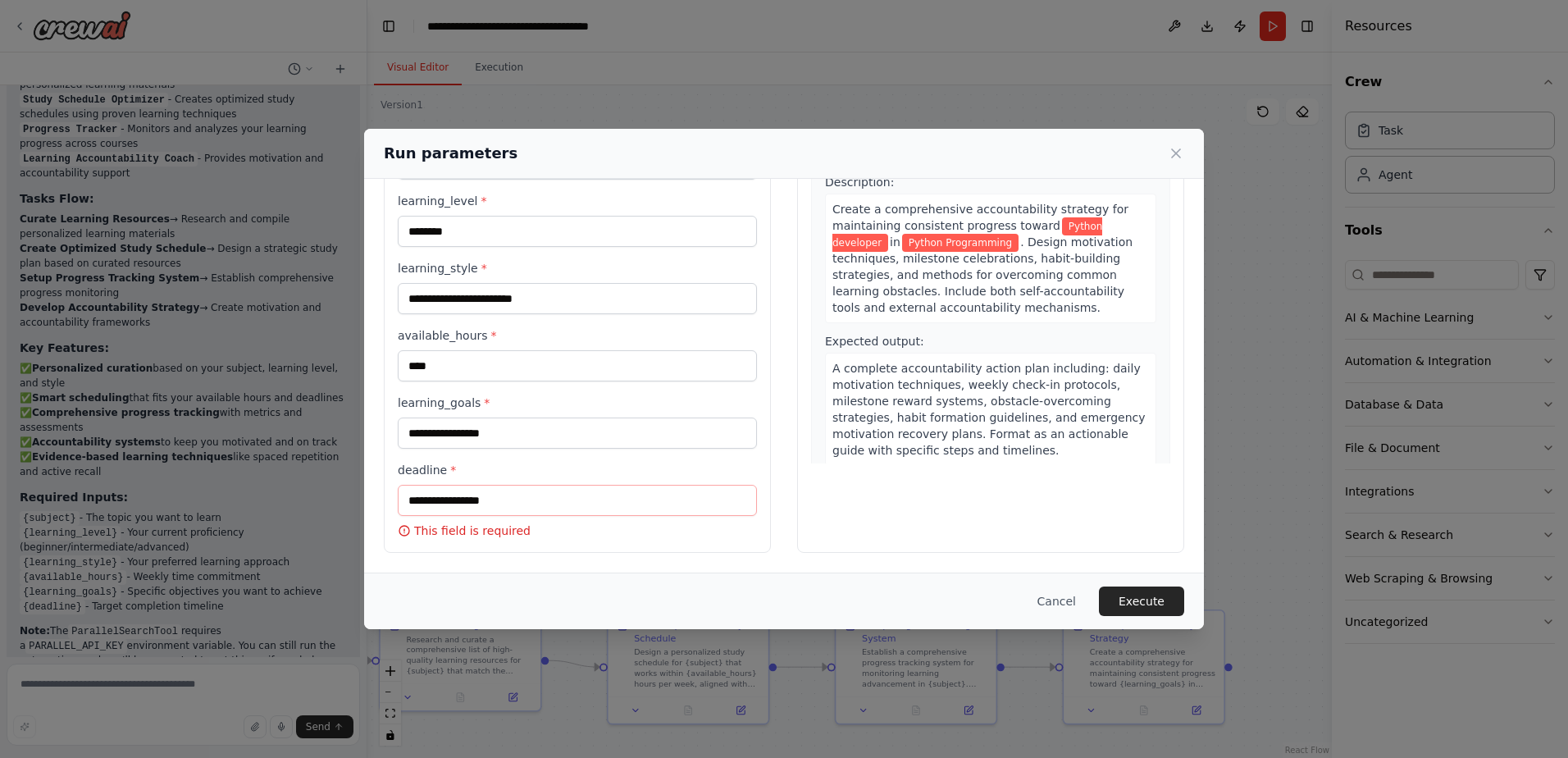
scroll to position [0, 0]
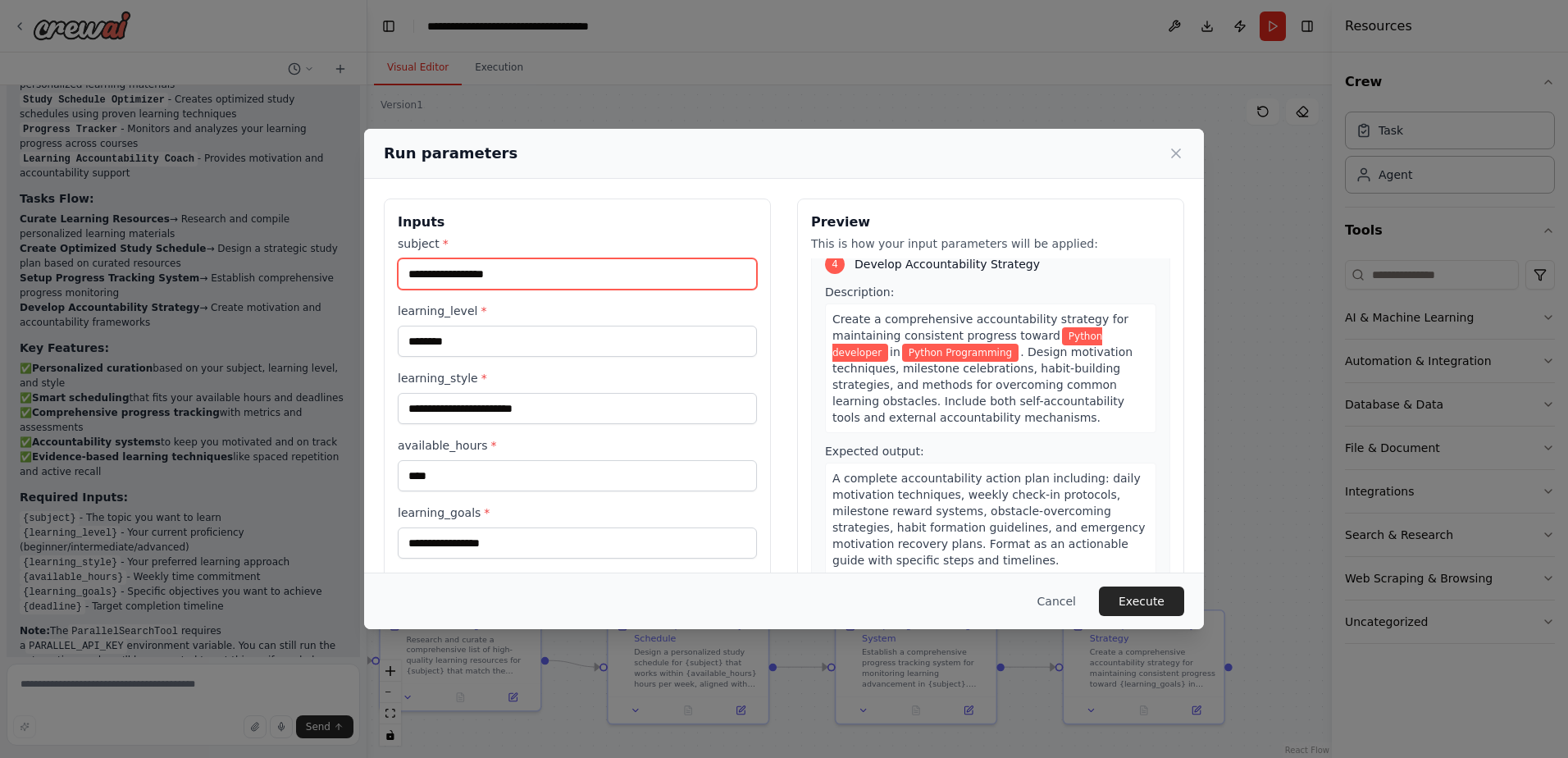
click at [547, 280] on input "**********" at bounding box center [577, 273] width 359 height 31
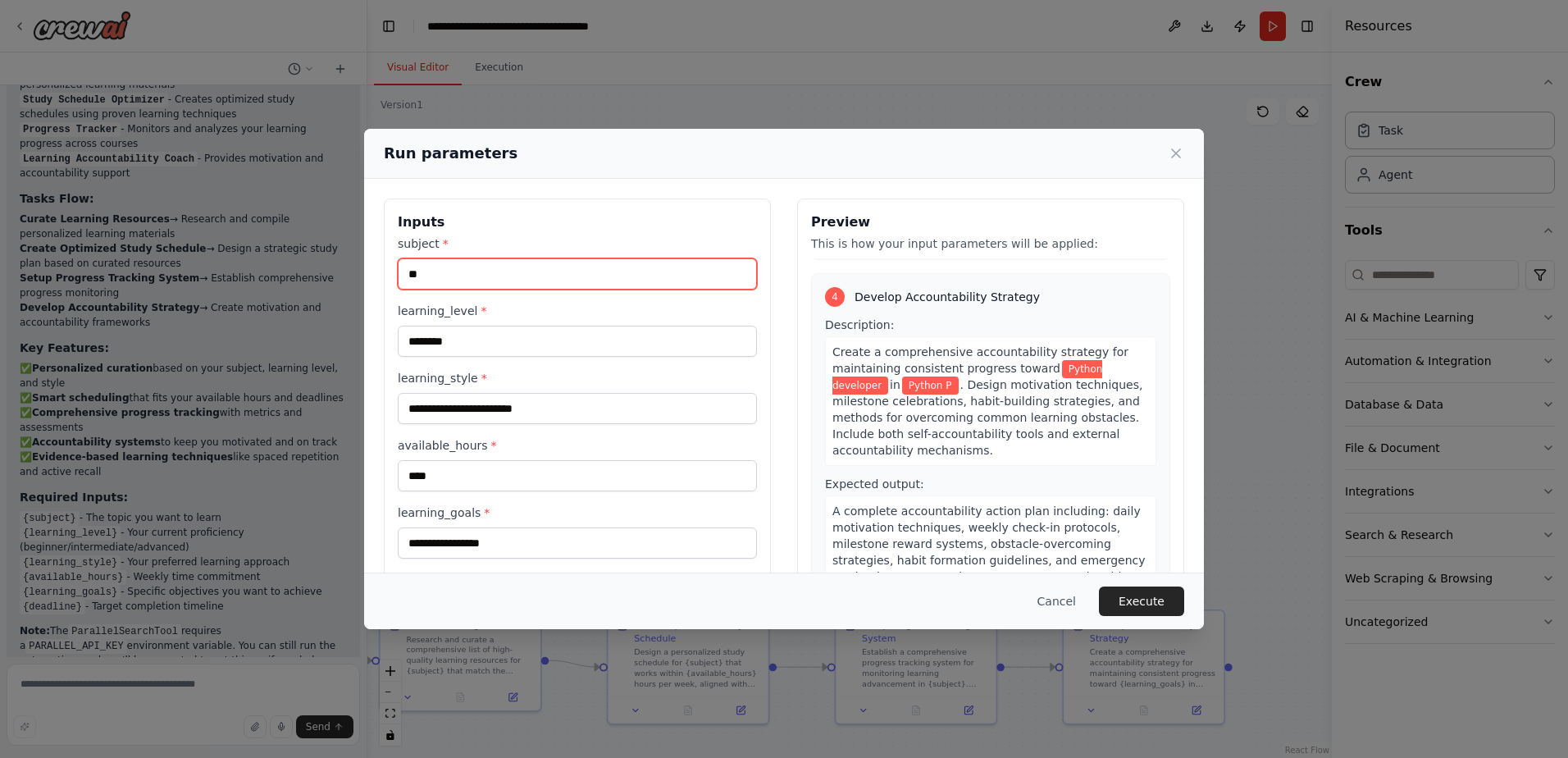
type input "*"
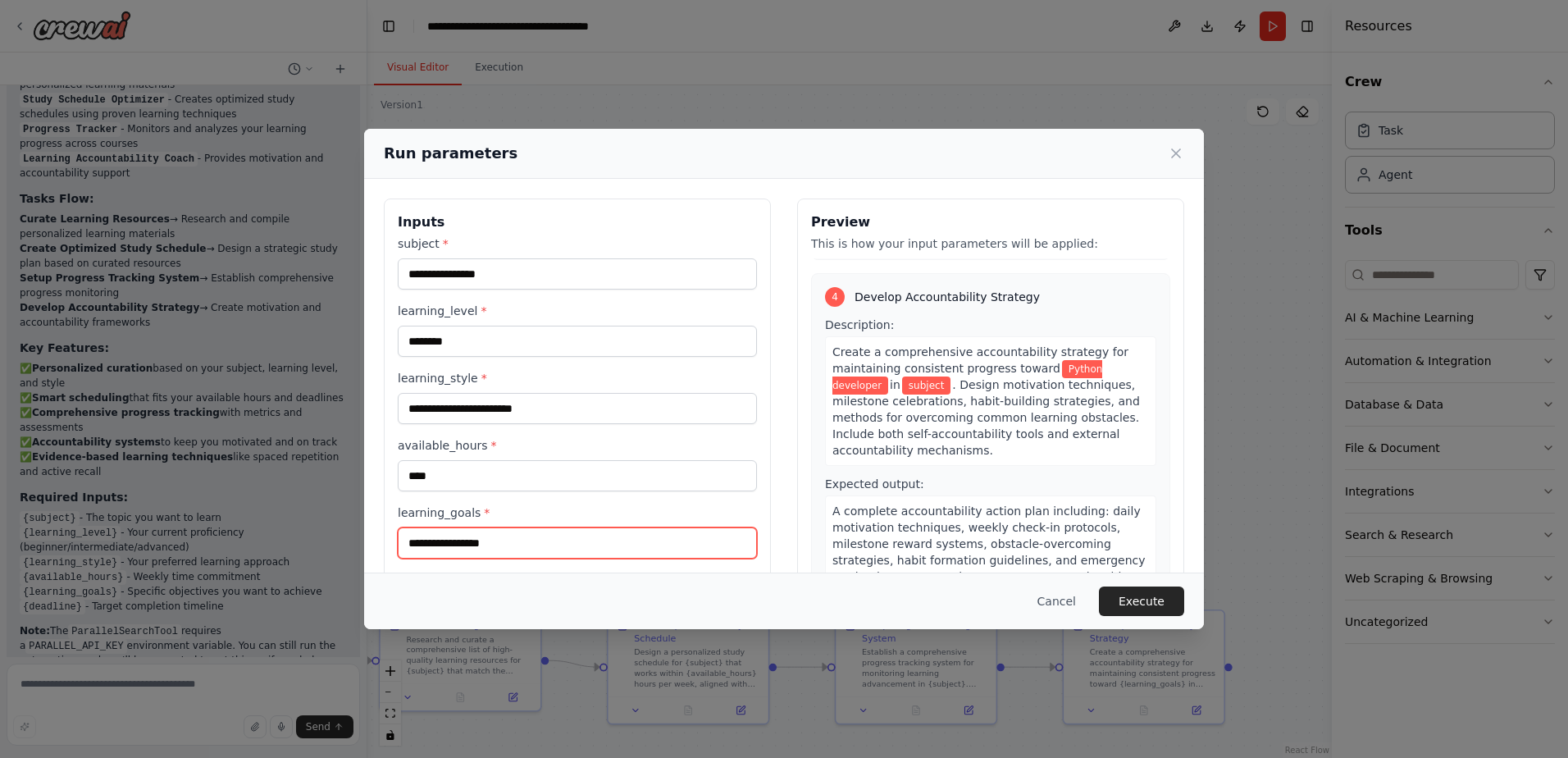
drag, startPoint x: 523, startPoint y: 540, endPoint x: 378, endPoint y: 541, distance: 145.0
click at [378, 541] on div "**********" at bounding box center [784, 430] width 839 height 503
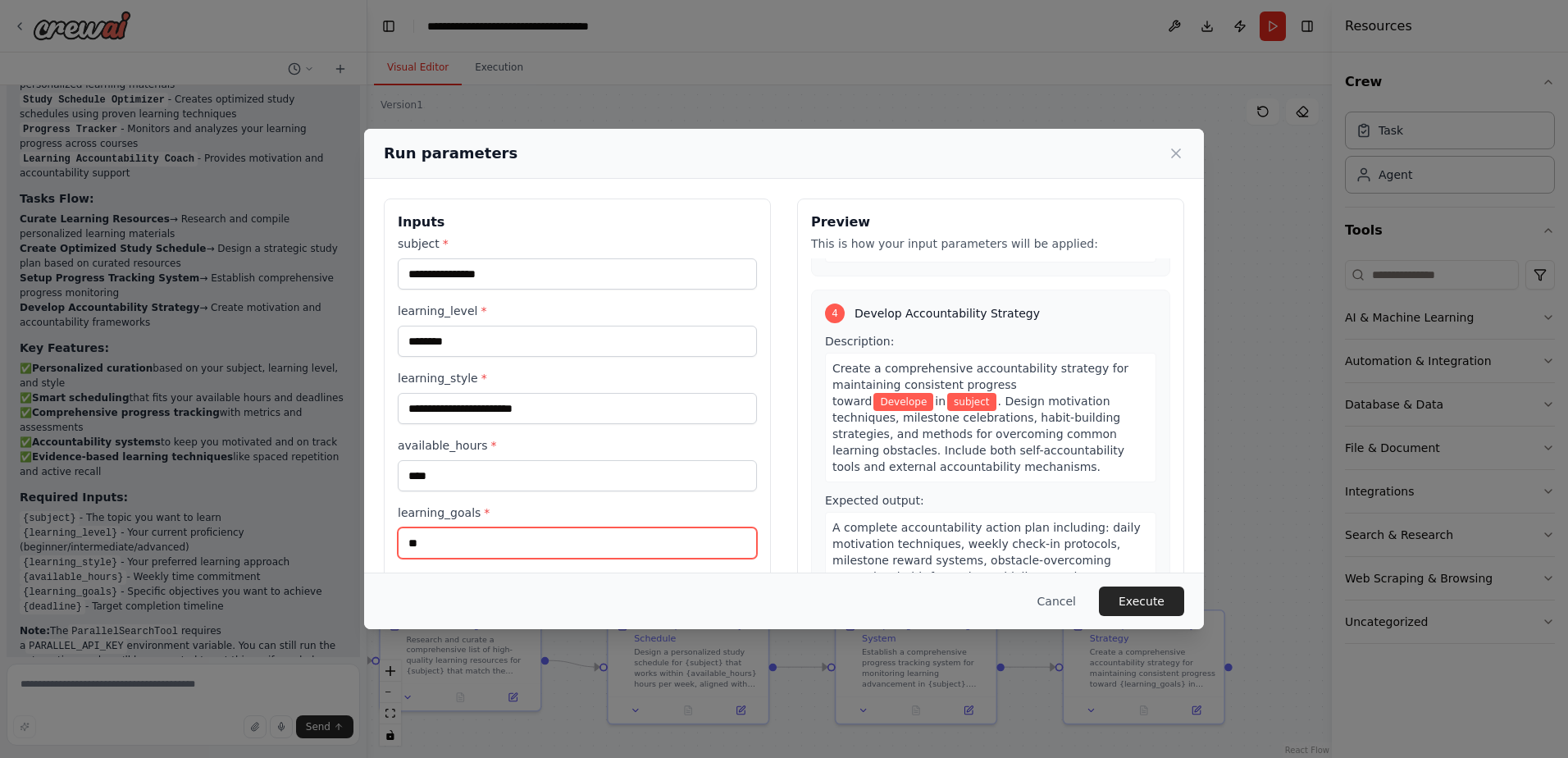
type input "*"
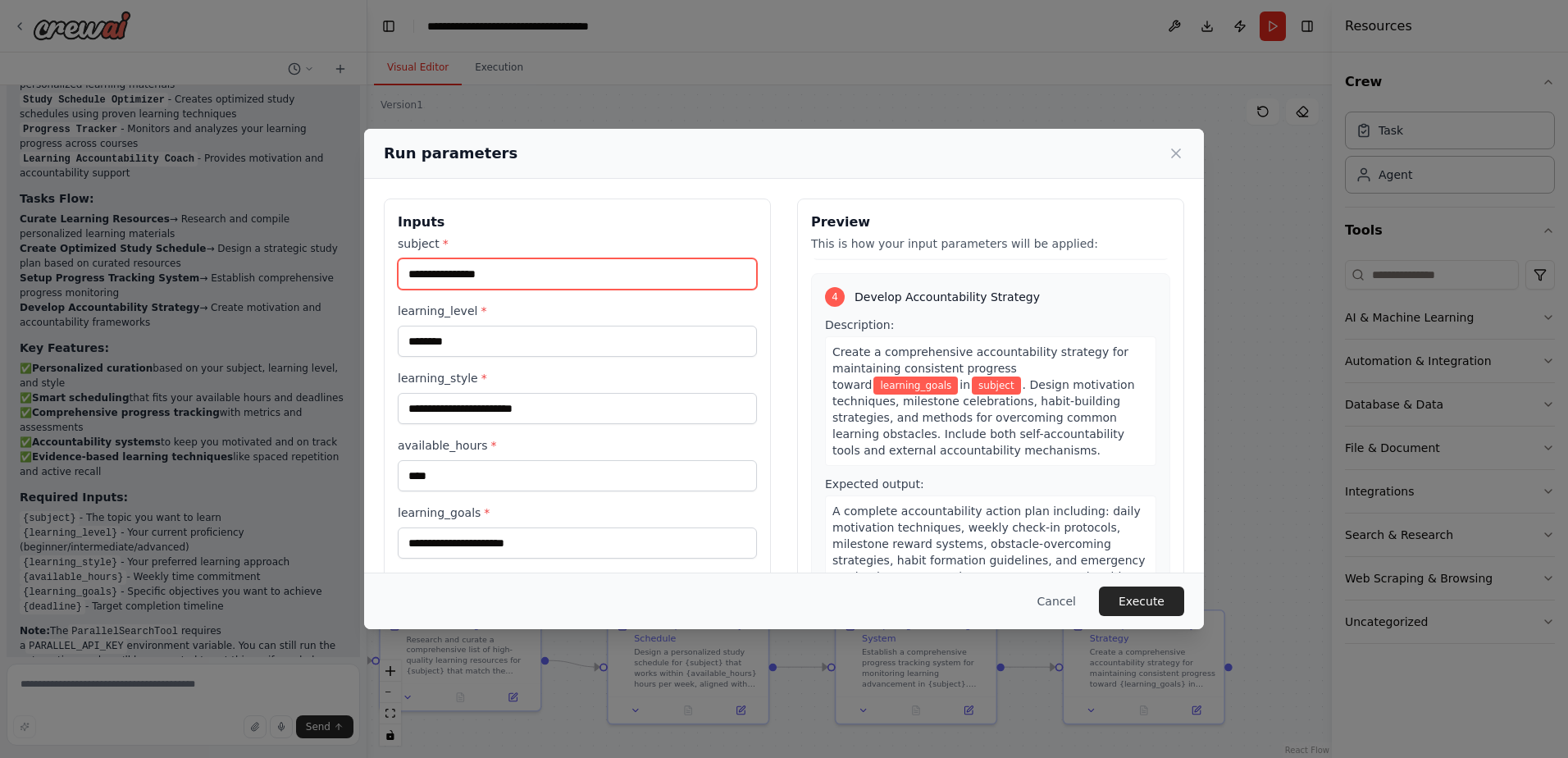
click at [499, 272] on input "subject *" at bounding box center [577, 273] width 359 height 31
type input "******"
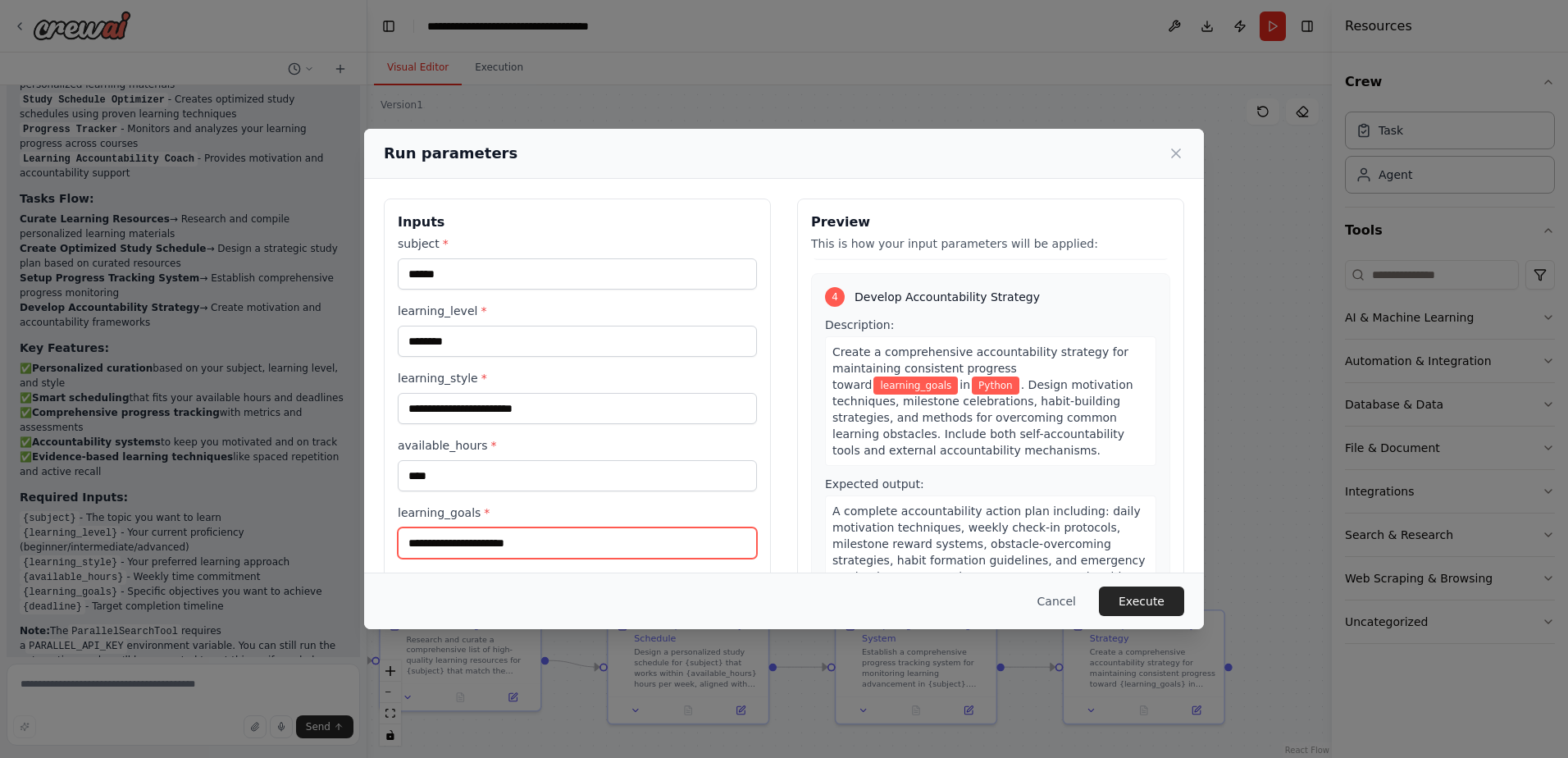
click at [521, 528] on input "learning_goals *" at bounding box center [577, 542] width 359 height 31
type input "*********"
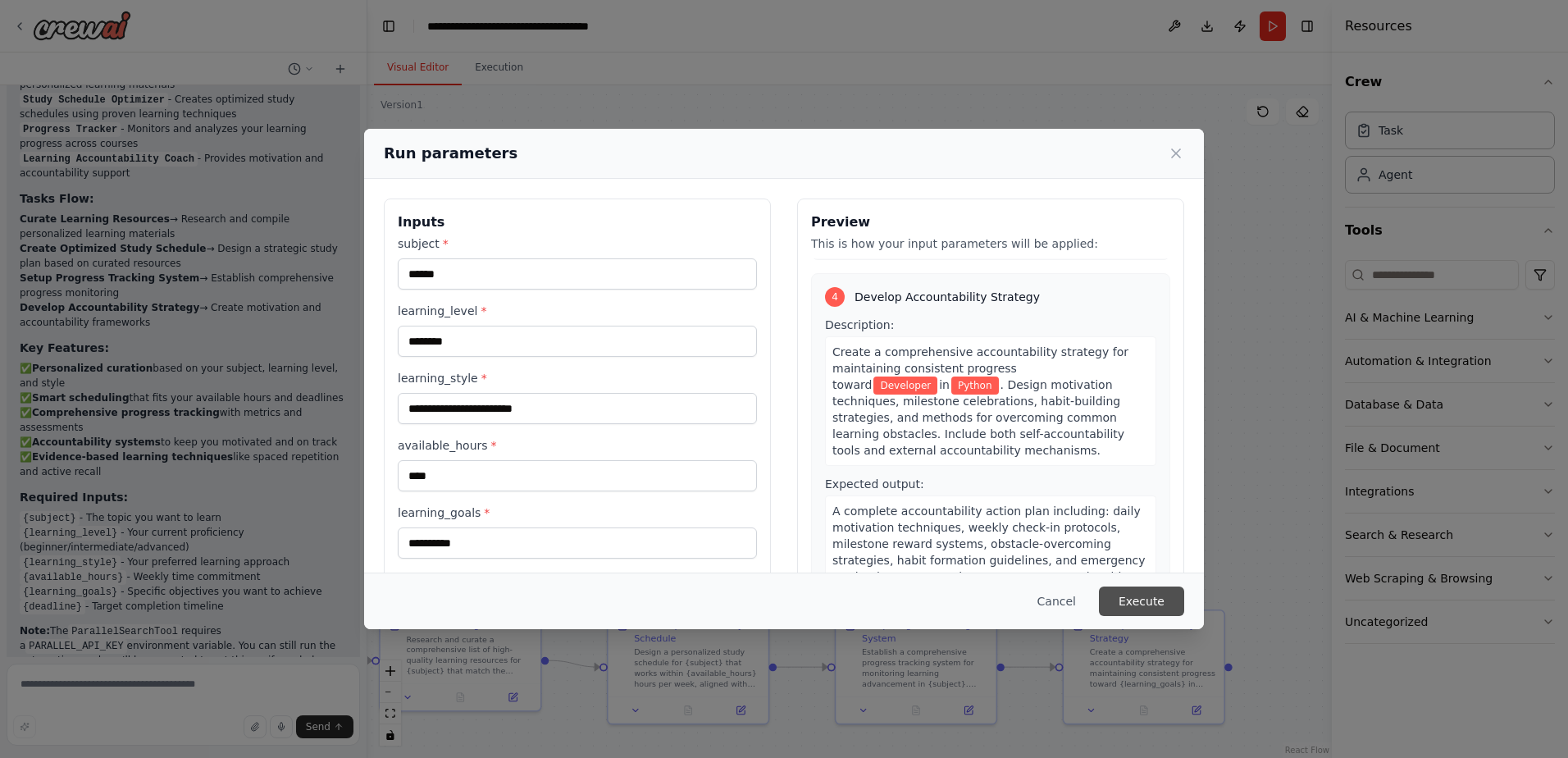
click at [1148, 594] on button "Execute" at bounding box center [1141, 601] width 85 height 29
click at [1143, 594] on button "Execute" at bounding box center [1141, 601] width 85 height 29
click at [1073, 596] on button "Cancel" at bounding box center [1056, 601] width 65 height 29
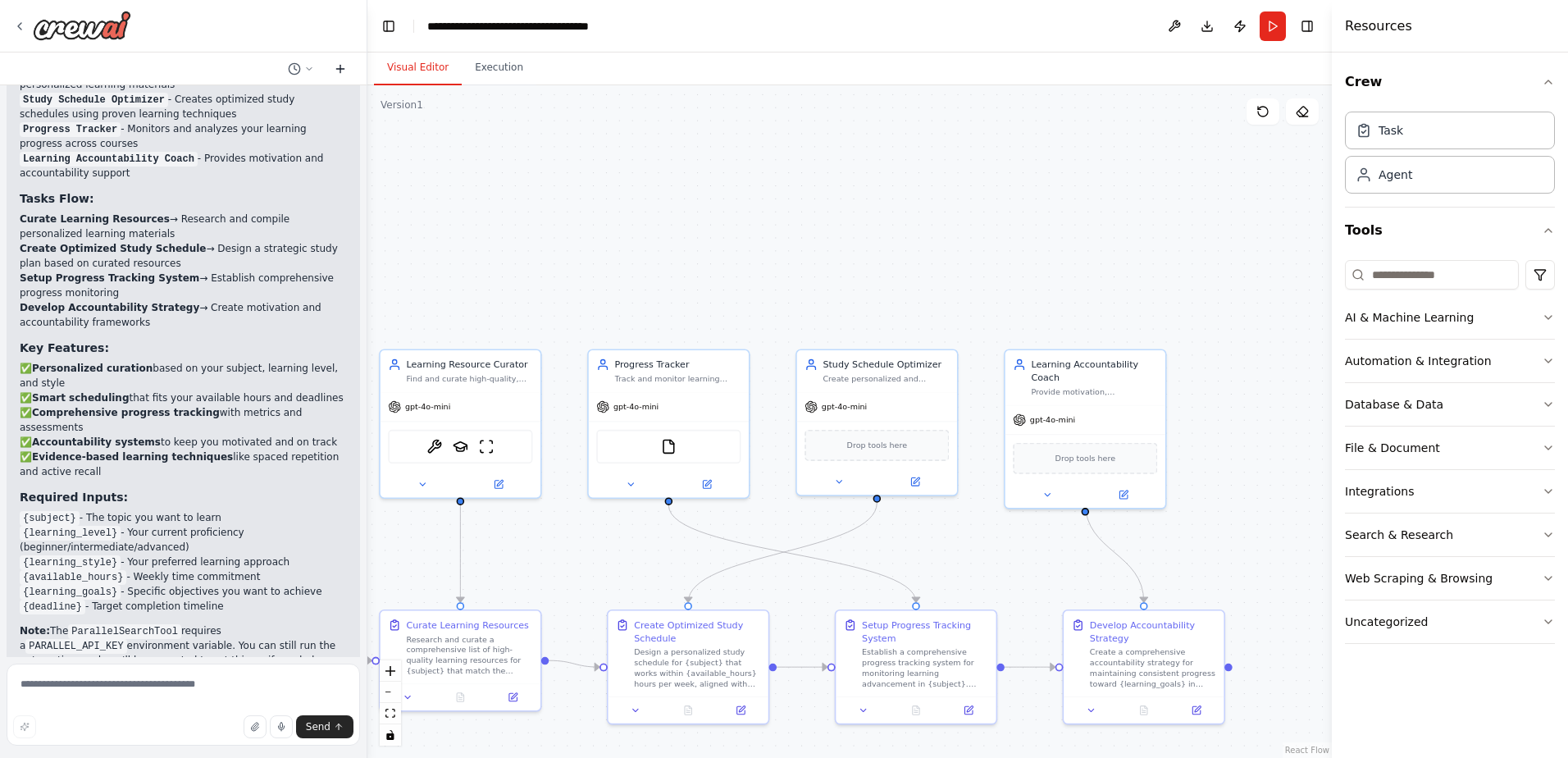
click at [343, 70] on icon at bounding box center [340, 68] width 13 height 13
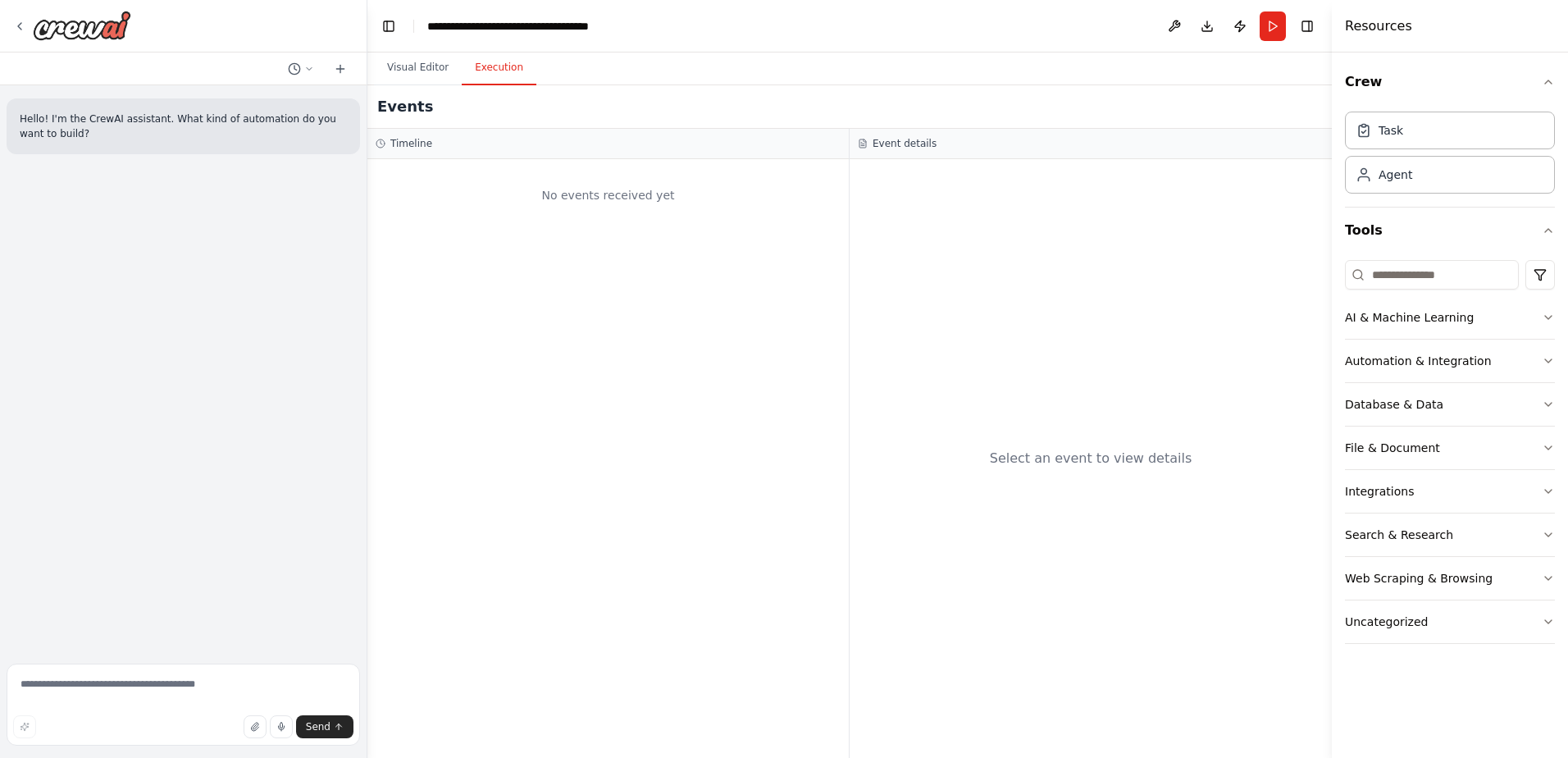
click at [511, 71] on button "Execution" at bounding box center [499, 67] width 74 height 34
click at [401, 68] on button "Visual Editor" at bounding box center [417, 67] width 88 height 34
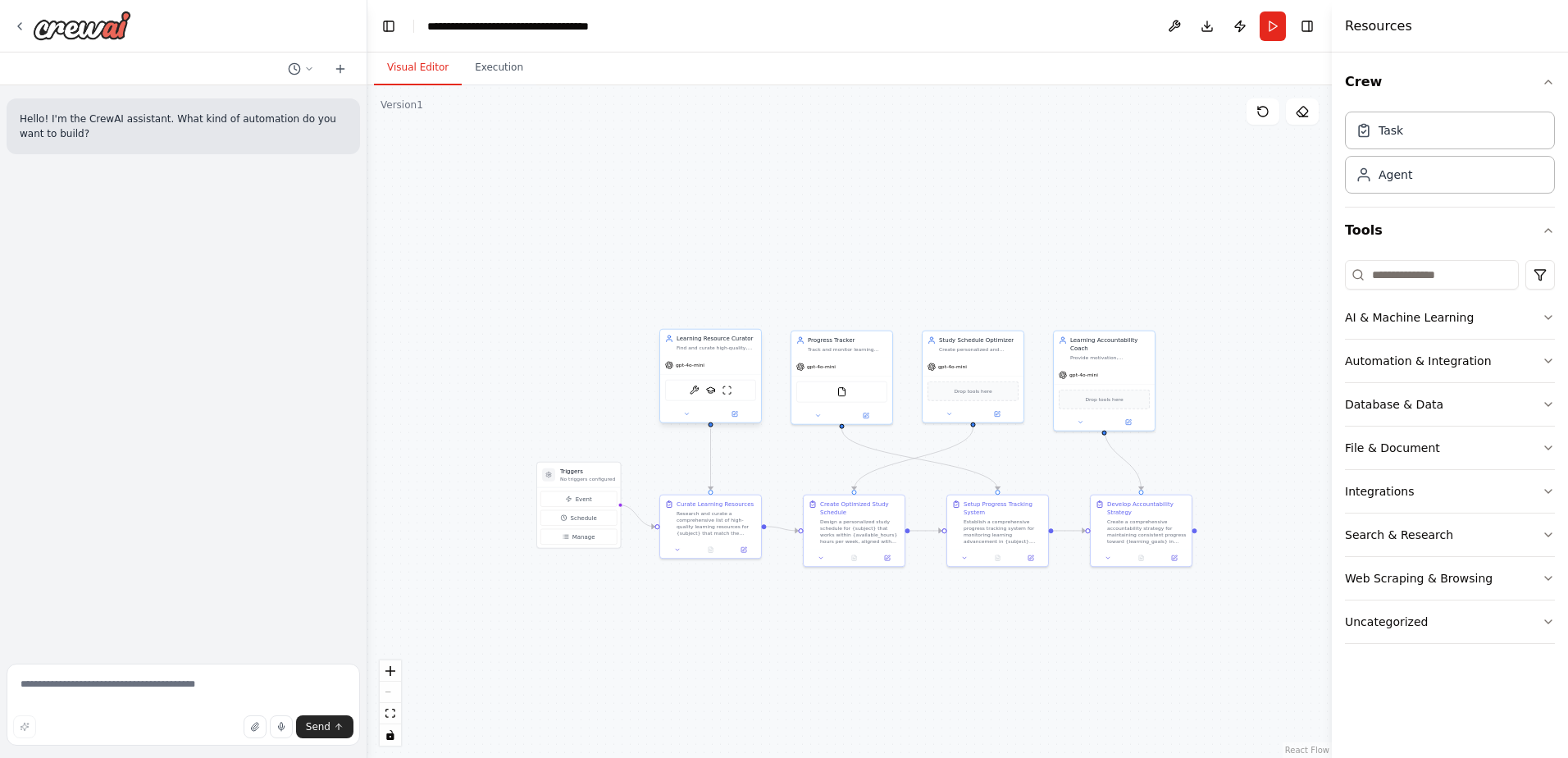
click at [737, 388] on div "ParallelSearchTool SerplyScholarSearchTool ScrapeWebsiteTool" at bounding box center [710, 390] width 91 height 21
click at [746, 314] on icon at bounding box center [747, 312] width 6 height 9
click at [715, 325] on div ".deletable-edge-delete-btn { width: 20px; height: 20px; border: 0px solid #ffff…" at bounding box center [849, 421] width 964 height 672
click at [715, 356] on div "gpt-4o-mini" at bounding box center [710, 364] width 101 height 18
click at [753, 314] on icon at bounding box center [748, 311] width 10 height 10
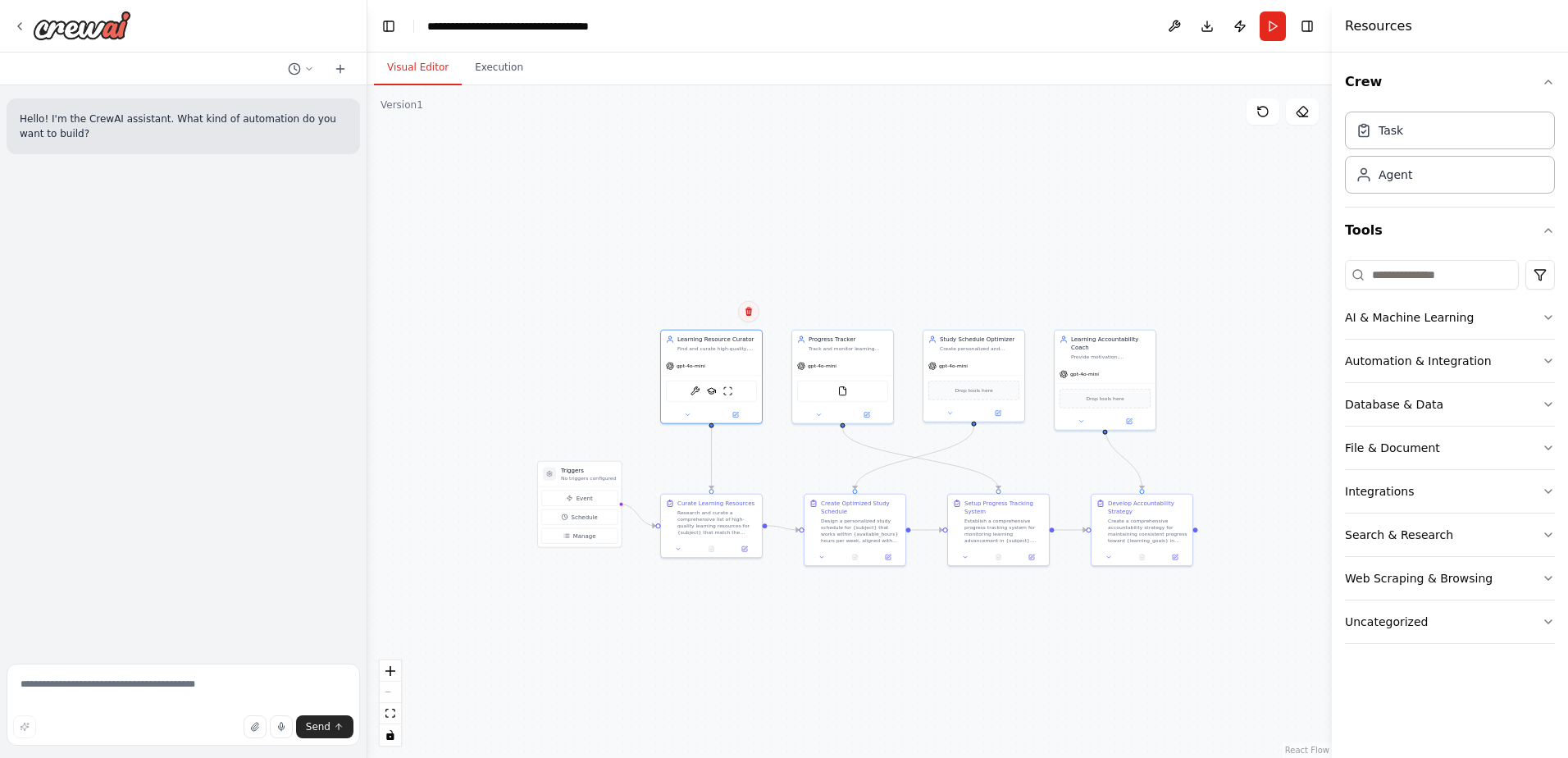
click at [750, 310] on icon at bounding box center [748, 311] width 6 height 9
click at [712, 309] on button "Confirm" at bounding box center [702, 311] width 58 height 19
click at [845, 348] on div "Track and monitor learning progress across {subject} courses, analyze completio…" at bounding box center [848, 346] width 80 height 6
click at [881, 313] on icon at bounding box center [879, 311] width 10 height 10
click at [822, 310] on button "Confirm" at bounding box center [833, 311] width 58 height 19
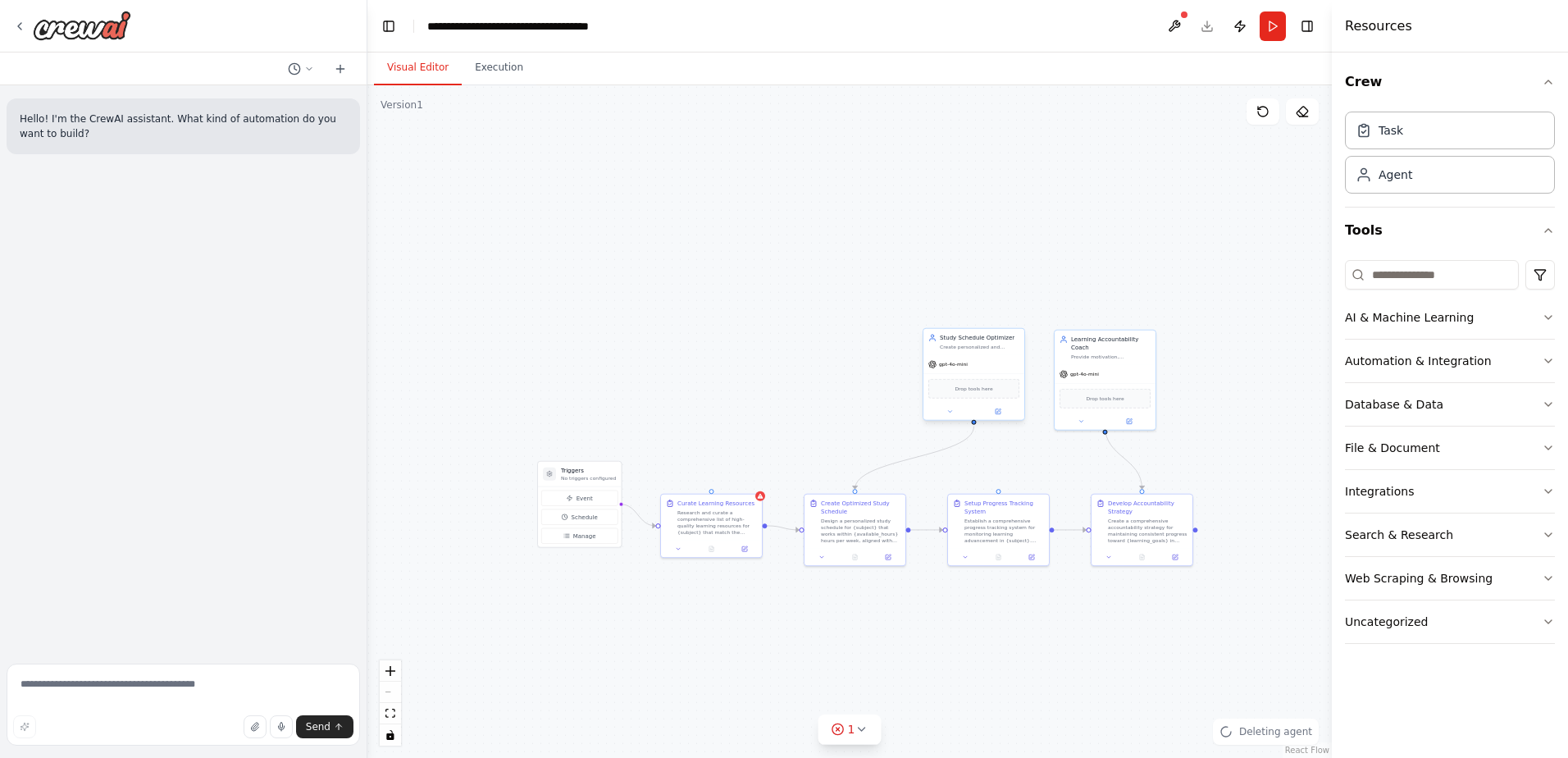
click at [975, 343] on div "Create personalized and optimized study schedules for {subject} based on {avail…" at bounding box center [979, 346] width 80 height 6
click at [1016, 310] on icon at bounding box center [1011, 311] width 10 height 10
click at [969, 308] on button "Confirm" at bounding box center [965, 311] width 58 height 19
click at [1074, 352] on div "Provide motivation, accountability support, and goal achievement strategies for…" at bounding box center [1111, 355] width 80 height 6
click at [1143, 314] on icon at bounding box center [1142, 311] width 10 height 10
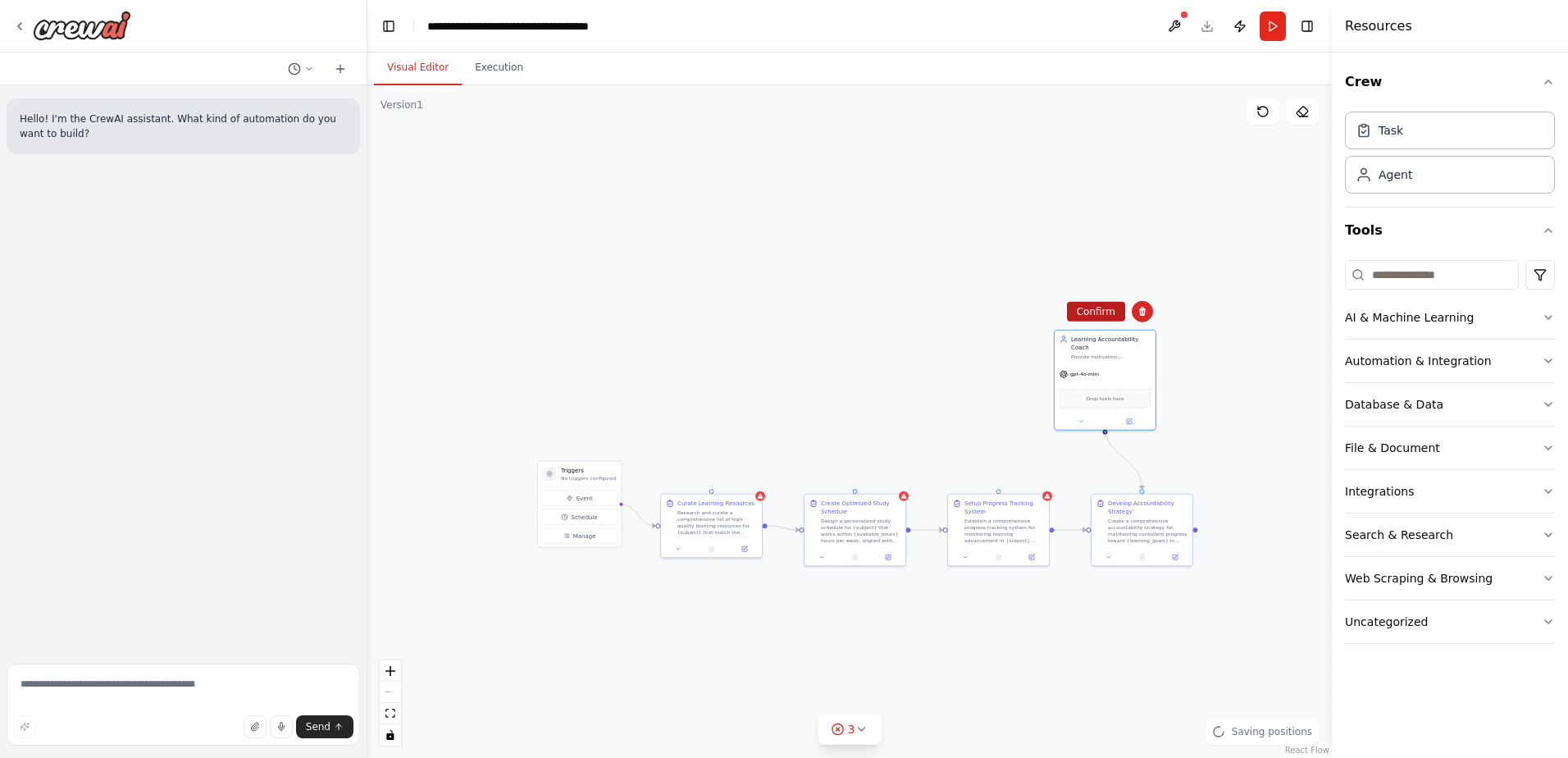
click at [1111, 318] on button "Confirm" at bounding box center [1096, 311] width 58 height 19
click at [1008, 524] on div "Establish a comprehensive progress tracking system for monitoring learning adva…" at bounding box center [1004, 529] width 80 height 27
click at [1033, 478] on icon at bounding box center [1035, 477] width 6 height 9
click at [995, 471] on button "Confirm" at bounding box center [990, 477] width 58 height 19
click at [1130, 516] on div "Create a comprehensive accountability strategy for maintaining consistent progr…" at bounding box center [1147, 529] width 80 height 27
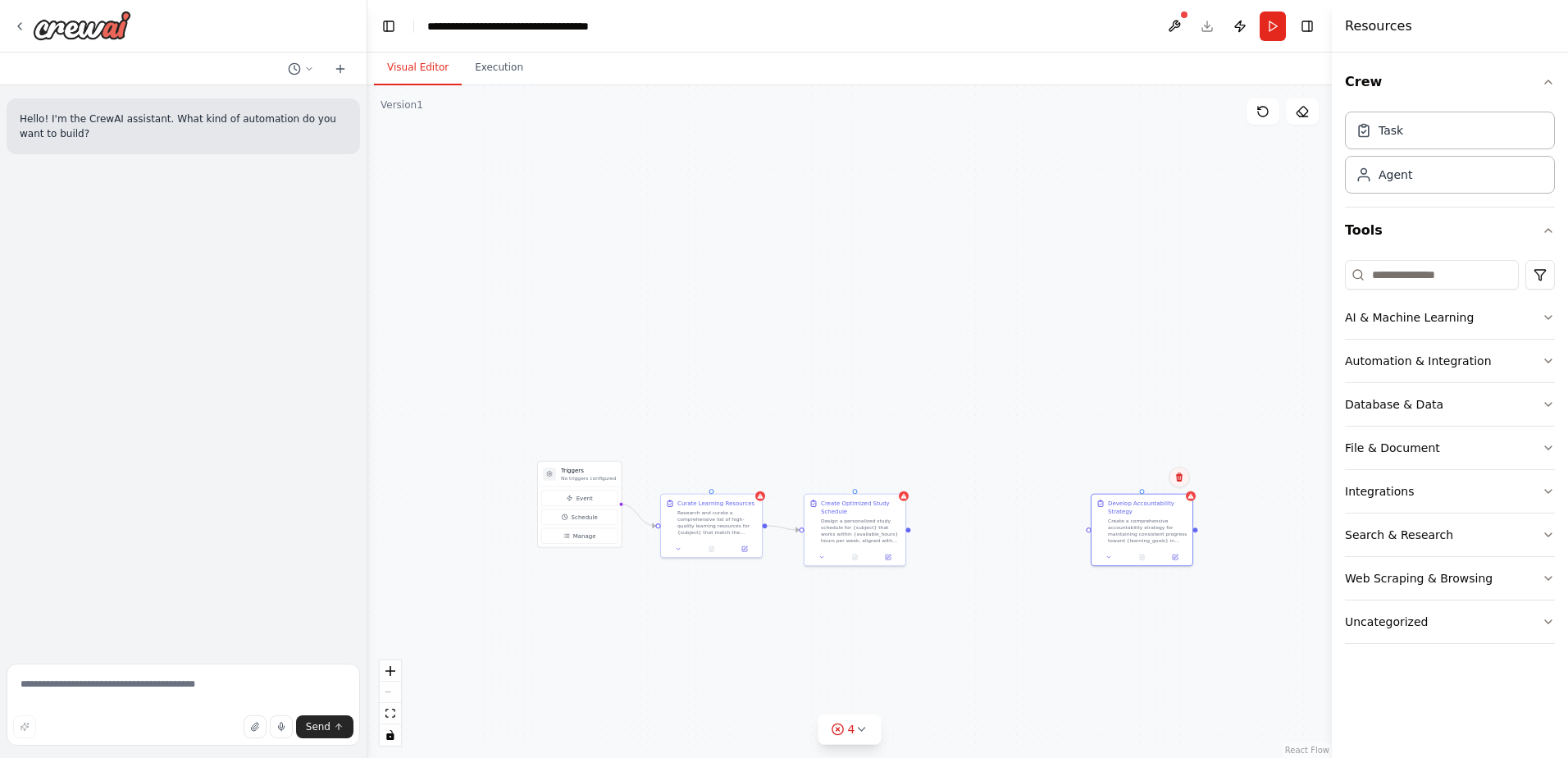
click at [1173, 476] on button at bounding box center [1179, 478] width 21 height 21
click at [1136, 475] on button "Confirm" at bounding box center [1133, 477] width 58 height 19
click at [877, 516] on div "Design a personalized study schedule for {subject} that works within {available…" at bounding box center [860, 529] width 80 height 27
click at [894, 478] on icon at bounding box center [891, 477] width 6 height 9
click at [841, 475] on button "Confirm" at bounding box center [845, 477] width 58 height 19
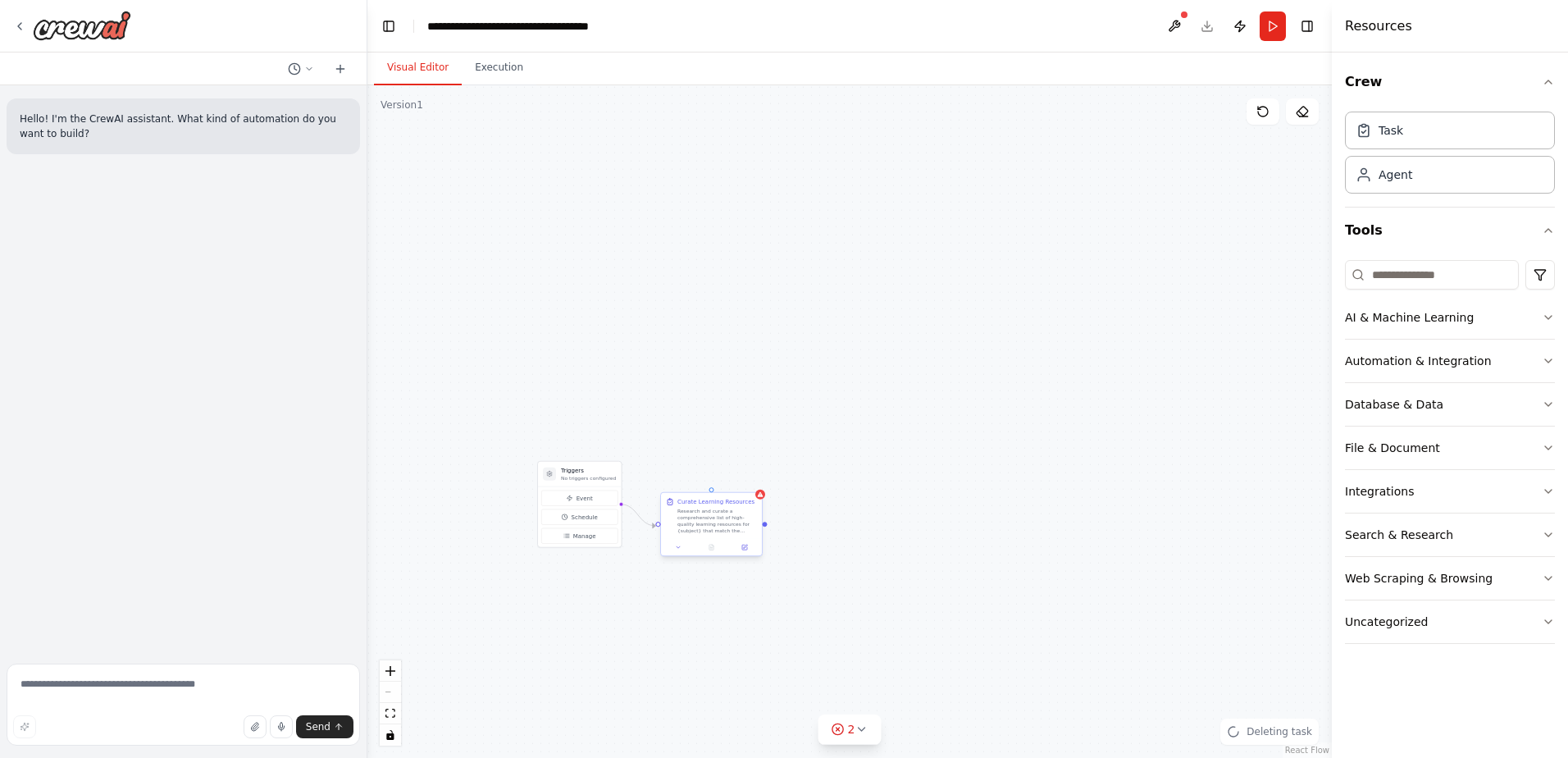
click at [712, 523] on div "Research and curate a comprehensive list of high-quality learning resources for…" at bounding box center [717, 521] width 80 height 27
click at [754, 478] on button at bounding box center [748, 478] width 21 height 21
click at [700, 479] on button "Confirm" at bounding box center [702, 477] width 58 height 19
click at [570, 490] on button "Event" at bounding box center [580, 498] width 76 height 16
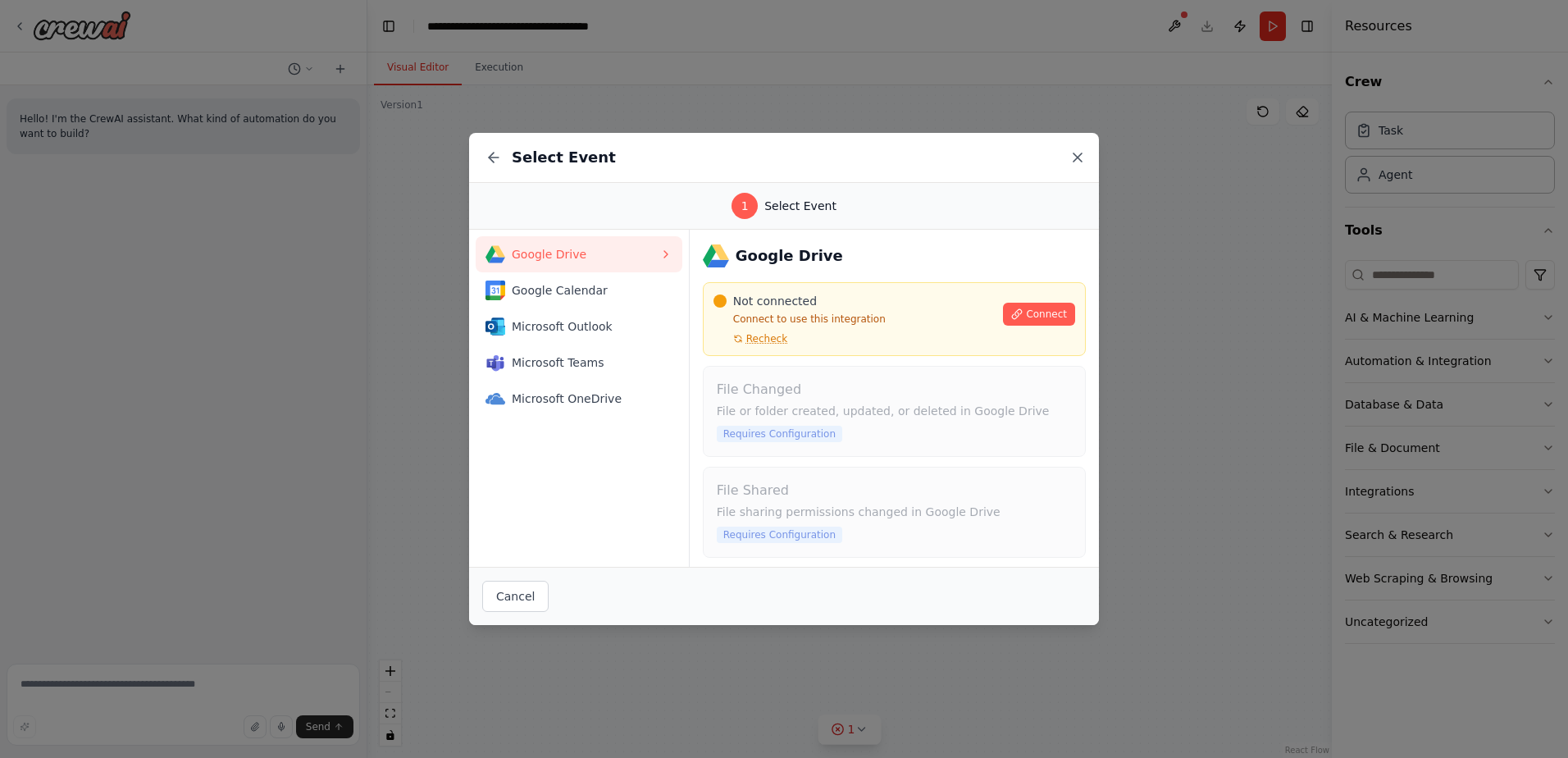
click at [1074, 157] on icon at bounding box center [1077, 157] width 17 height 17
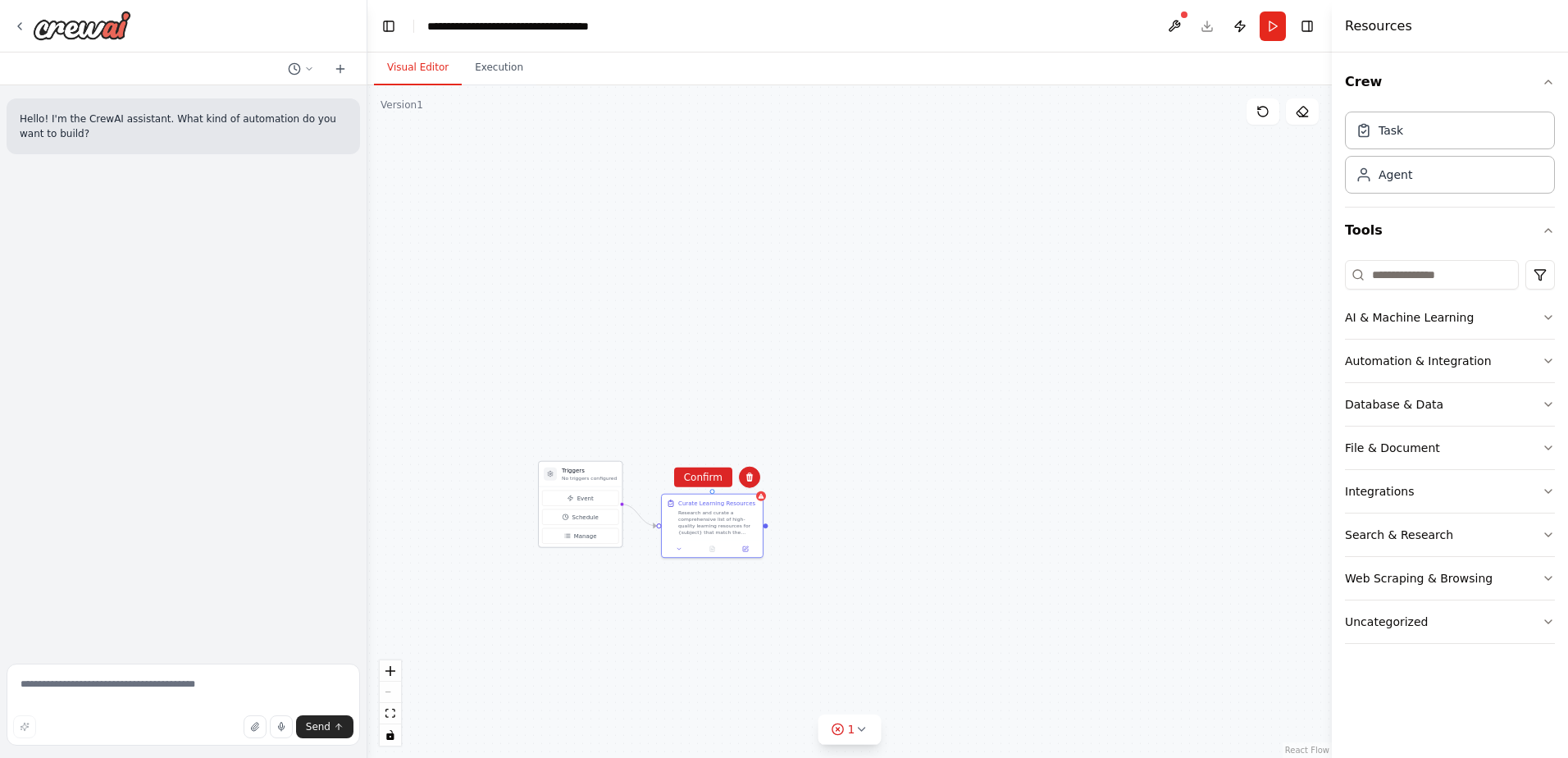
click at [593, 475] on p "No triggers configured" at bounding box center [589, 478] width 55 height 6
click at [588, 471] on h3 "Triggers" at bounding box center [589, 471] width 55 height 8
click at [746, 501] on div "Curate Learning Resources" at bounding box center [716, 502] width 77 height 8
click at [748, 474] on icon at bounding box center [749, 477] width 10 height 10
click at [699, 472] on button "Confirm" at bounding box center [703, 477] width 58 height 19
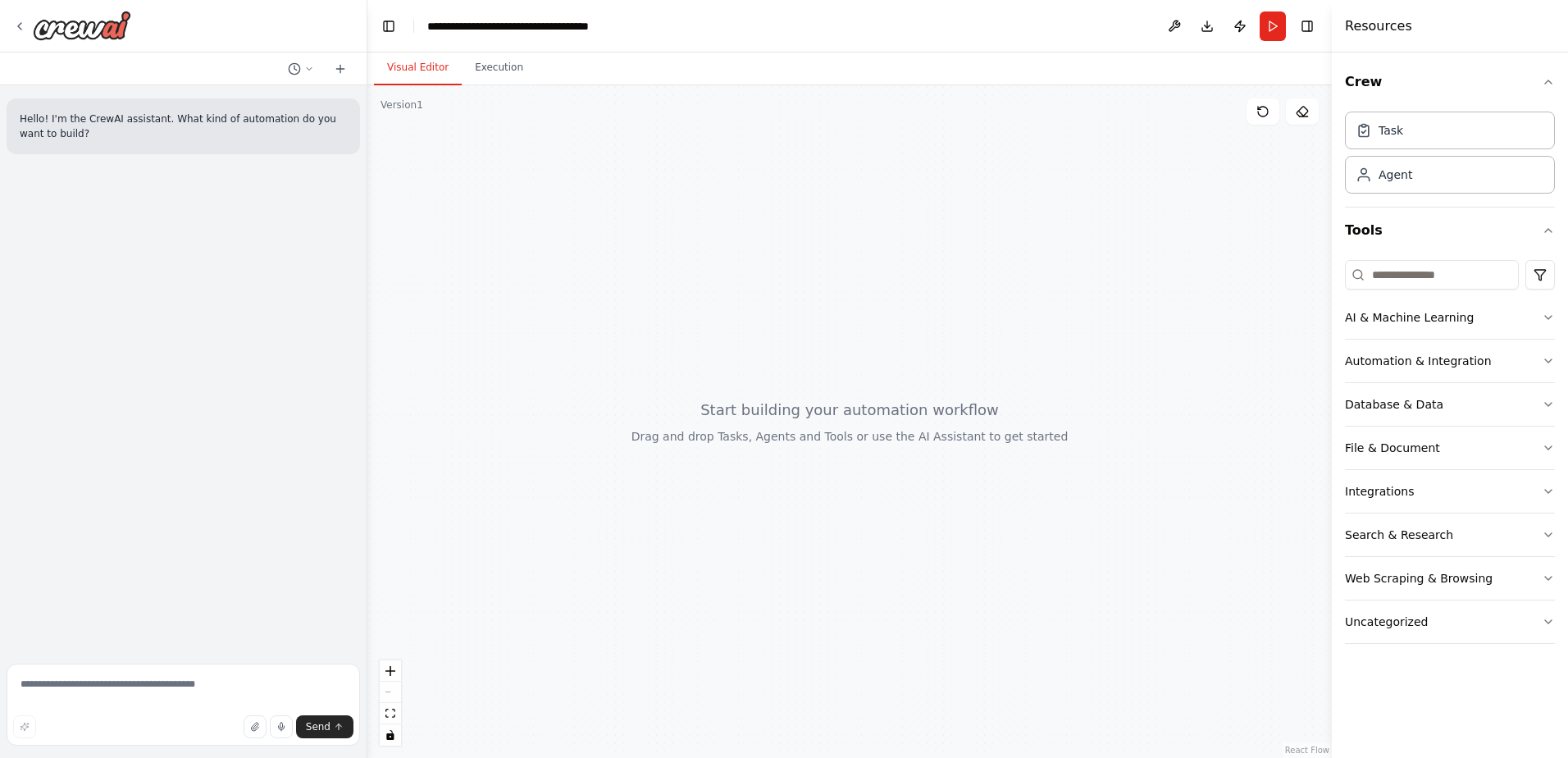
click at [219, 456] on div "Hello! I'm the CrewAI assistant. What kind of automation do you want to build?" at bounding box center [183, 371] width 366 height 571
drag, startPoint x: 104, startPoint y: 684, endPoint x: 136, endPoint y: 670, distance: 34.9
click at [104, 684] on textarea at bounding box center [183, 704] width 354 height 82
click at [199, 685] on textarea at bounding box center [183, 704] width 354 height 82
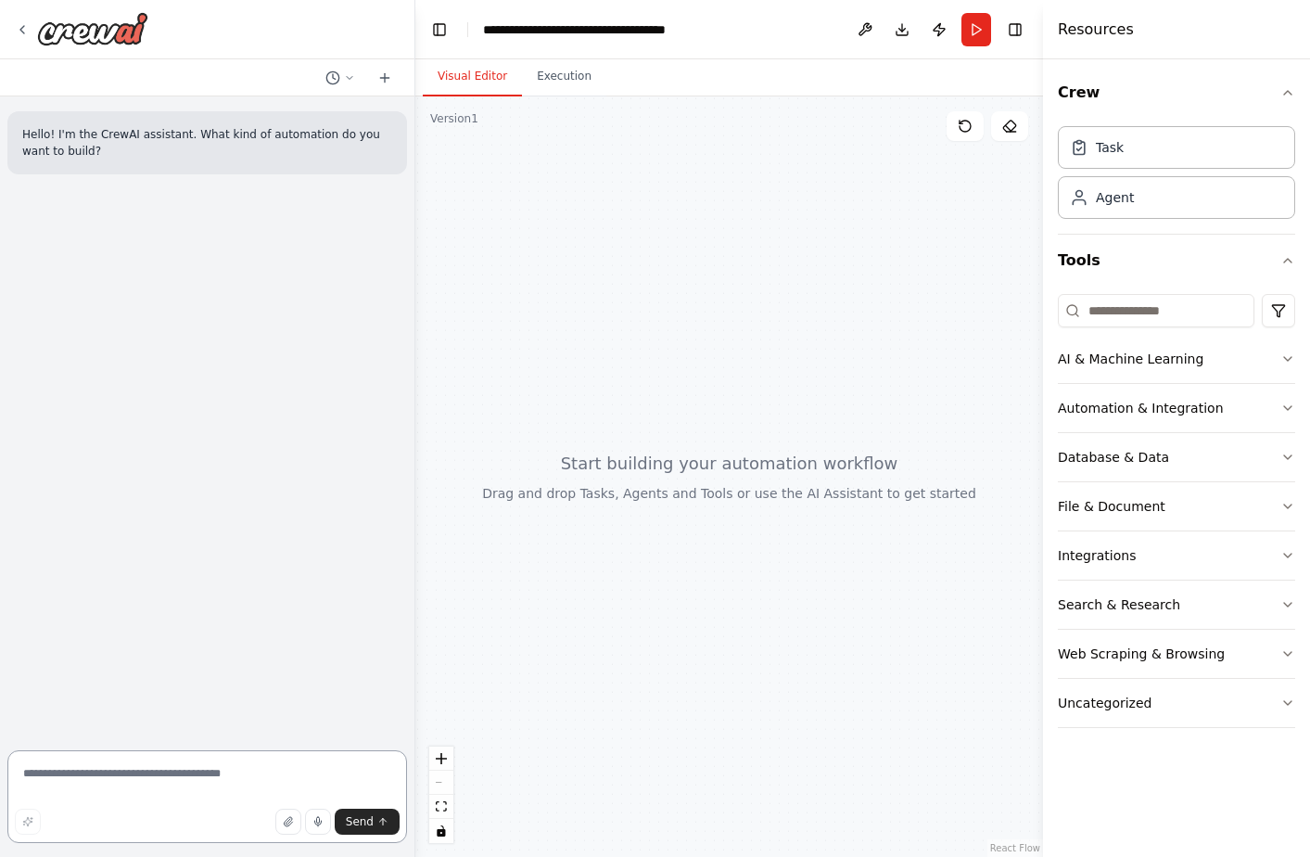
click at [194, 772] on textarea at bounding box center [207, 796] width 400 height 93
paste textarea "**********"
type textarea "**********"
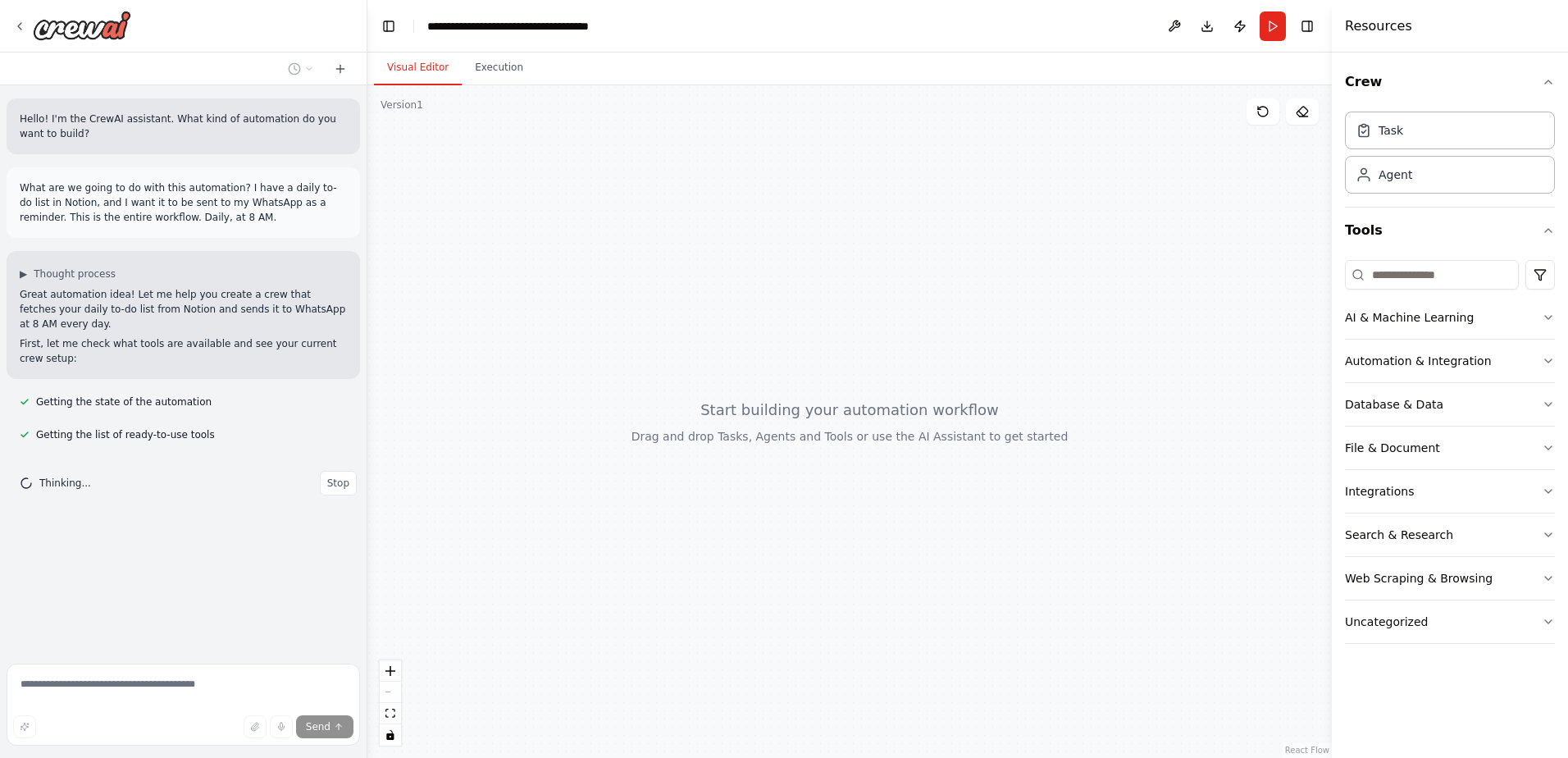
click at [226, 579] on div "Hello! I'm the CrewAI assistant. What kind of automation do you want to build? …" at bounding box center [183, 371] width 366 height 571
click at [1399, 457] on button "File & Document" at bounding box center [1449, 448] width 210 height 42
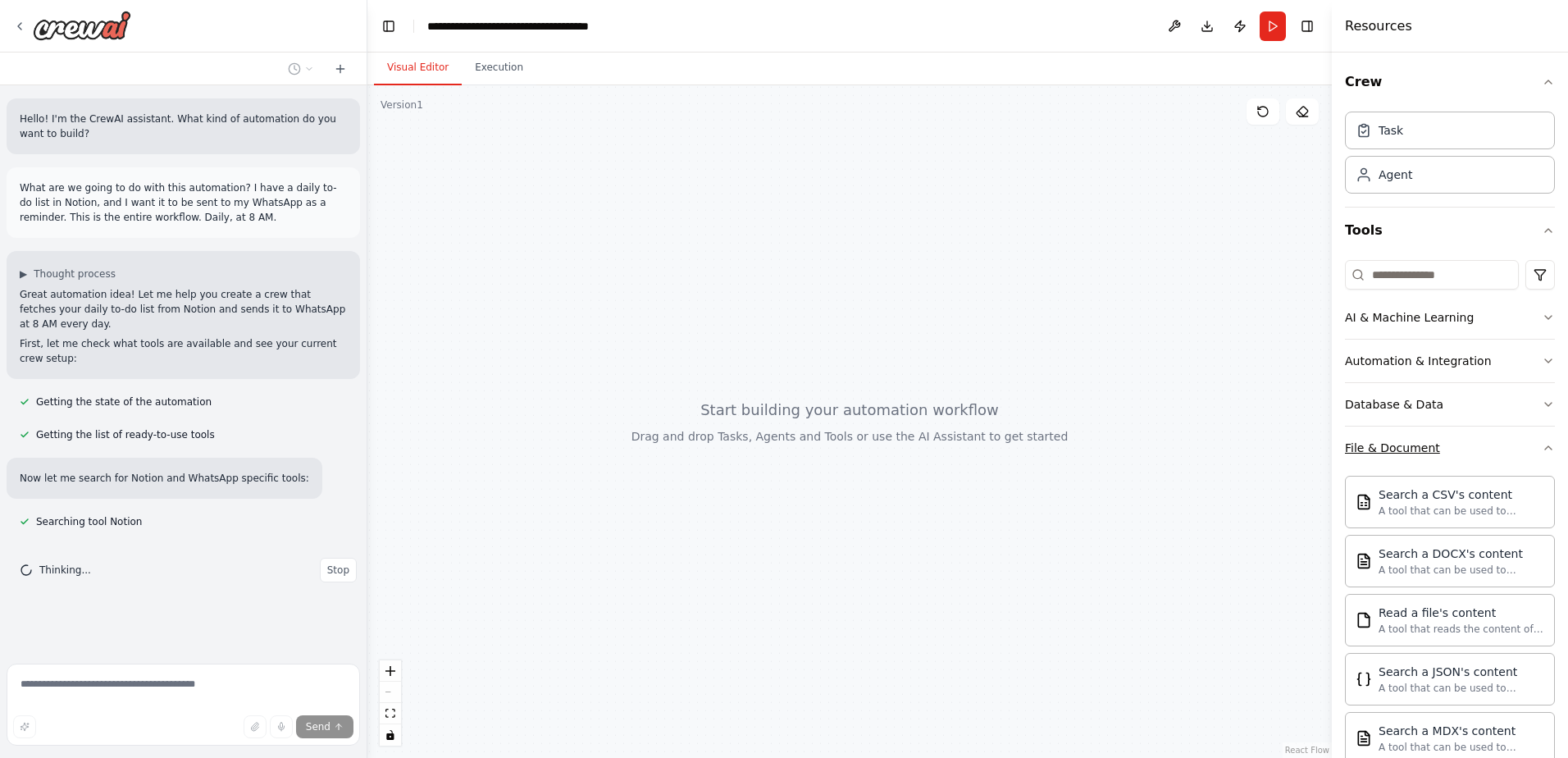
click at [1457, 452] on button "File & Document" at bounding box center [1449, 448] width 210 height 42
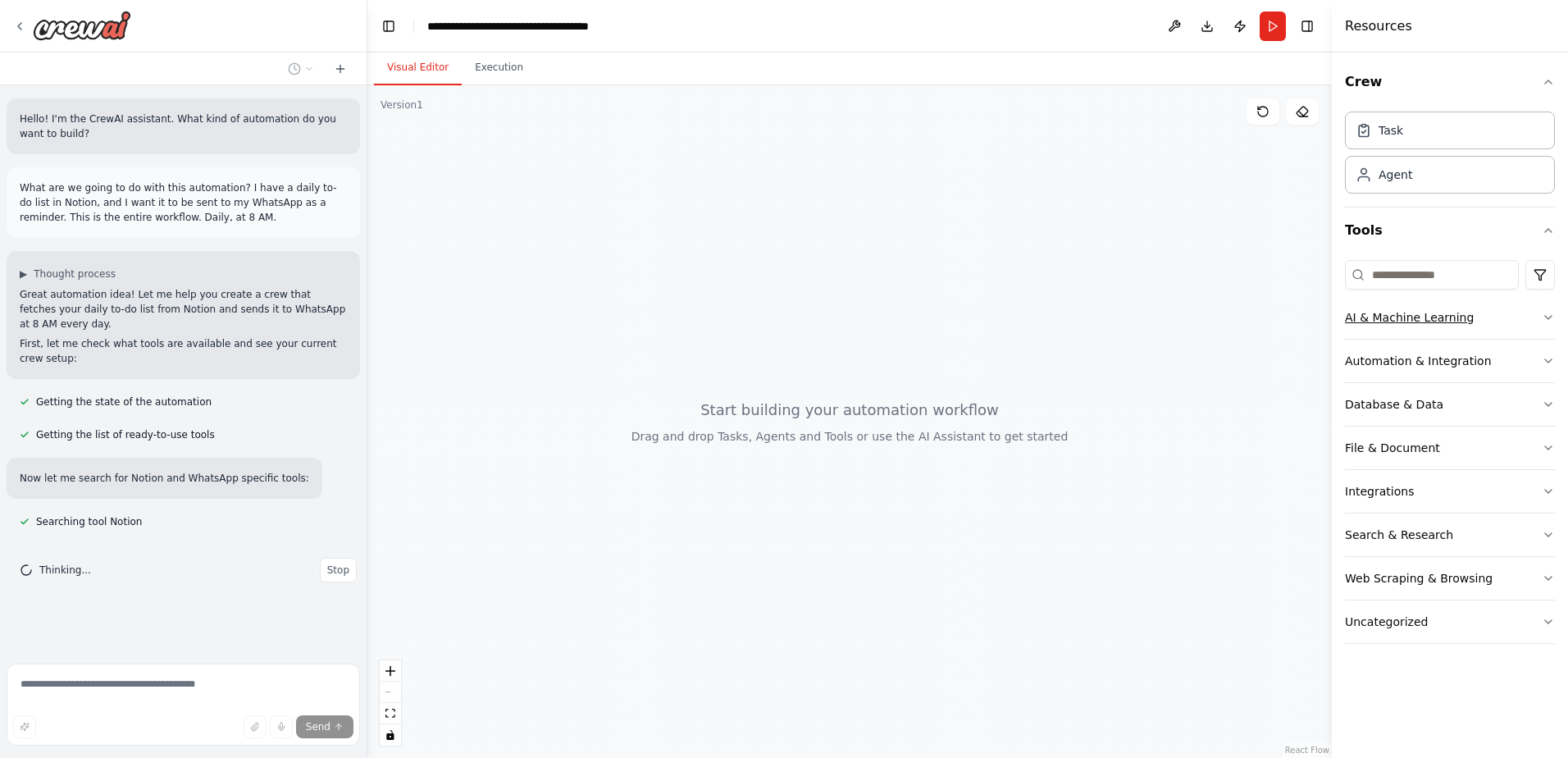
click at [1519, 318] on button "AI & Machine Learning" at bounding box center [1449, 318] width 210 height 42
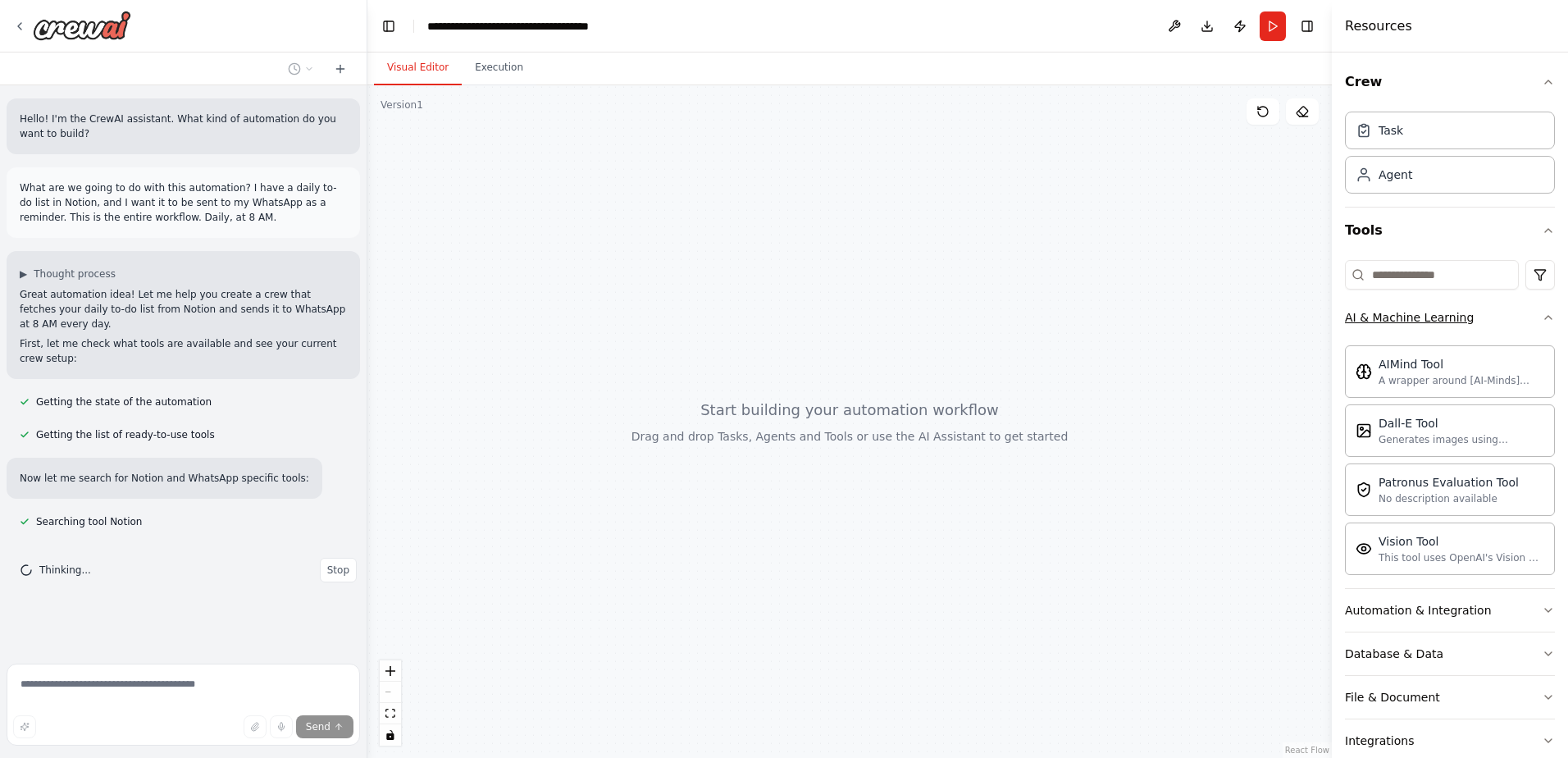
click at [1486, 313] on button "AI & Machine Learning" at bounding box center [1449, 318] width 210 height 42
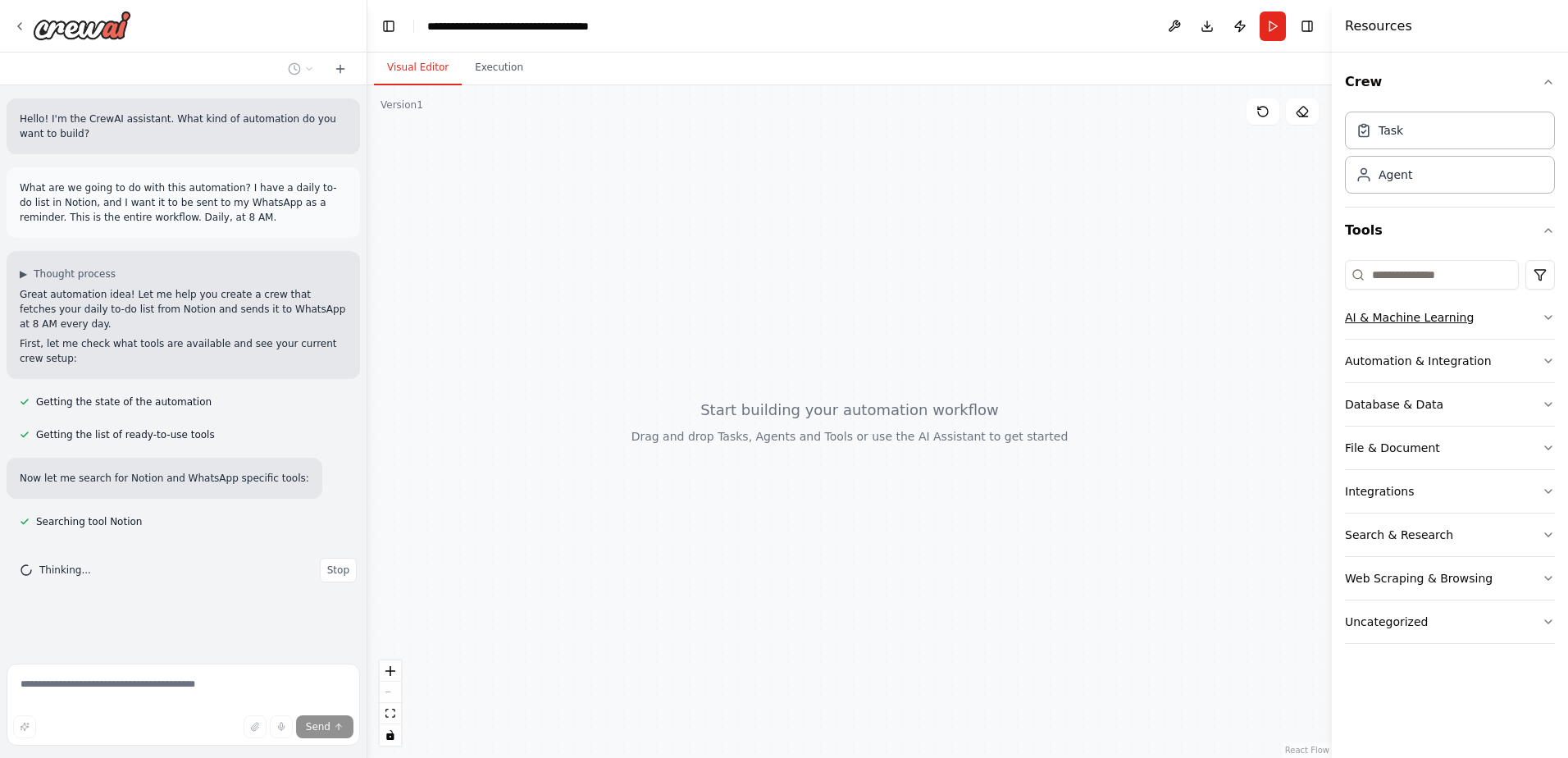
click at [1486, 313] on button "AI & Machine Learning" at bounding box center [1449, 318] width 210 height 42
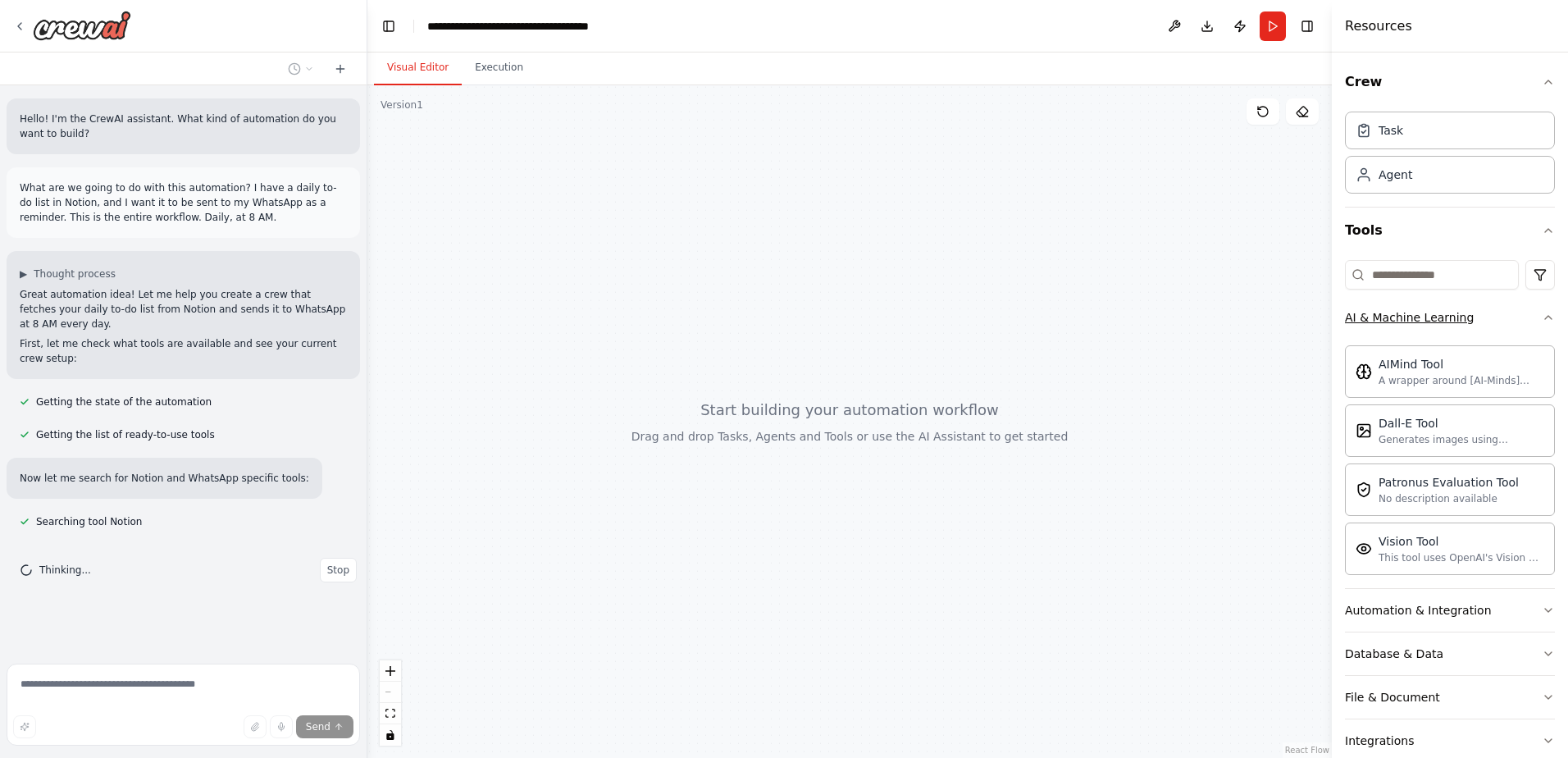
click at [1486, 313] on button "AI & Machine Learning" at bounding box center [1449, 318] width 210 height 42
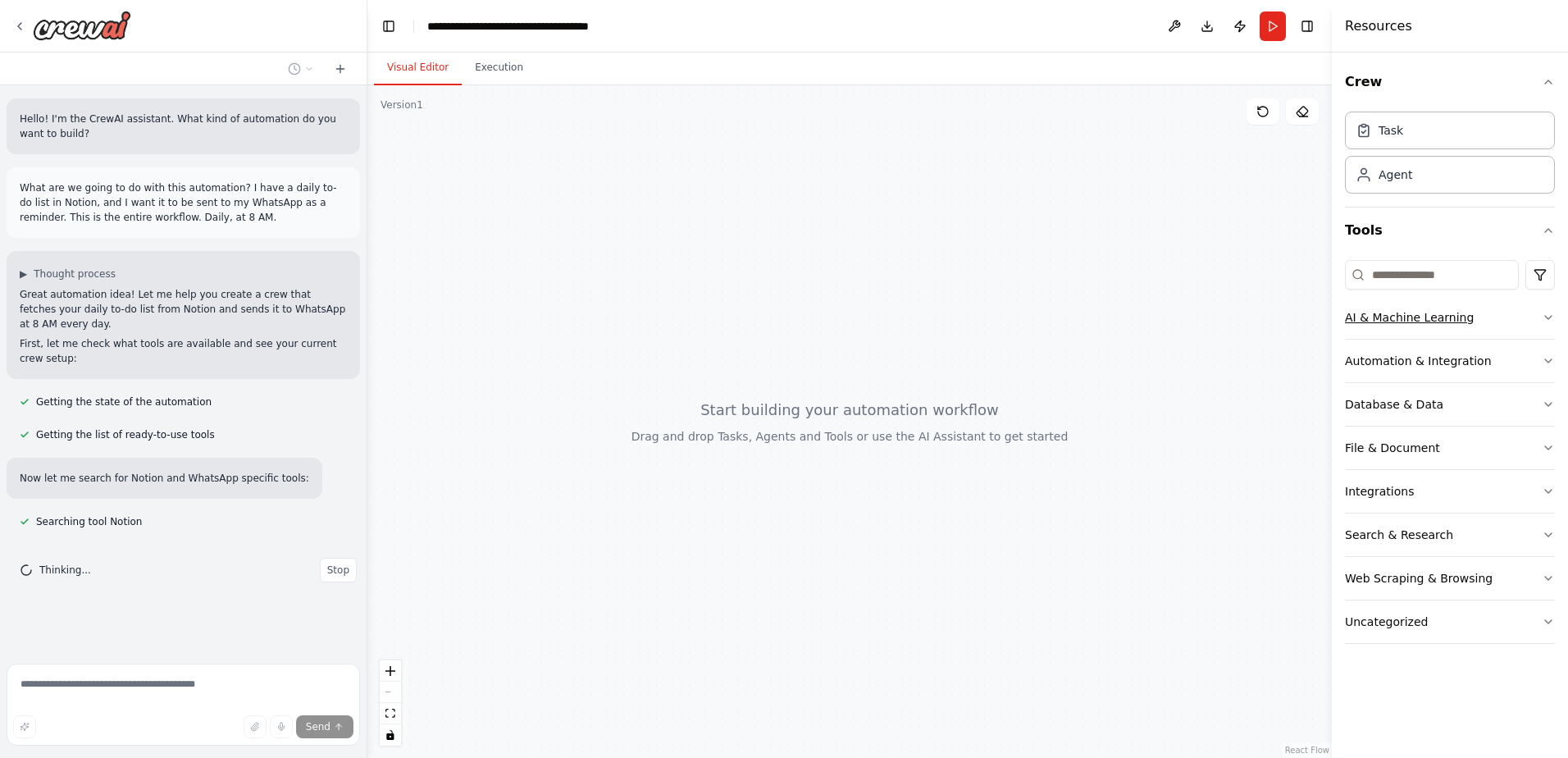
click at [1486, 313] on button "AI & Machine Learning" at bounding box center [1449, 318] width 210 height 42
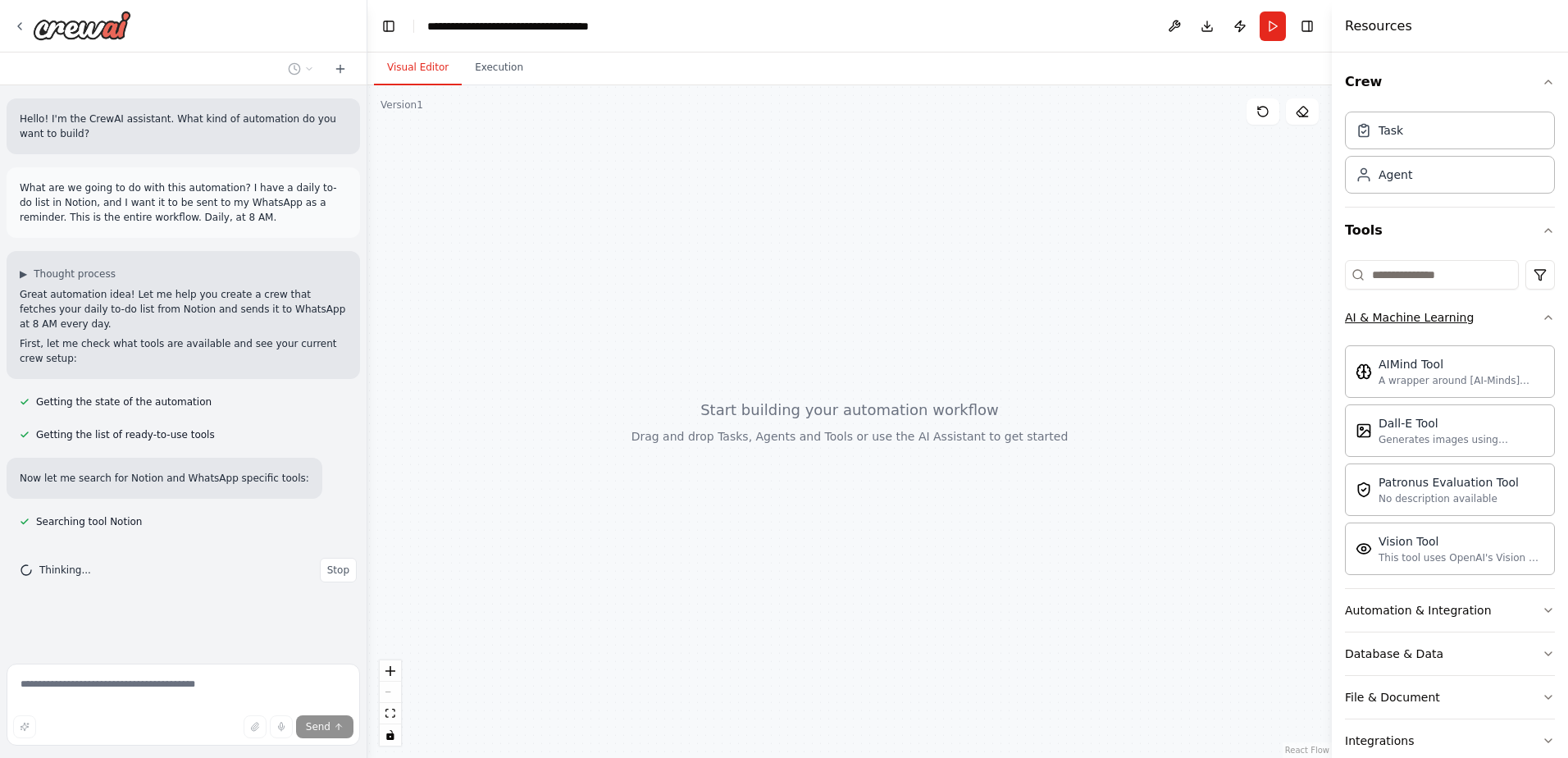
click at [1486, 313] on button "AI & Machine Learning" at bounding box center [1449, 318] width 210 height 42
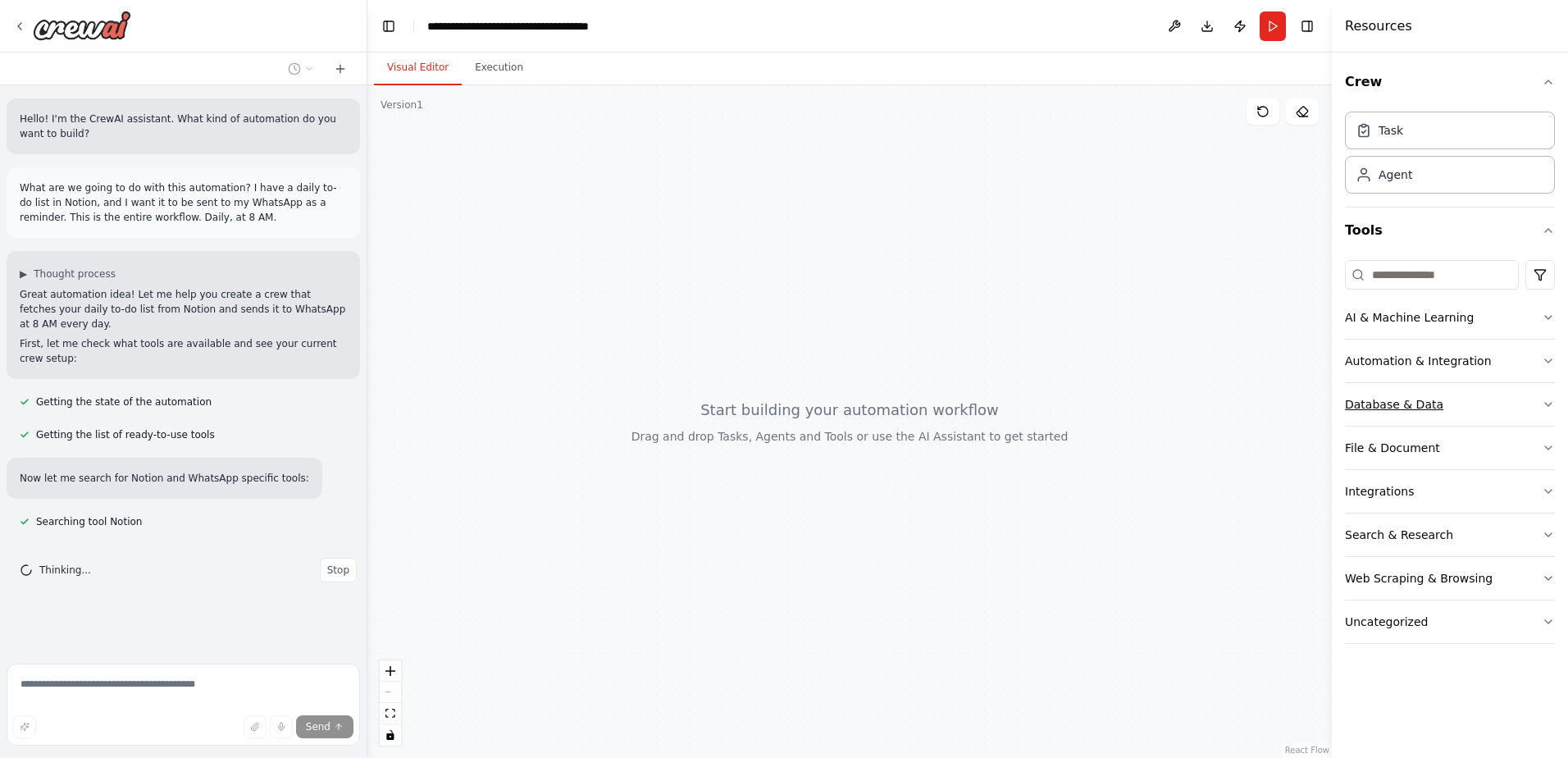
click at [1458, 404] on button "Database & Data" at bounding box center [1449, 404] width 210 height 42
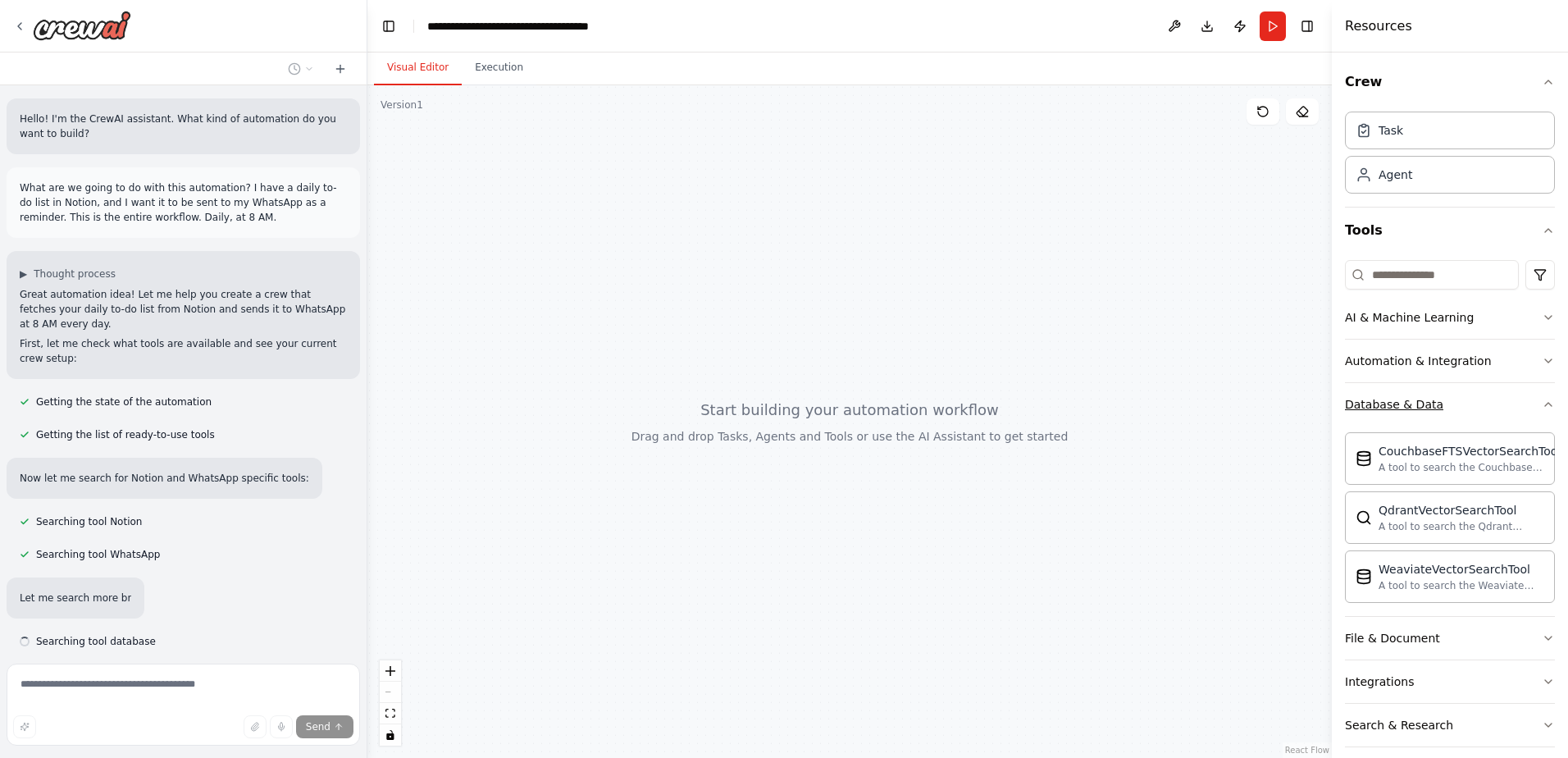
scroll to position [56, 0]
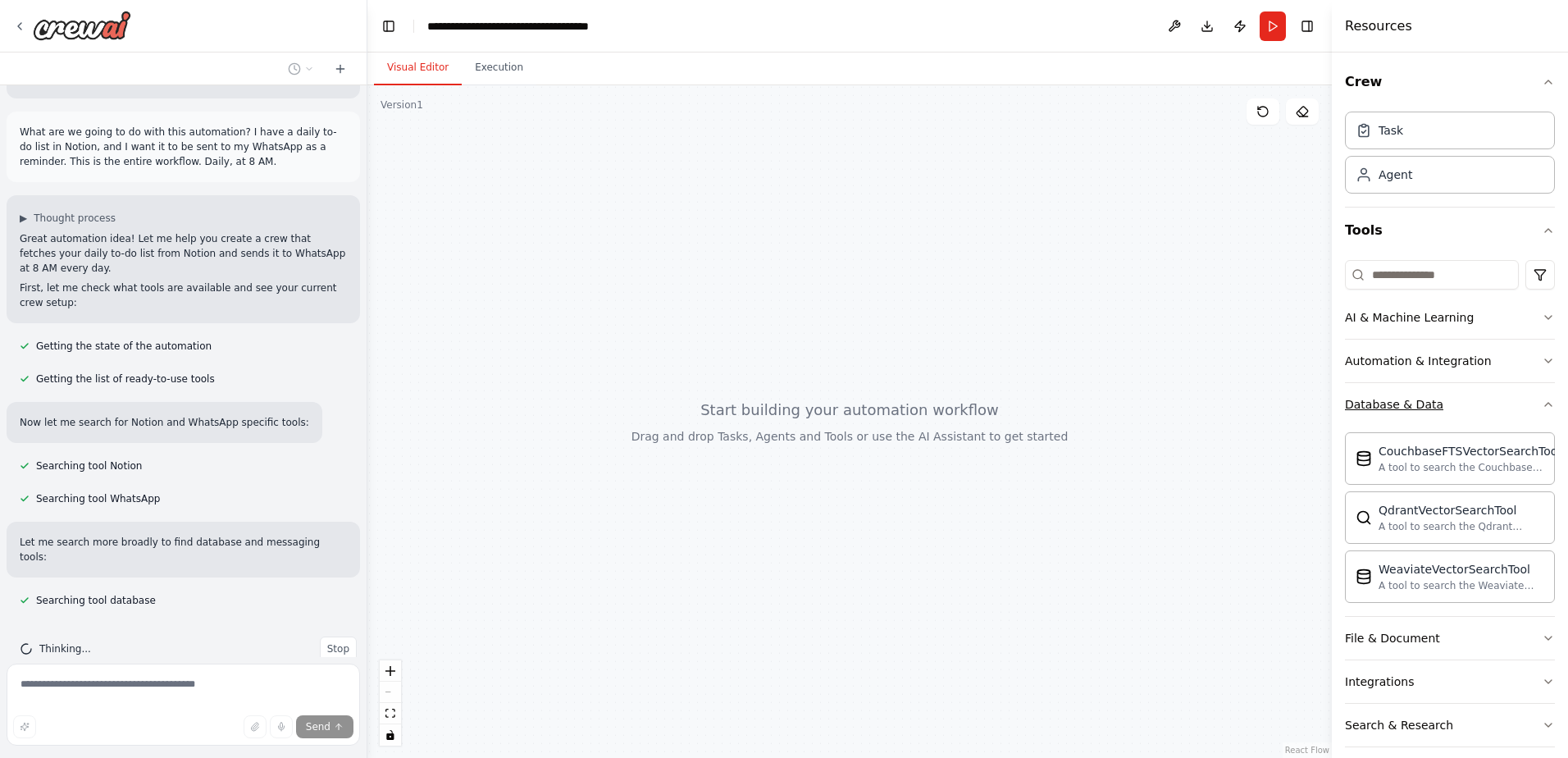
click at [1467, 403] on button "Database & Data" at bounding box center [1449, 404] width 210 height 42
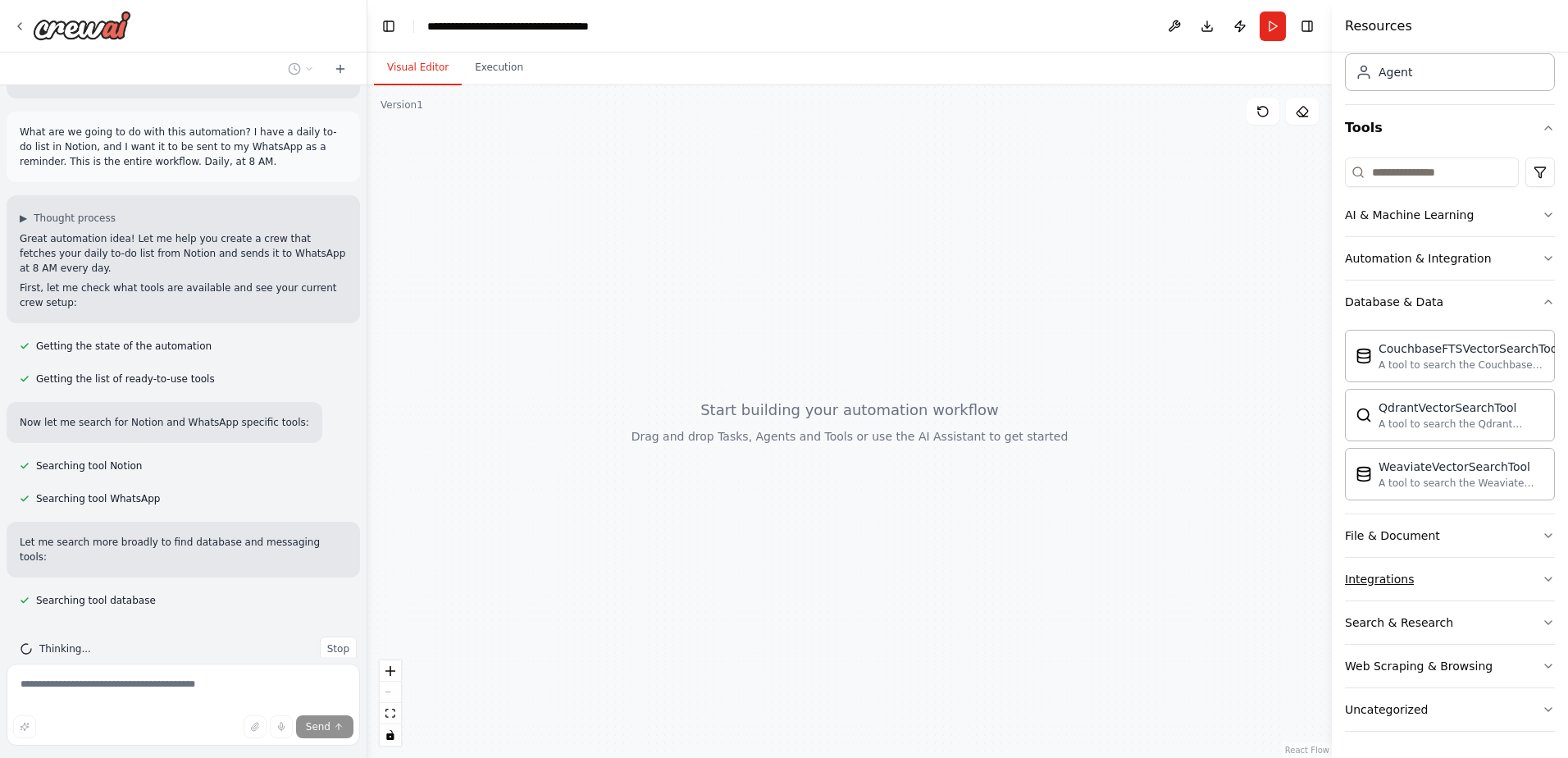
click at [1423, 584] on button "Integrations" at bounding box center [1449, 578] width 210 height 42
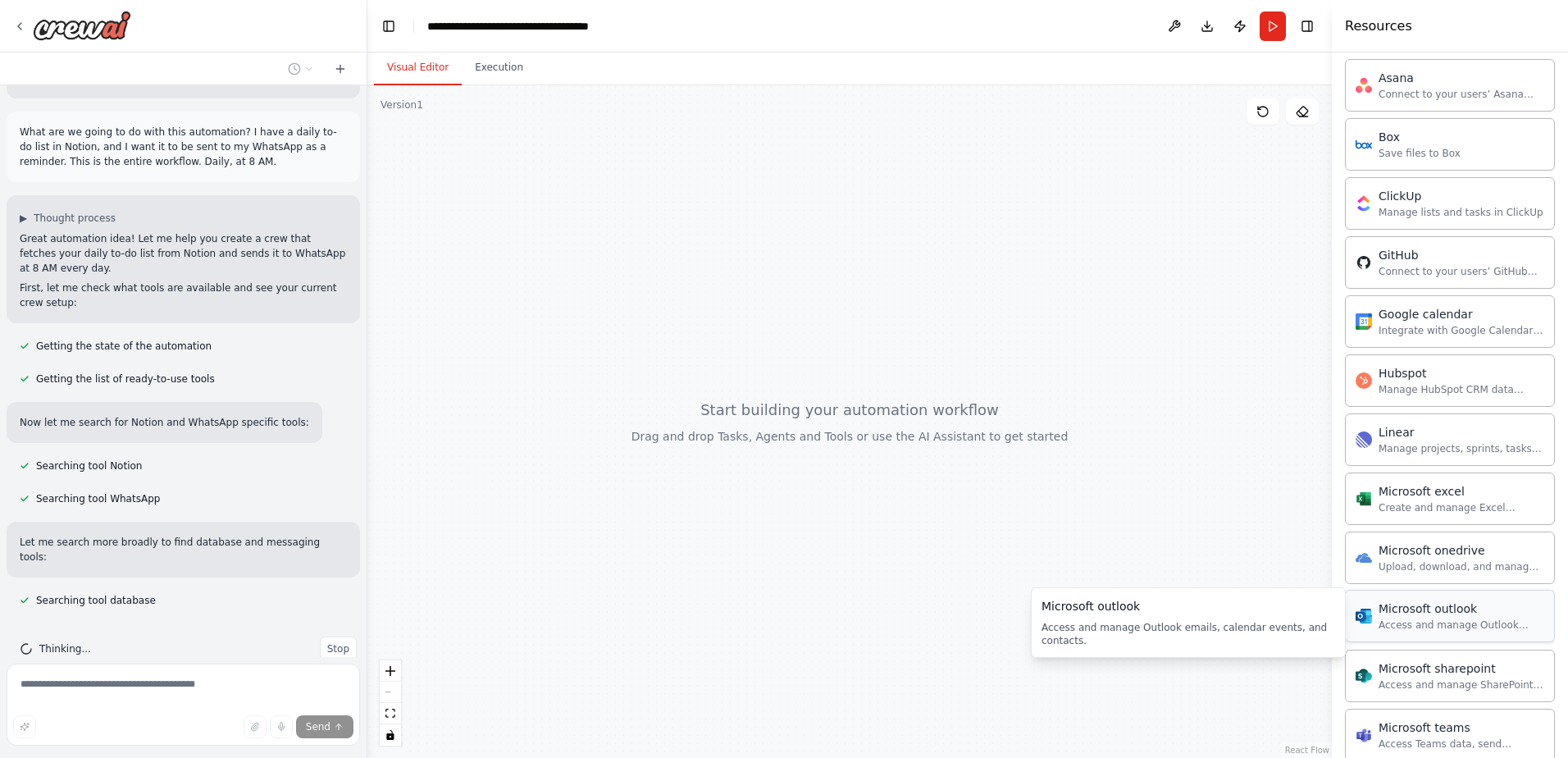
scroll to position [1060, 0]
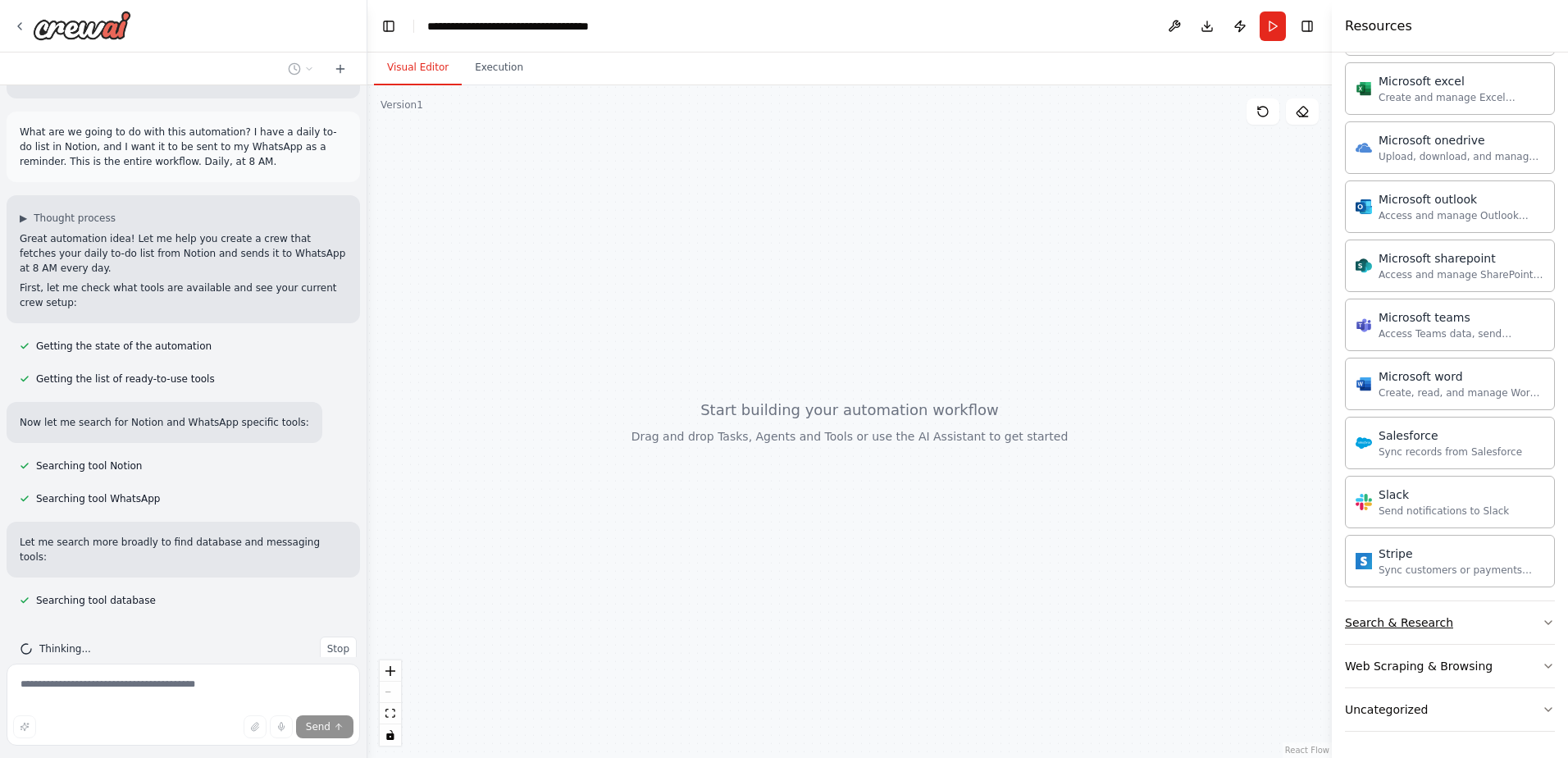
click at [1461, 616] on button "Search & Research" at bounding box center [1449, 623] width 210 height 42
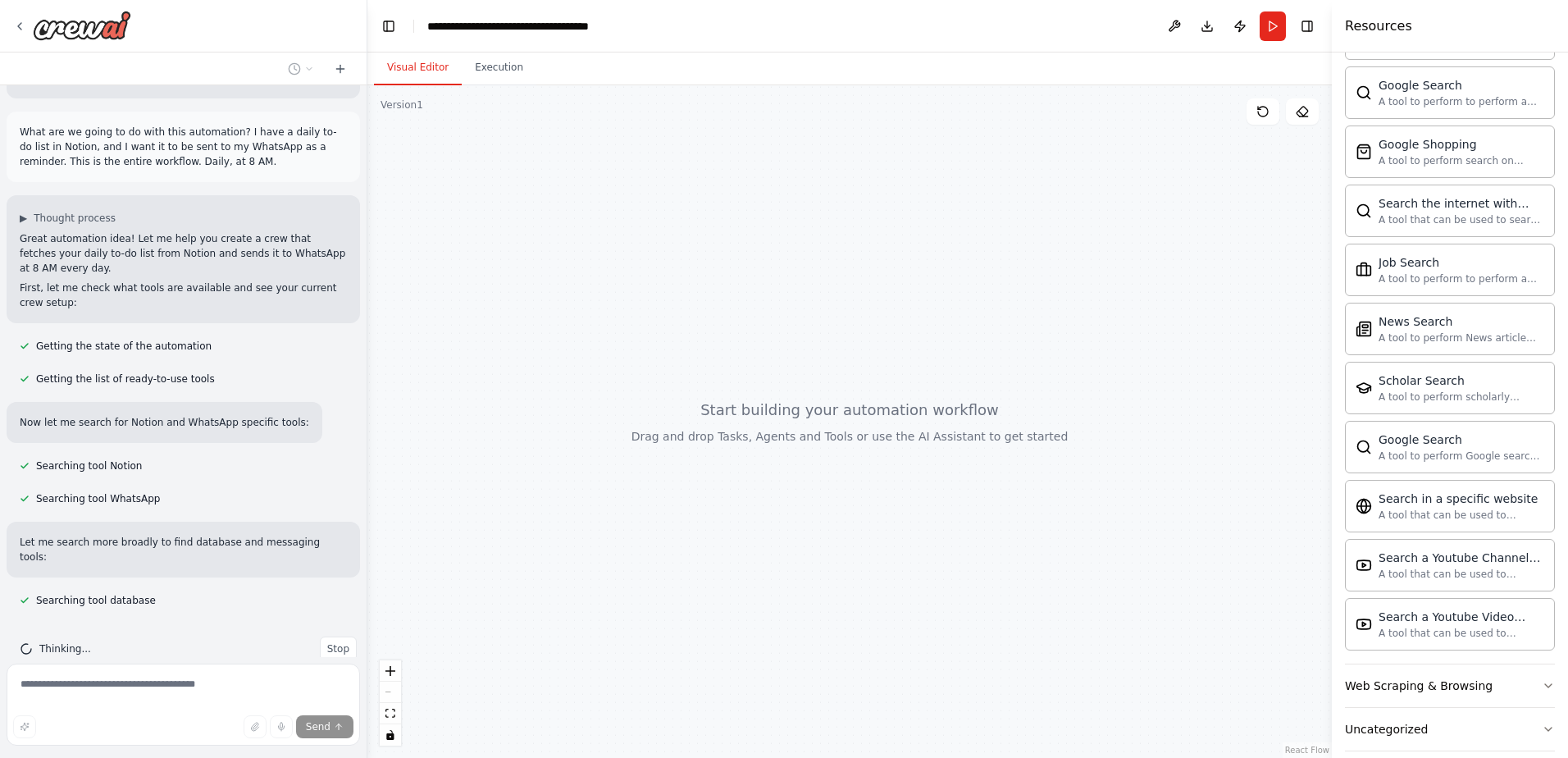
scroll to position [1900, 0]
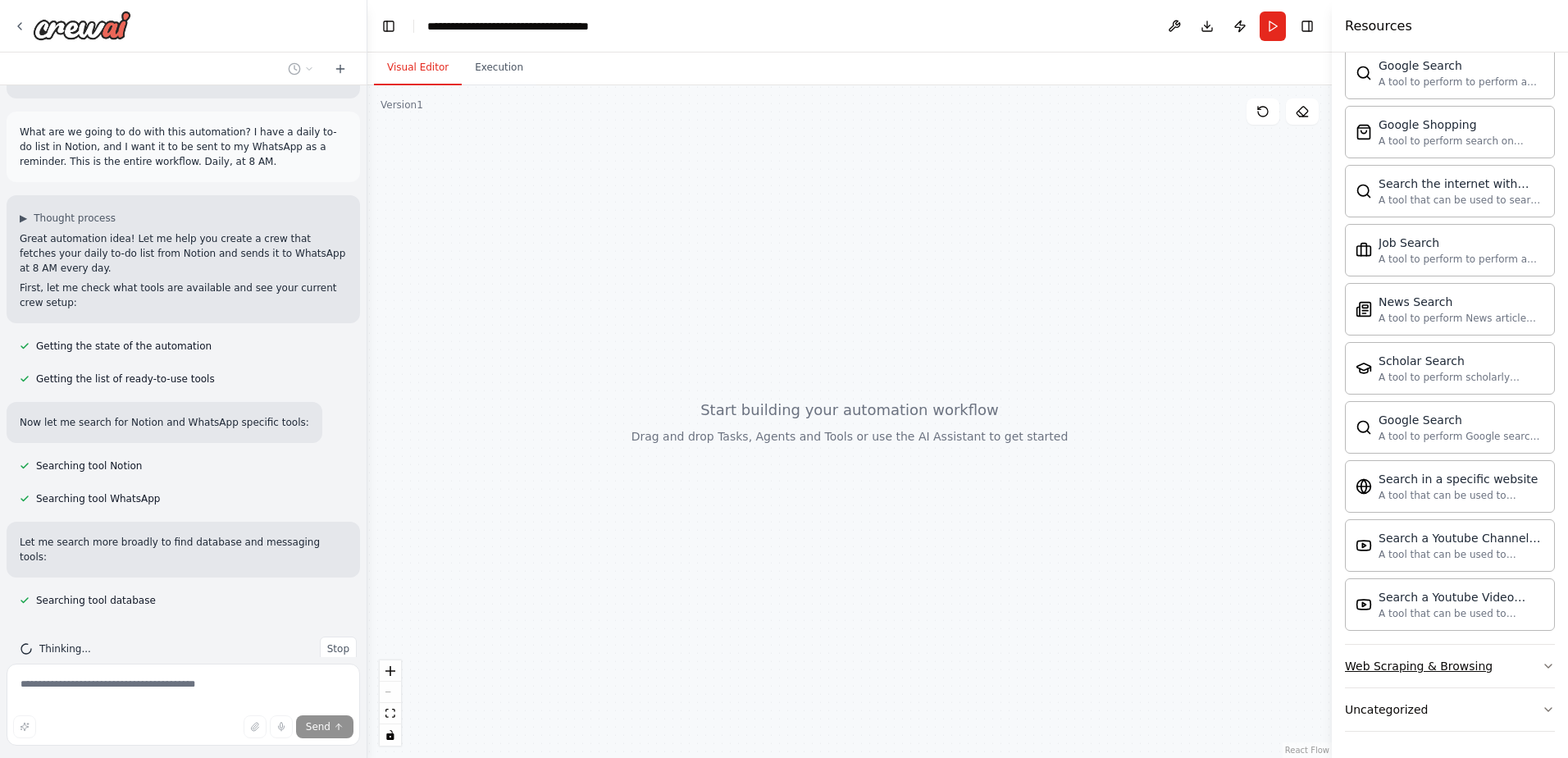
click at [1477, 661] on div "Web Scraping & Browsing" at bounding box center [1418, 666] width 148 height 17
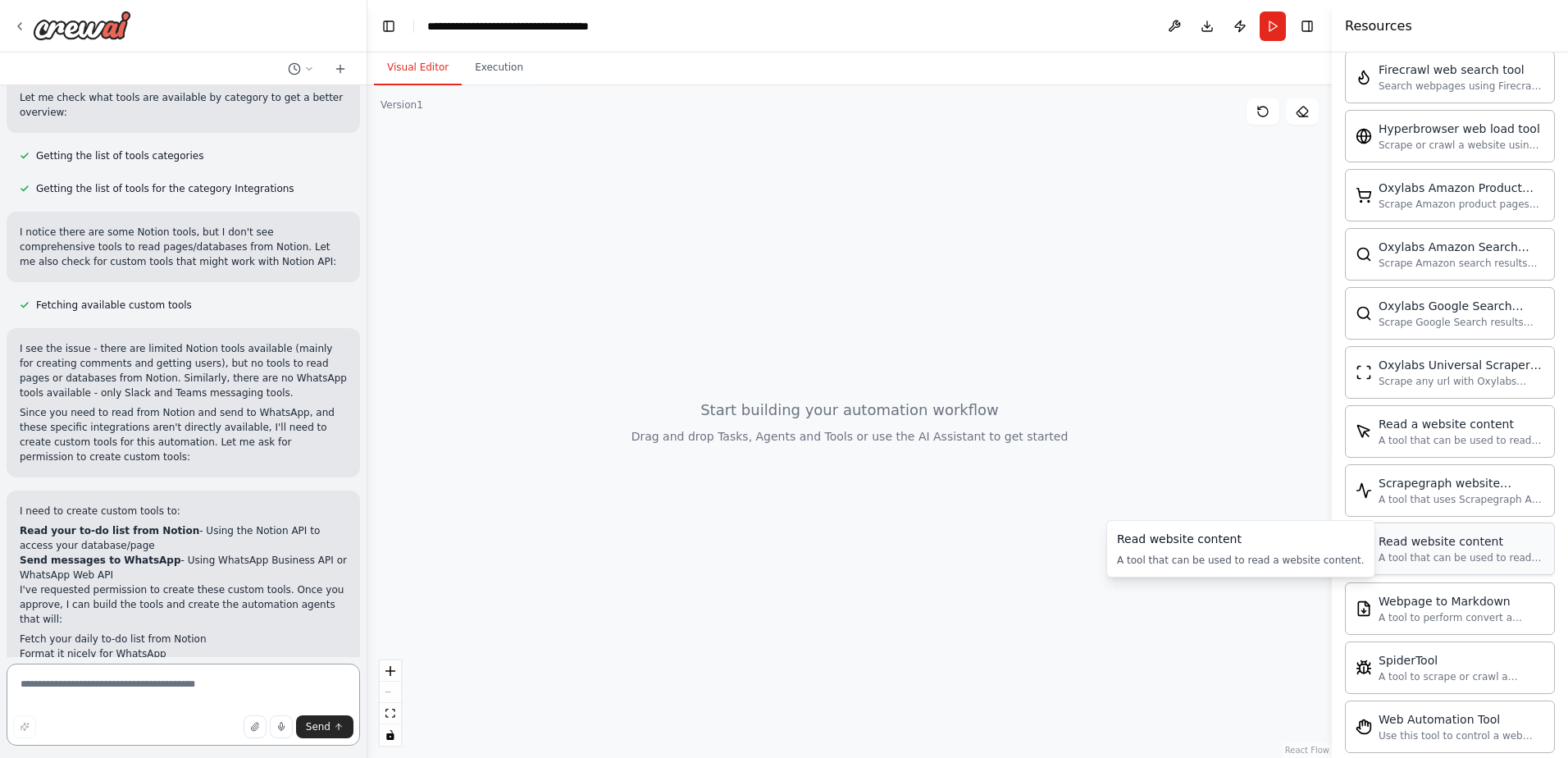
scroll to position [905, 0]
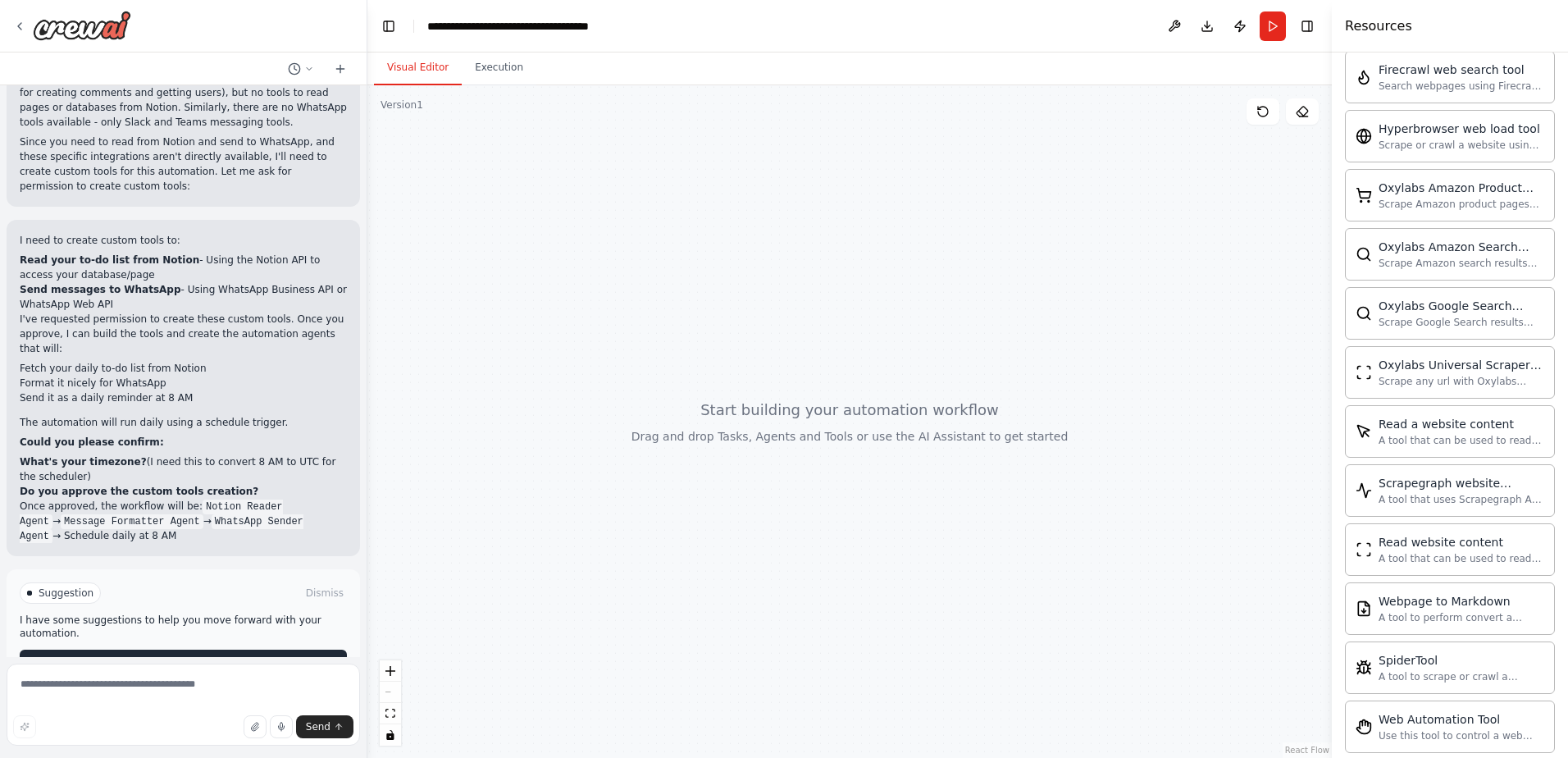
click at [199, 656] on span "Enable coding skills" at bounding box center [189, 662] width 96 height 13
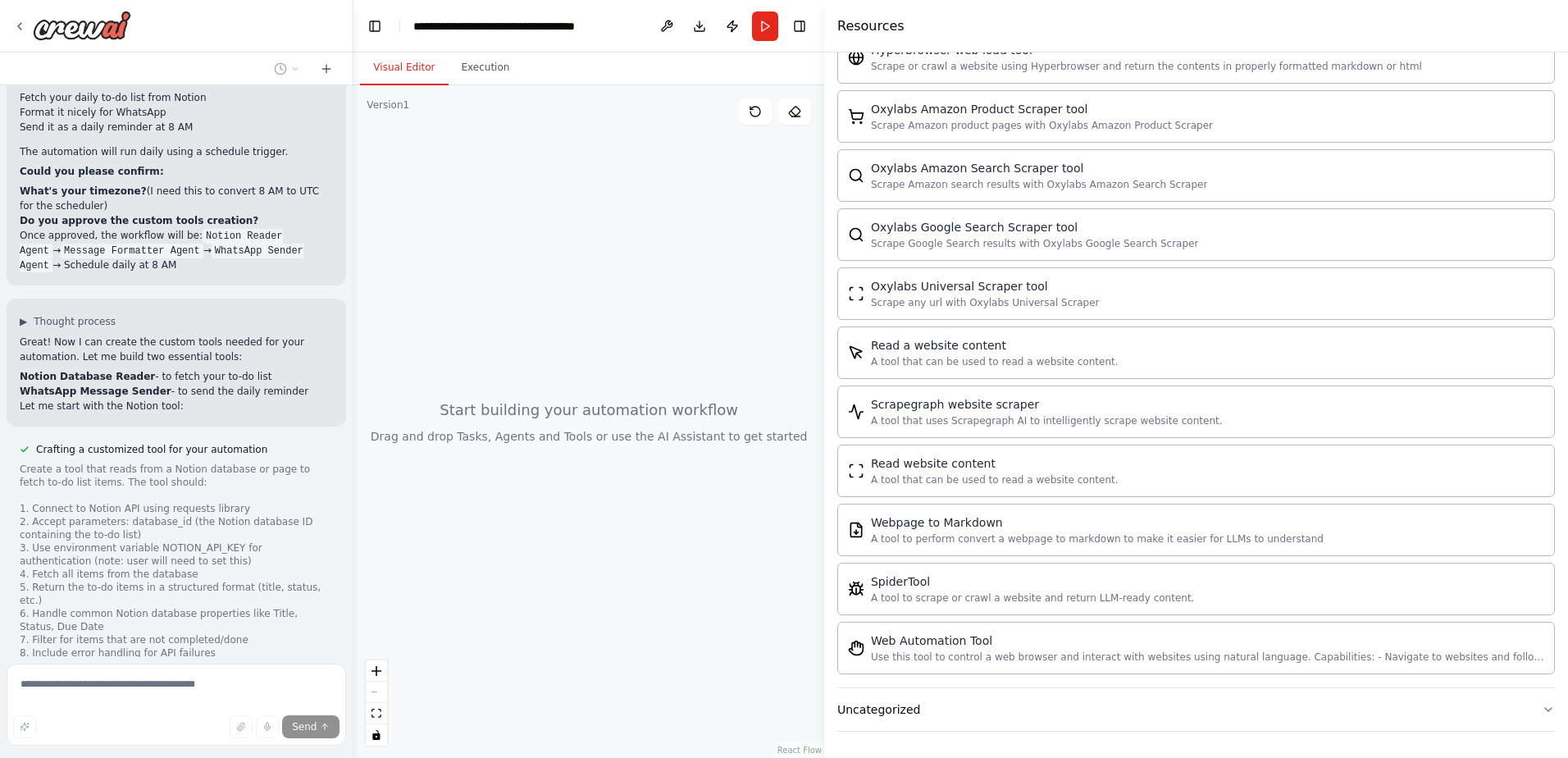
scroll to position [1269, 0]
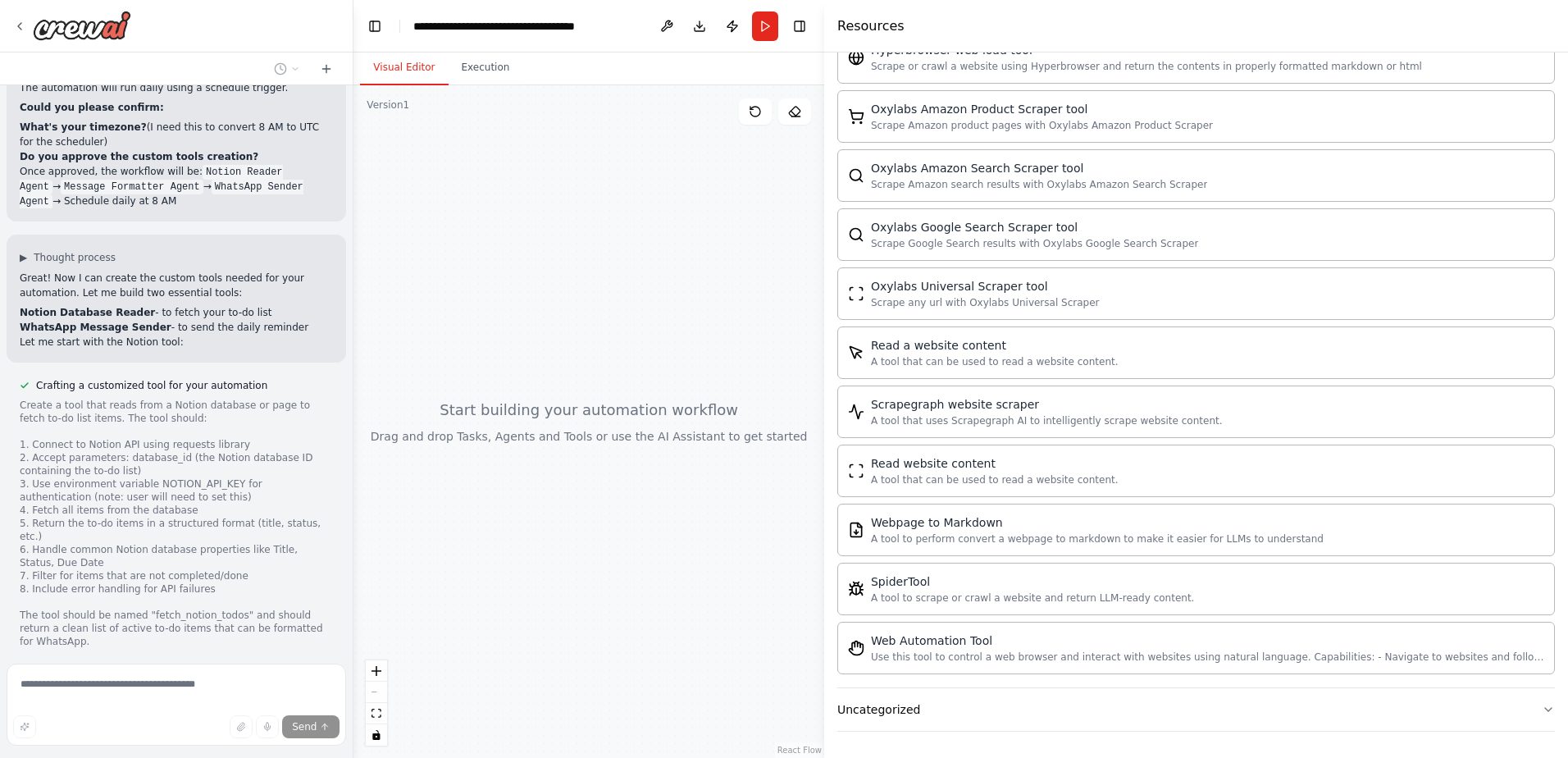
drag, startPoint x: 1335, startPoint y: 624, endPoint x: 793, endPoint y: 584, distance: 543.5
click at [793, 584] on div "Hello! I'm the CrewAI assistant. What kind of automation do you want to build? …" at bounding box center [784, 379] width 1568 height 758
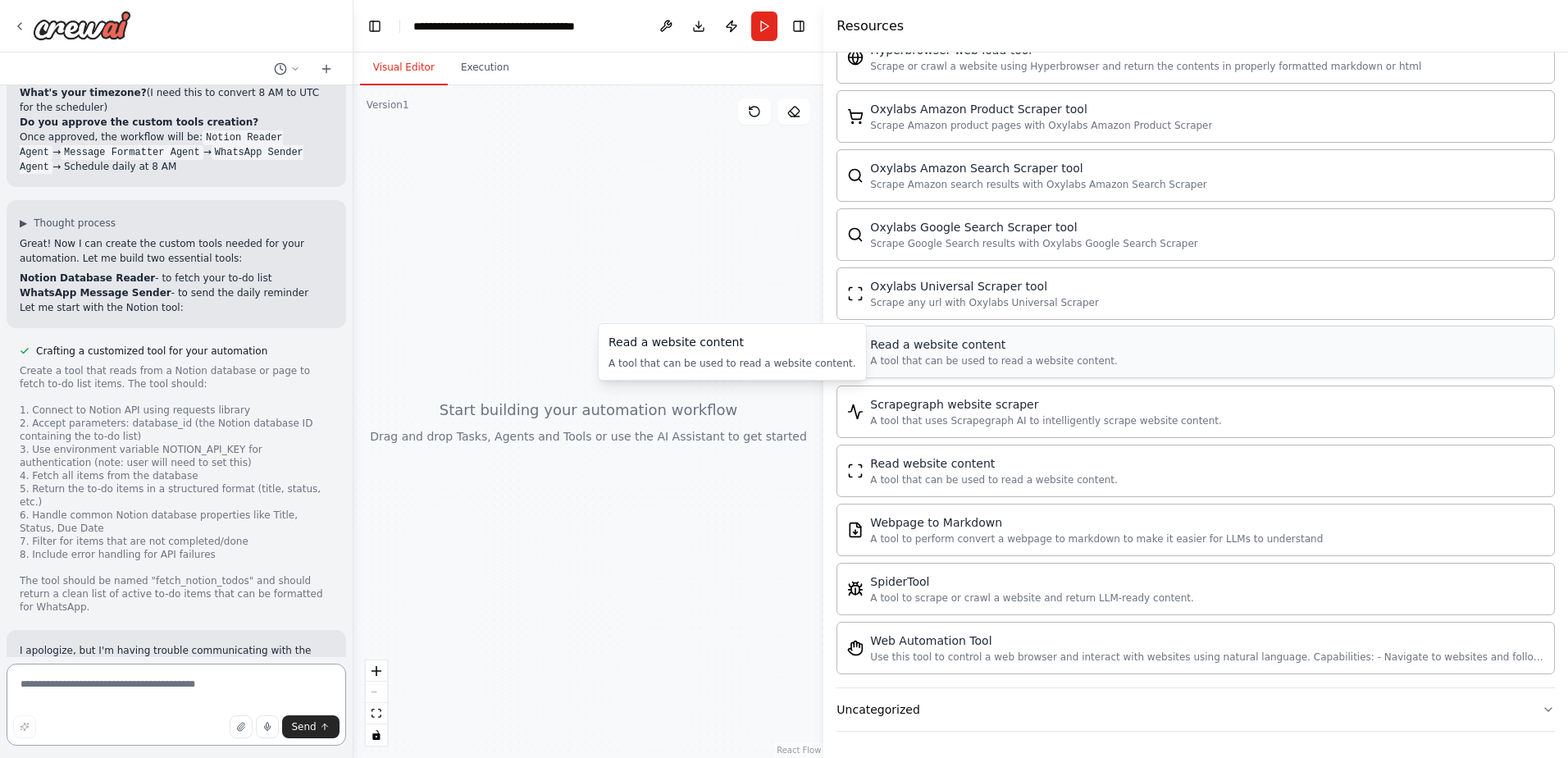
scroll to position [2252, 0]
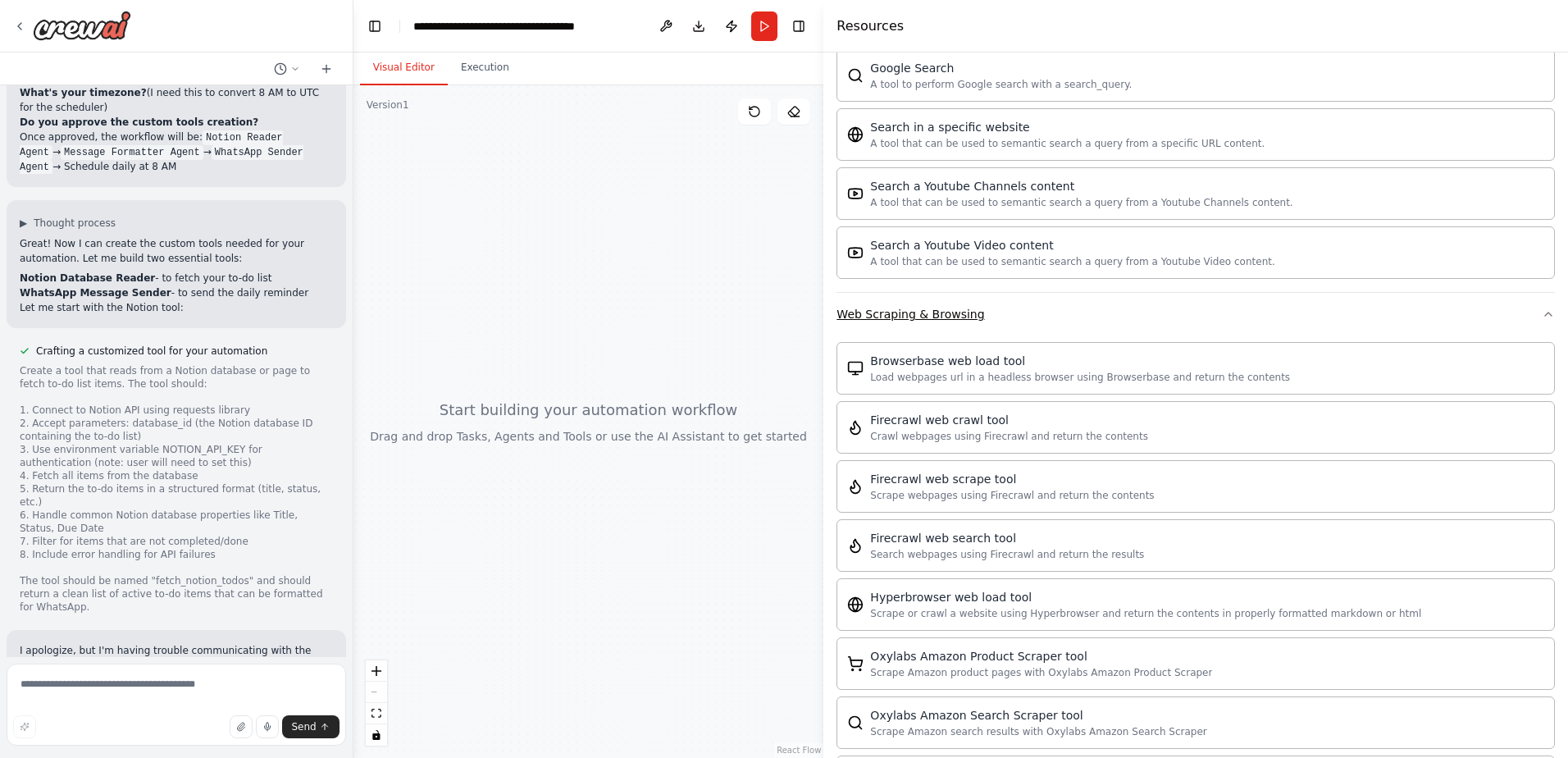
click at [1086, 333] on button "Web Scraping & Browsing" at bounding box center [1196, 314] width 718 height 42
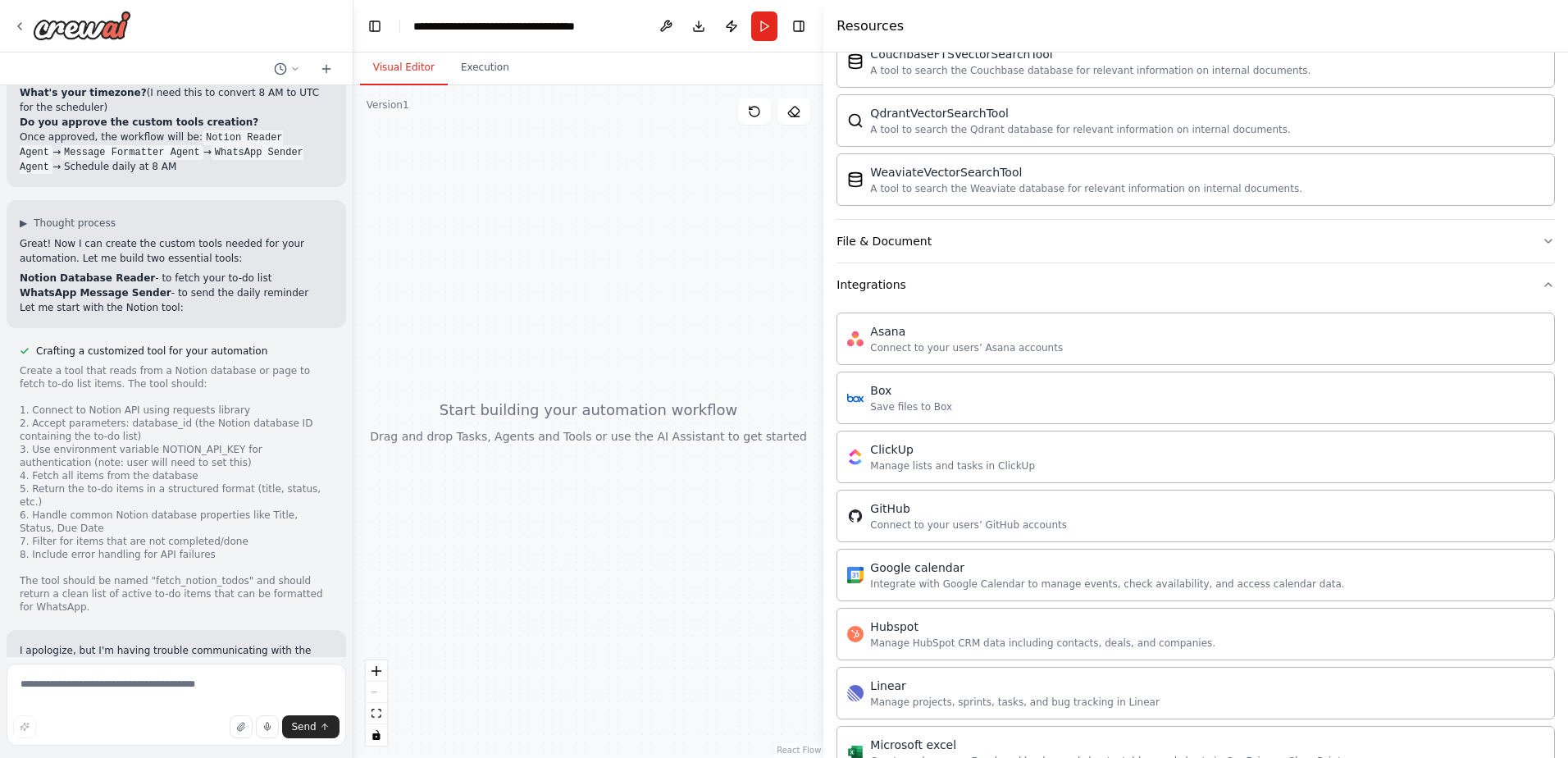
scroll to position [0, 0]
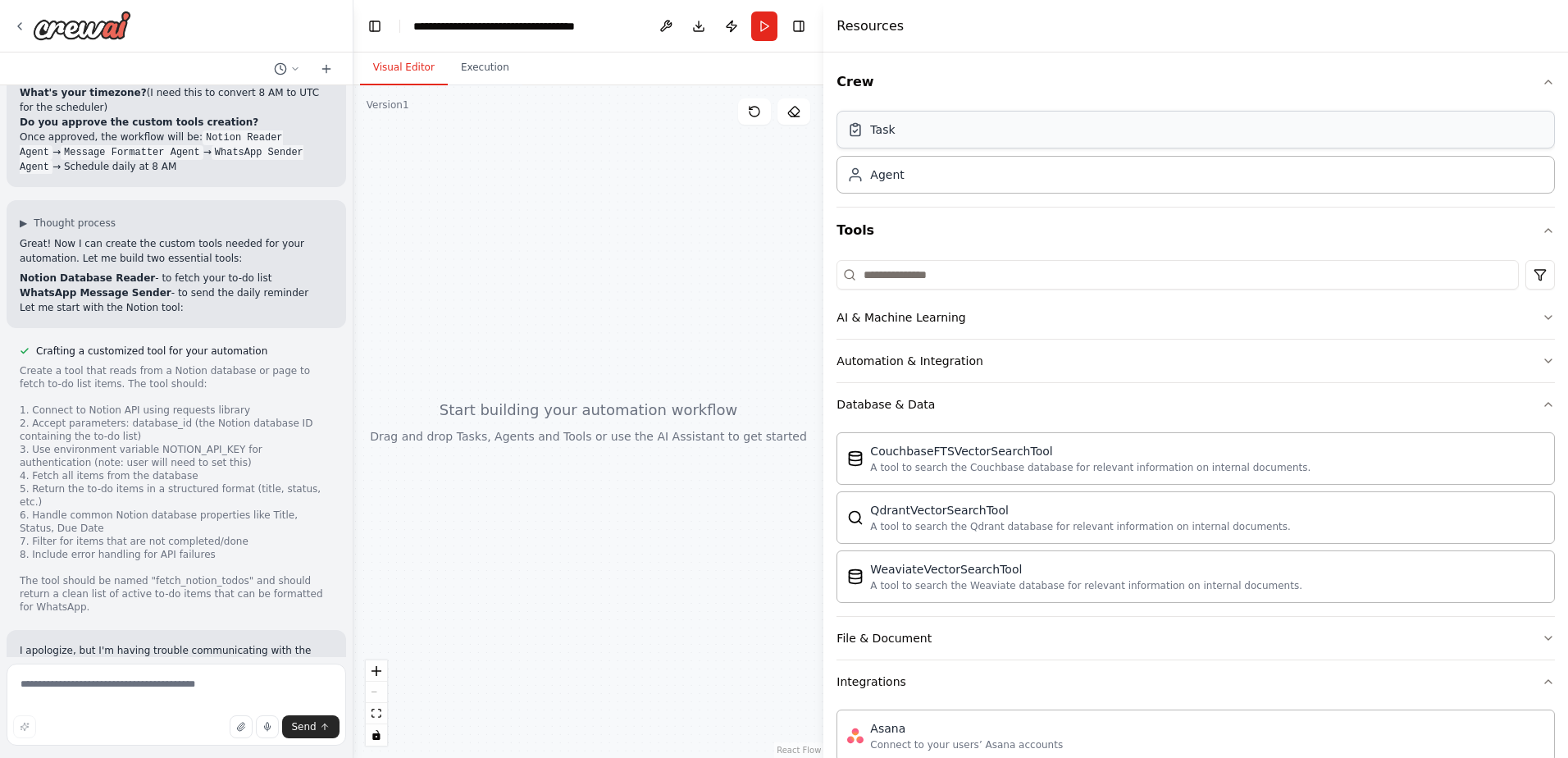
click at [983, 137] on div "Task" at bounding box center [1196, 129] width 718 height 38
click at [978, 191] on div "Agent" at bounding box center [1196, 173] width 718 height 38
click at [1004, 312] on button "AI & Machine Learning" at bounding box center [1196, 318] width 718 height 42
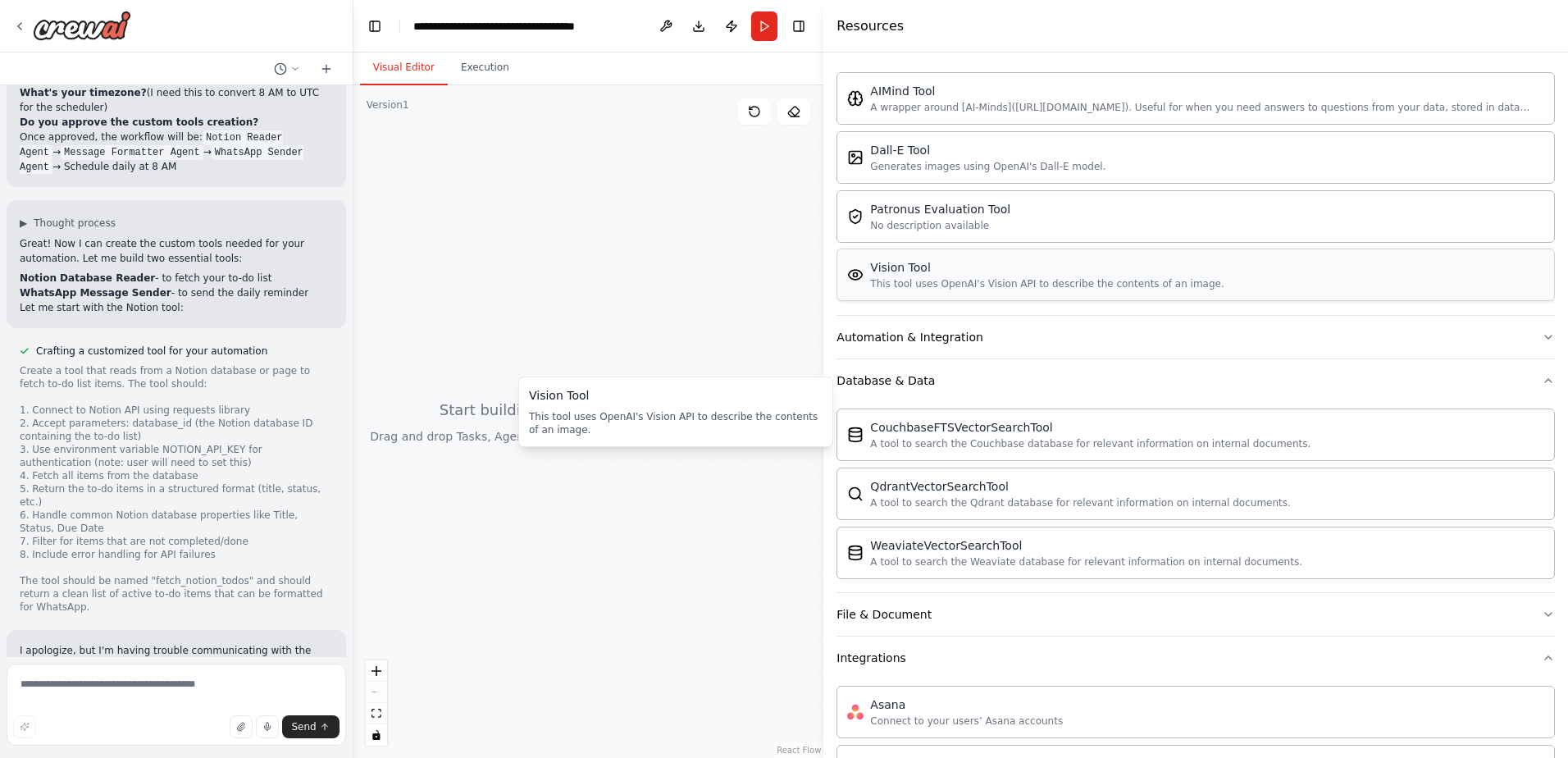
scroll to position [410, 0]
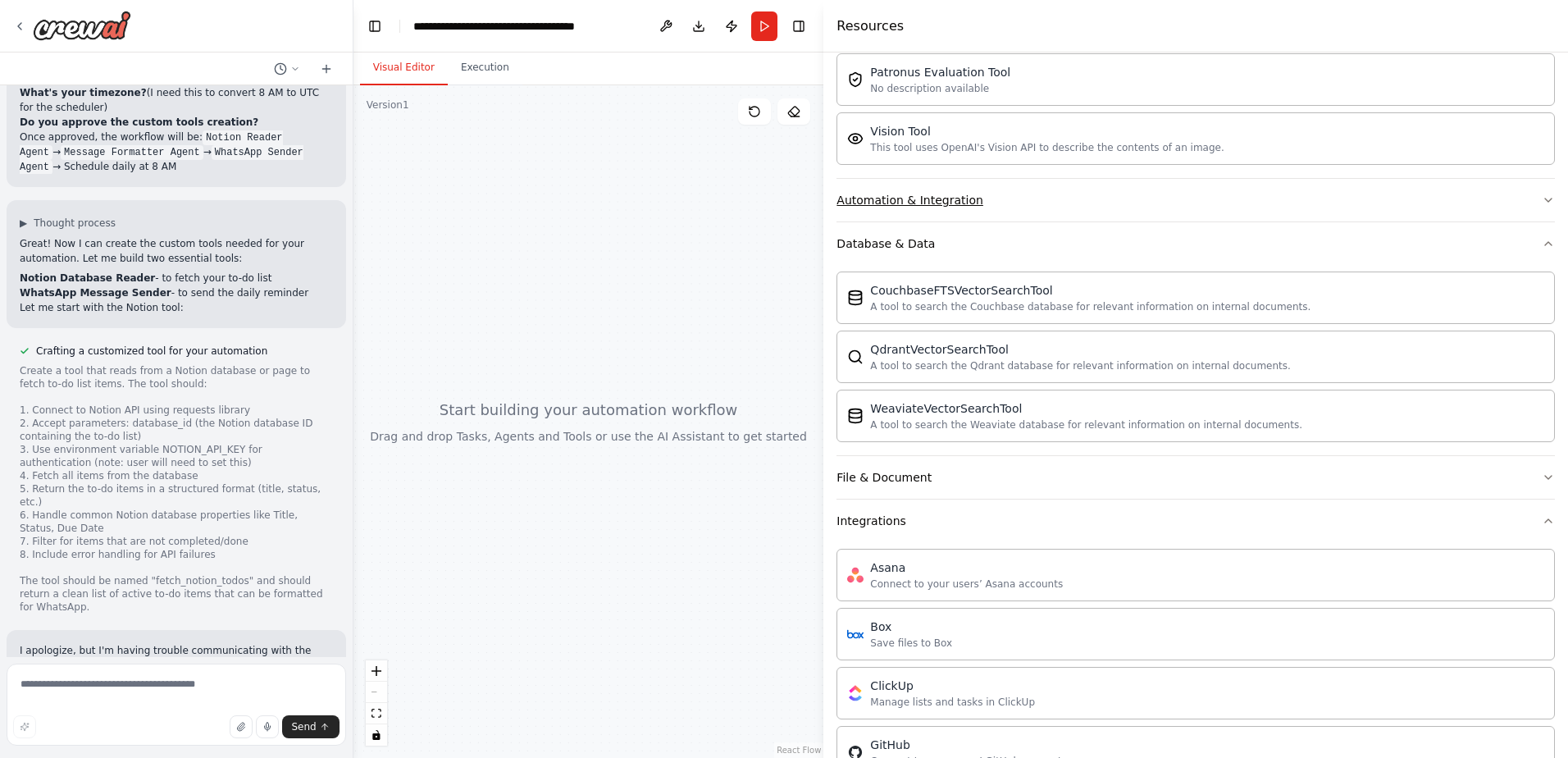
click at [983, 196] on button "Automation & Integration" at bounding box center [1196, 200] width 718 height 42
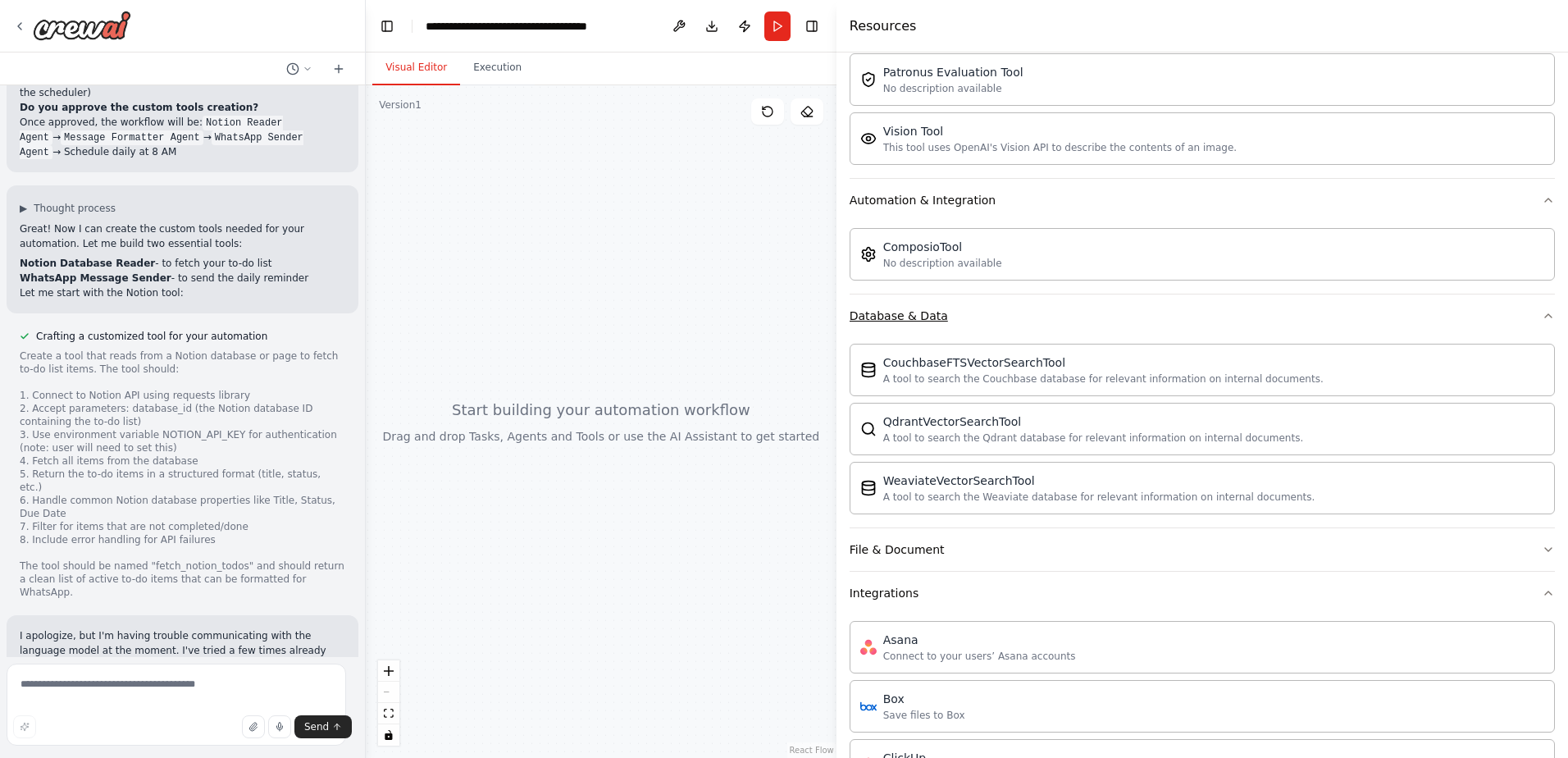
scroll to position [1260, 0]
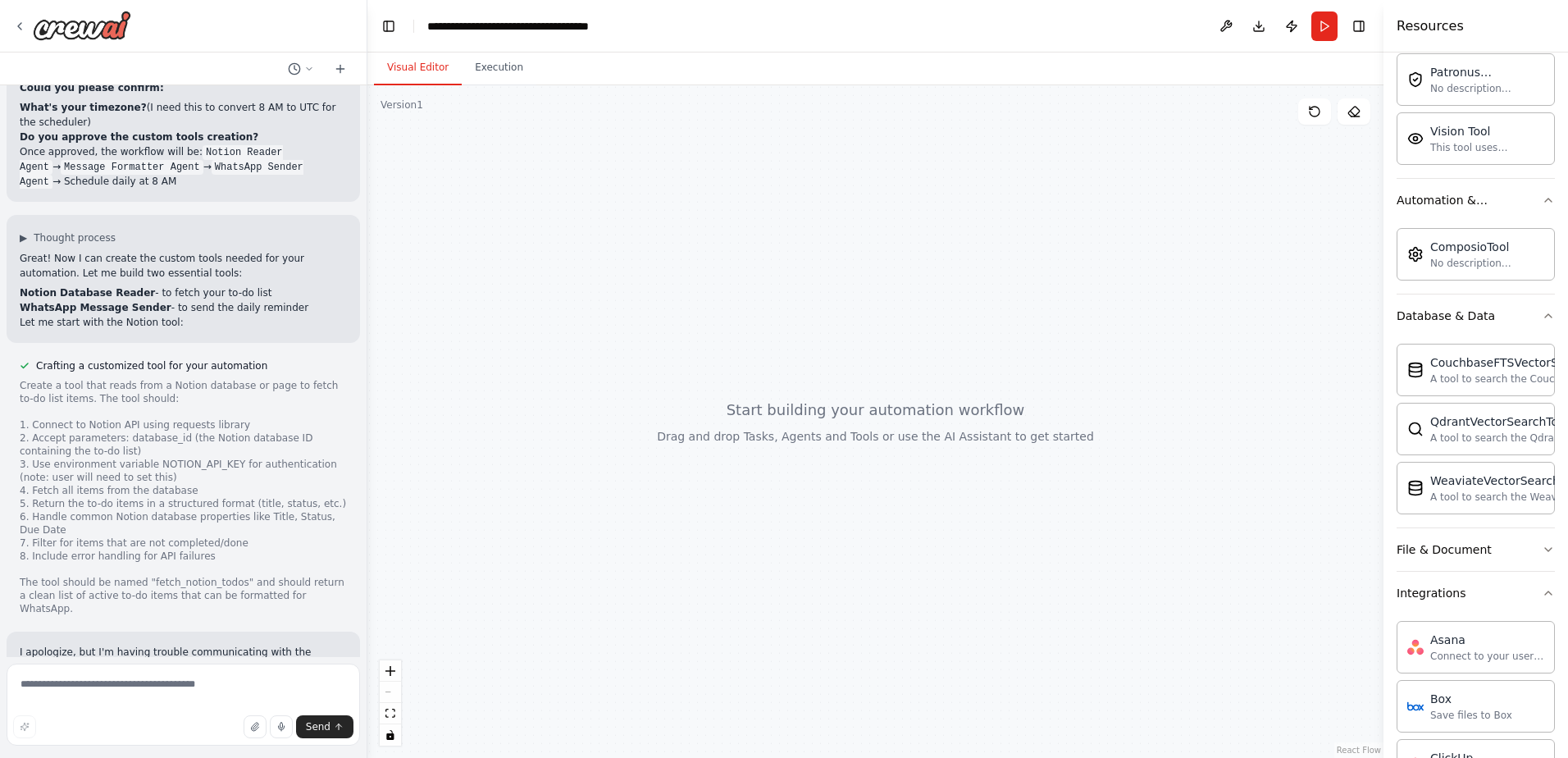
drag, startPoint x: 824, startPoint y: 328, endPoint x: 1399, endPoint y: 297, distance: 575.8
click at [1389, 297] on div at bounding box center [1386, 379] width 6 height 758
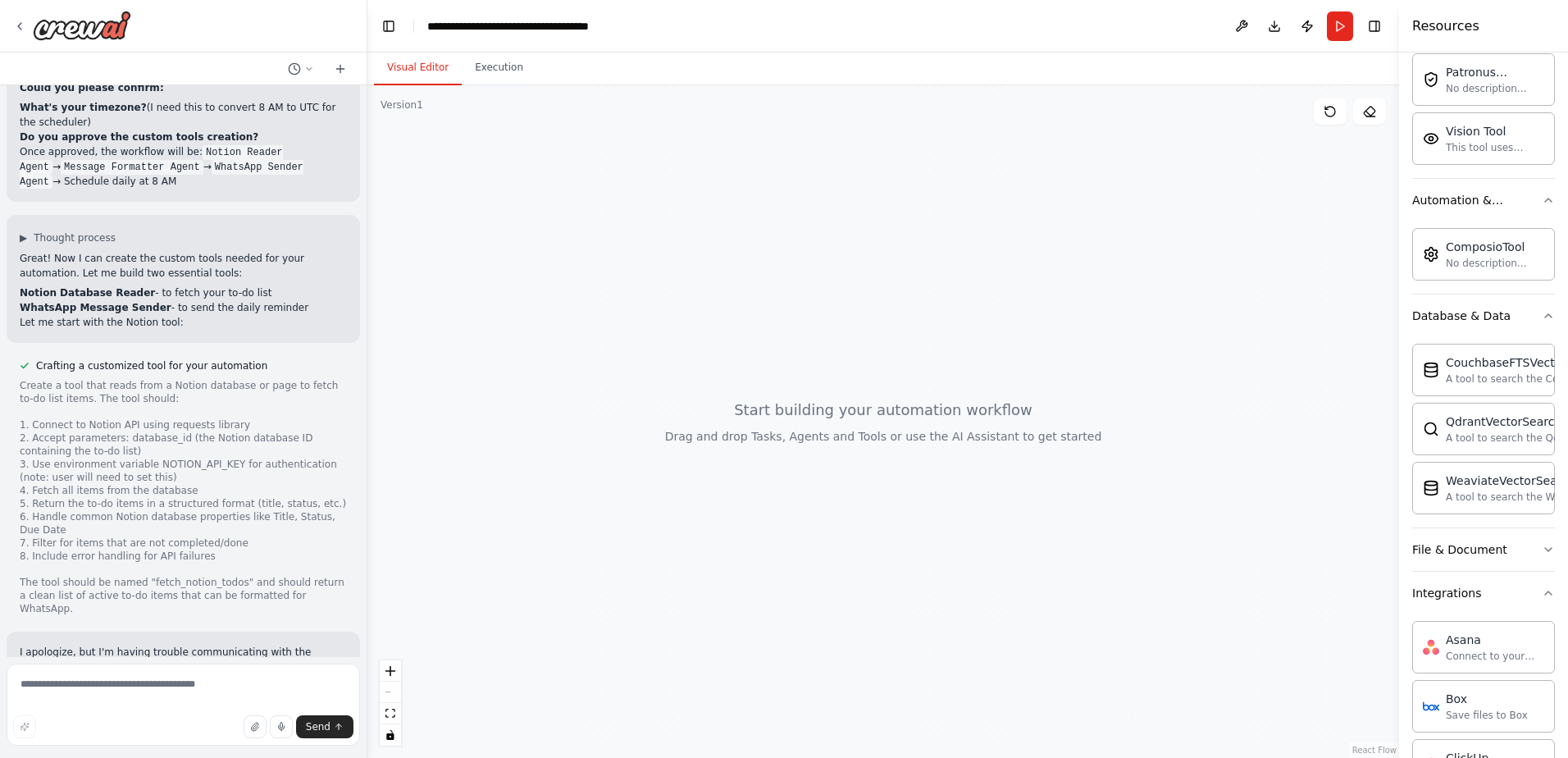
click at [222, 645] on p "I apologize, but I'm having trouble communicating with the language model at th…" at bounding box center [183, 674] width 327 height 59
click at [276, 645] on p "I apologize, but I'm having trouble communicating with the language model at th…" at bounding box center [183, 674] width 327 height 59
click at [329, 730] on span "Send" at bounding box center [318, 726] width 25 height 13
click at [928, 536] on div at bounding box center [883, 421] width 1031 height 672
